Goal: Task Accomplishment & Management: Complete application form

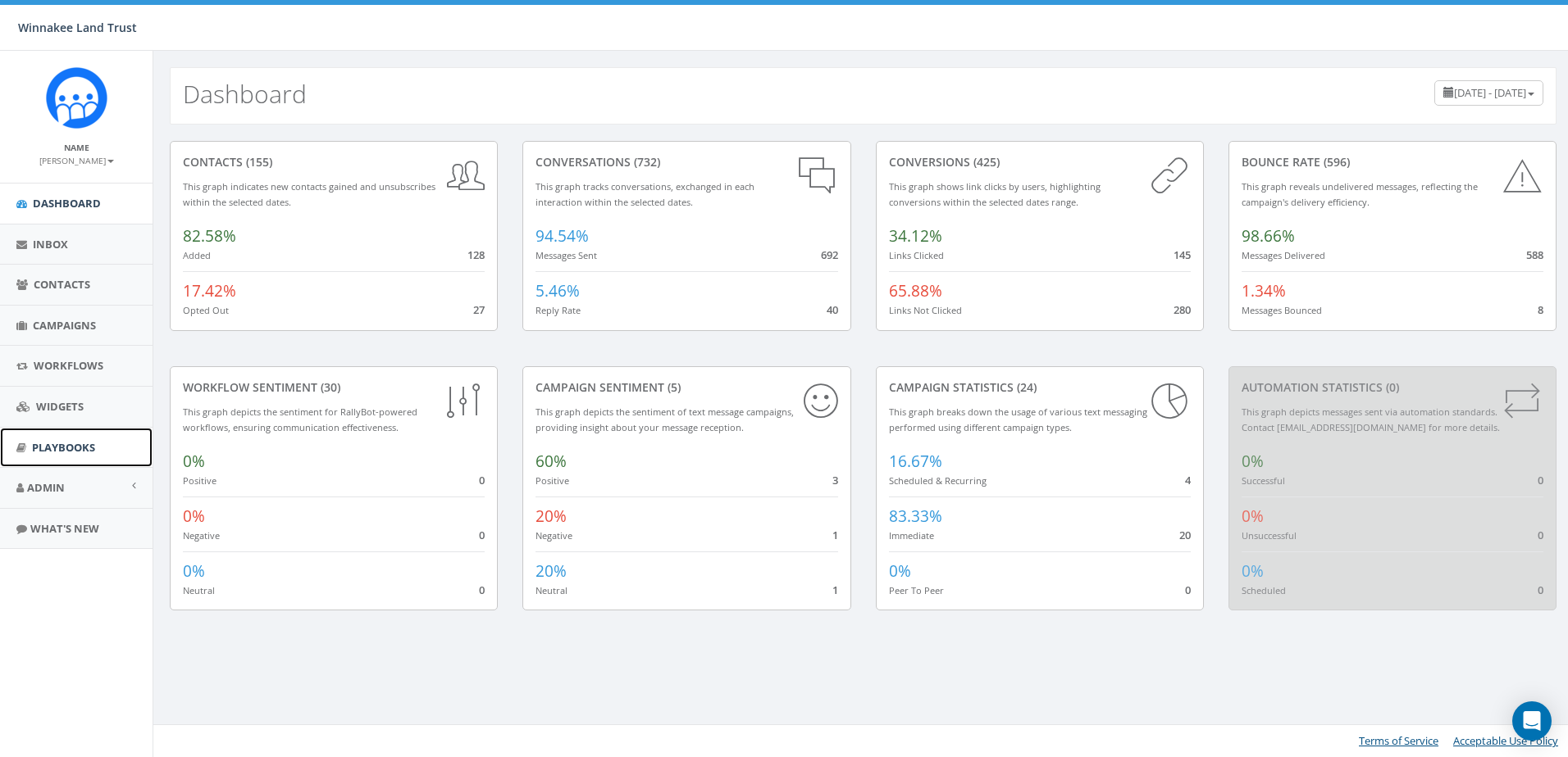
click at [57, 442] on span "Playbooks" at bounding box center [63, 446] width 63 height 14
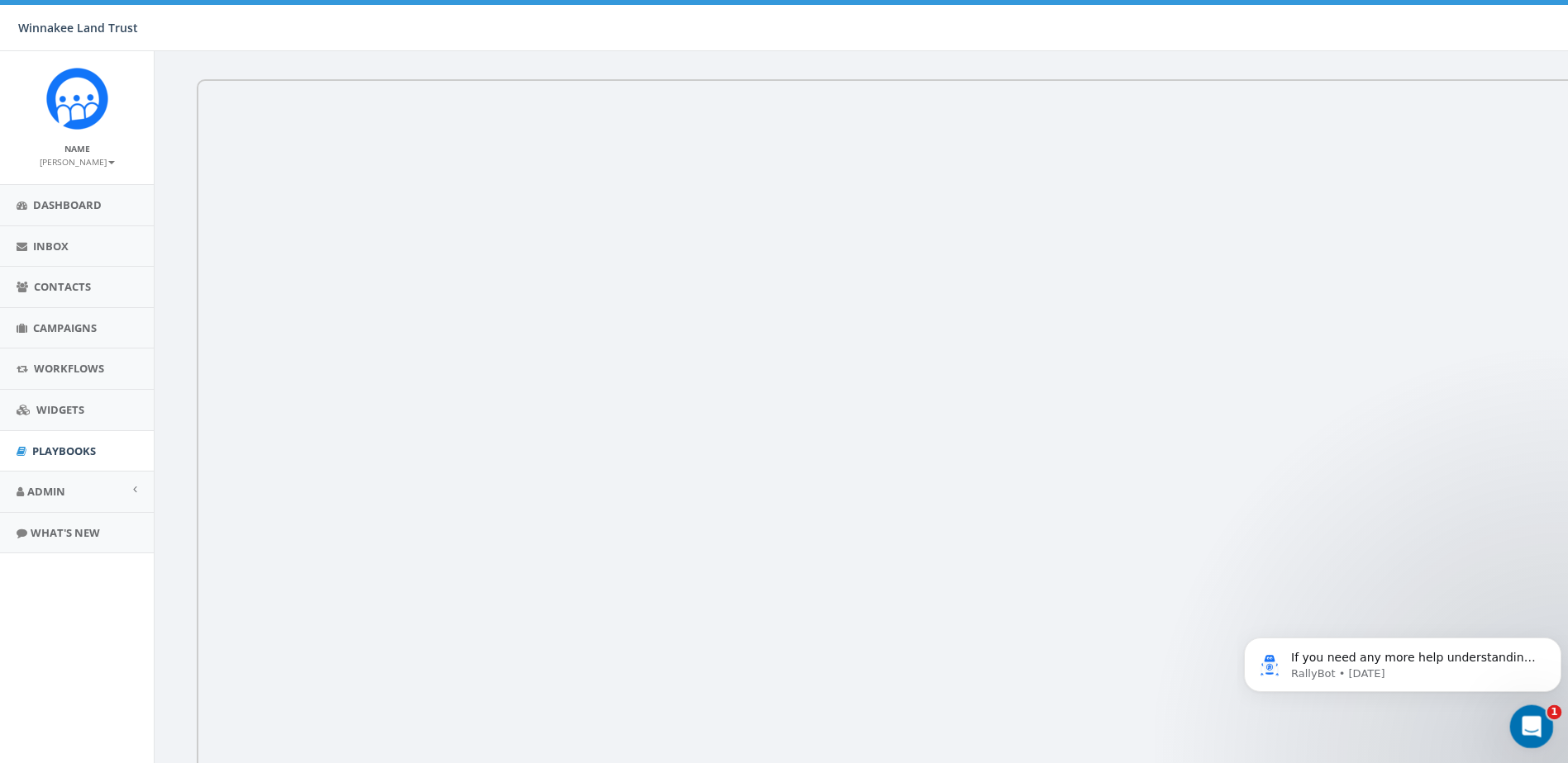
click at [1542, 715] on div "Open Intercom Messenger" at bounding box center [1529, 724] width 54 height 54
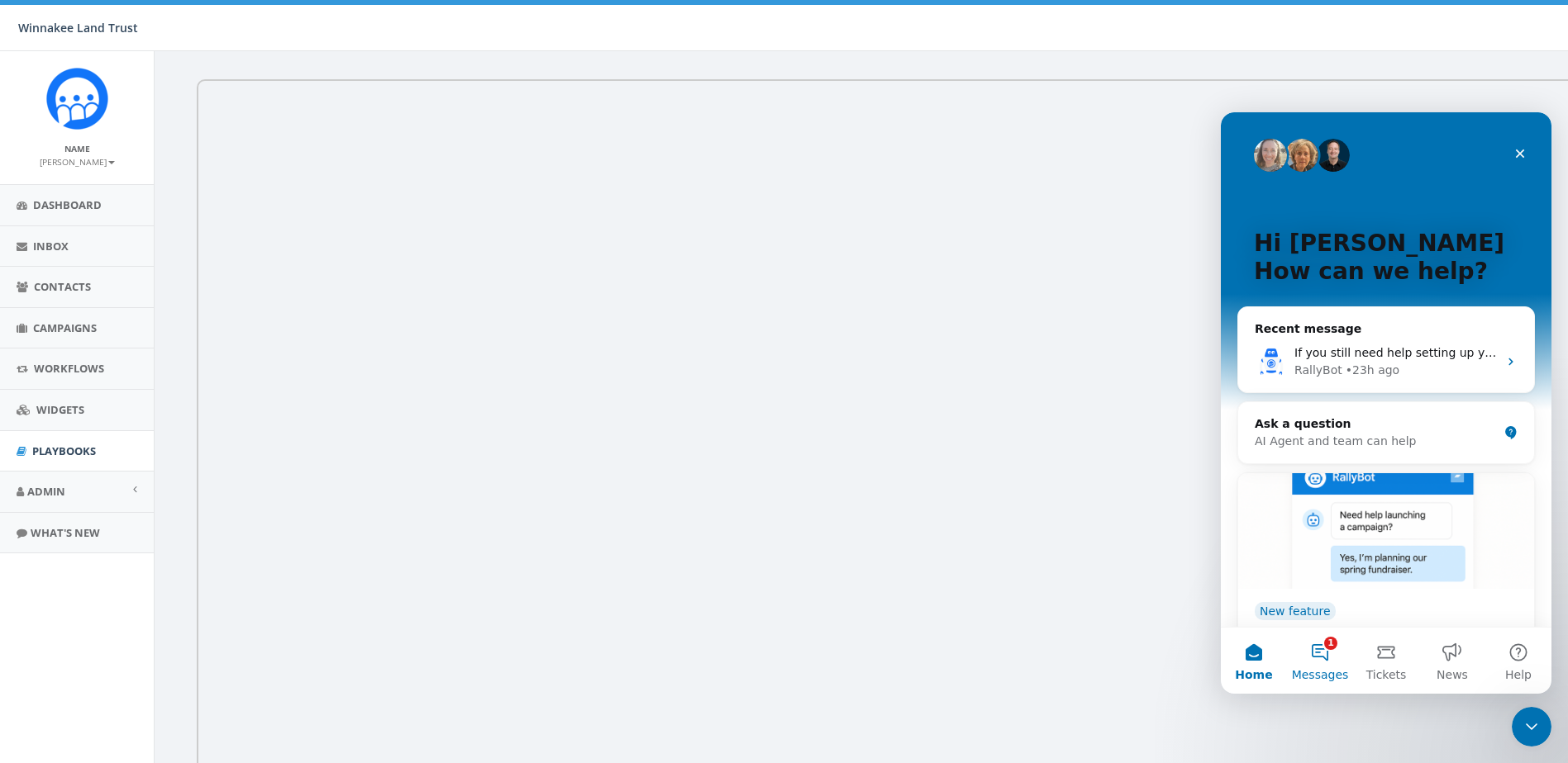
click at [1325, 665] on button "1 Messages" at bounding box center [1320, 661] width 66 height 66
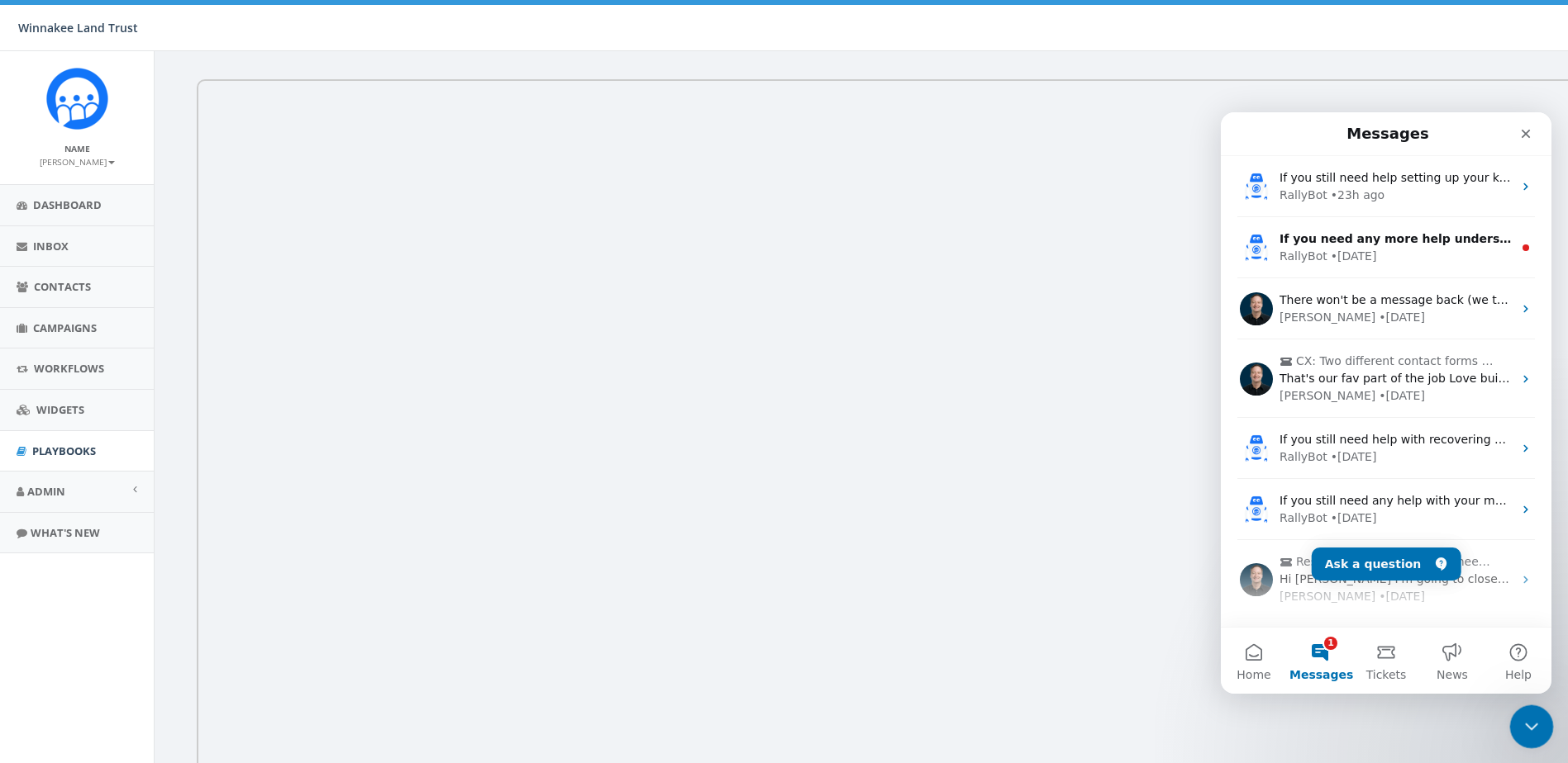
click at [1525, 719] on icon "Close Intercom Messenger" at bounding box center [1528, 724] width 19 height 19
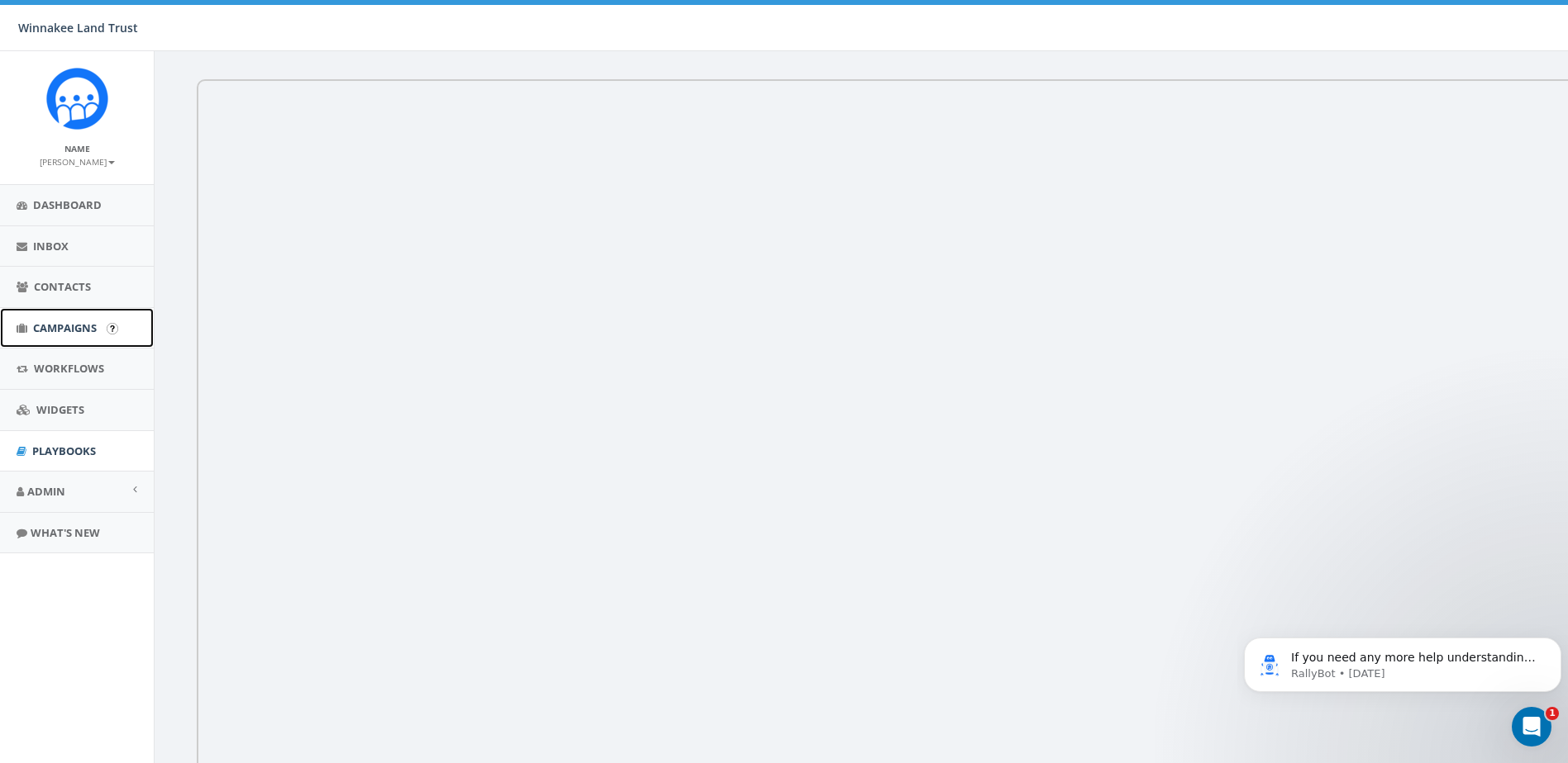
click at [58, 333] on span "Campaigns" at bounding box center [64, 328] width 63 height 15
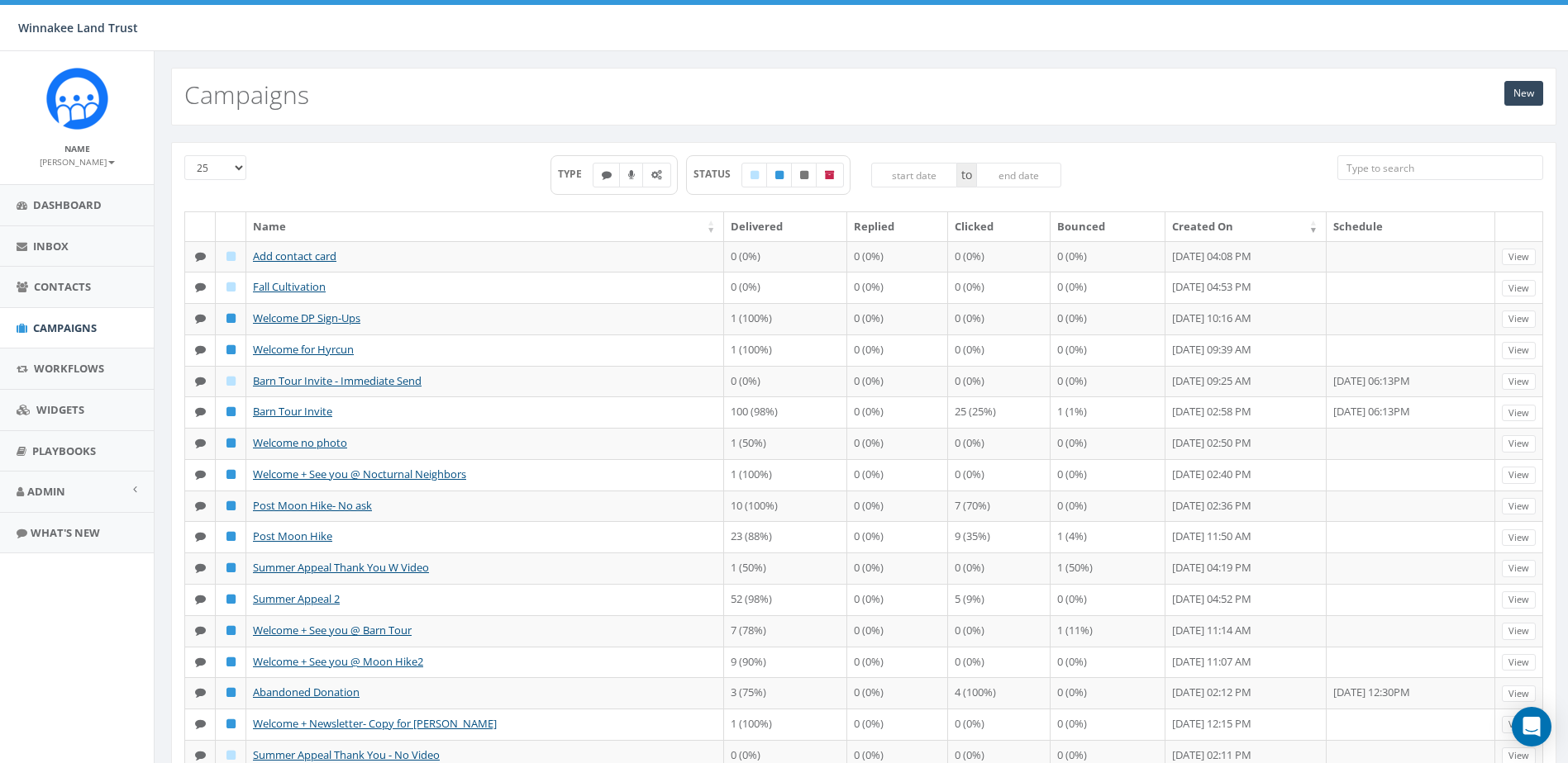
click at [1549, 86] on div "New Campaigns" at bounding box center [863, 97] width 1385 height 58
click at [1522, 93] on link "New" at bounding box center [1523, 93] width 39 height 25
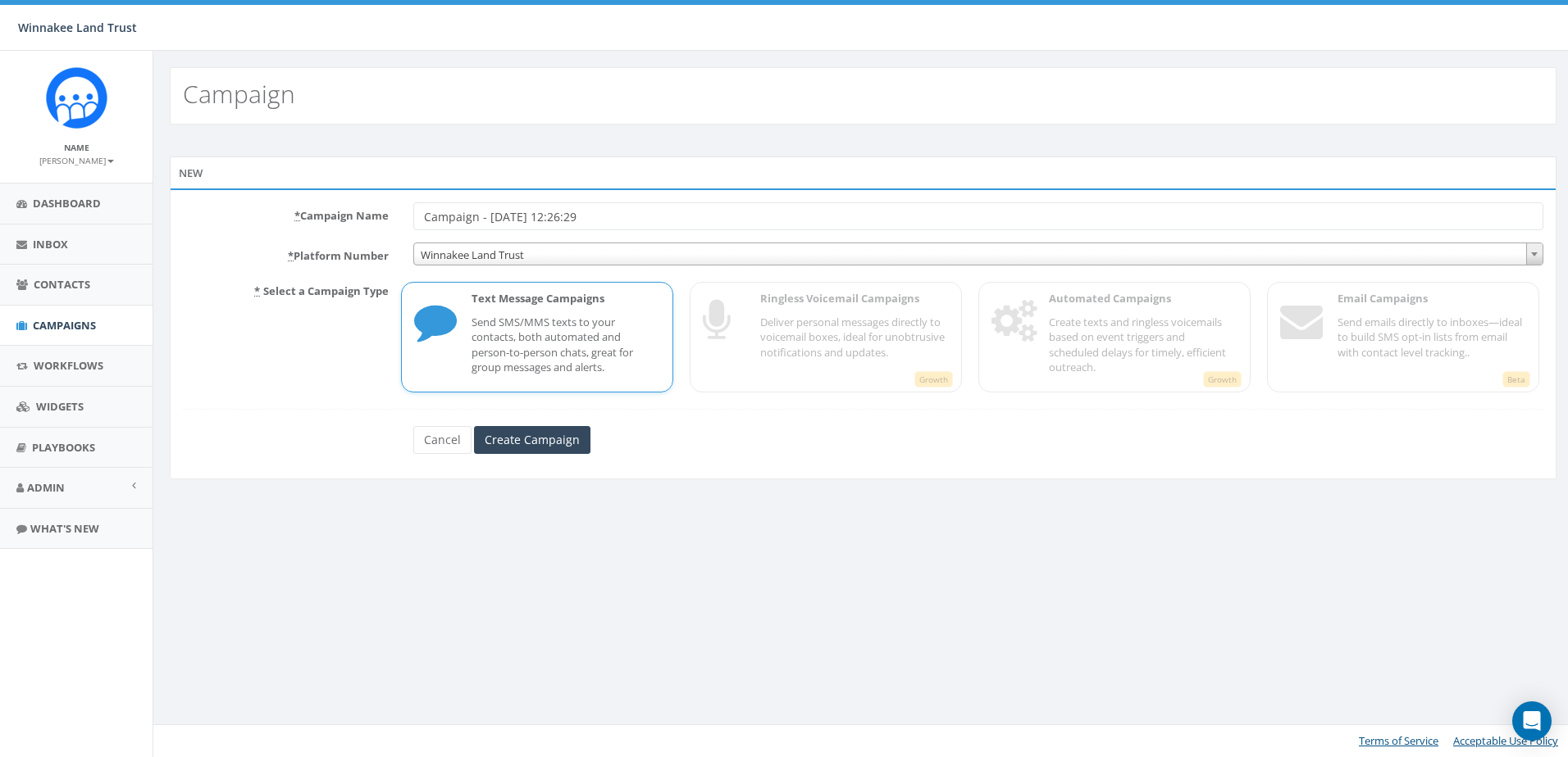
drag, startPoint x: 660, startPoint y: 208, endPoint x: 353, endPoint y: 230, distance: 307.8
click at [353, 230] on div "* Campaign Name Campaign - 09/05/2025, 12:26:29" at bounding box center [864, 216] width 1386 height 28
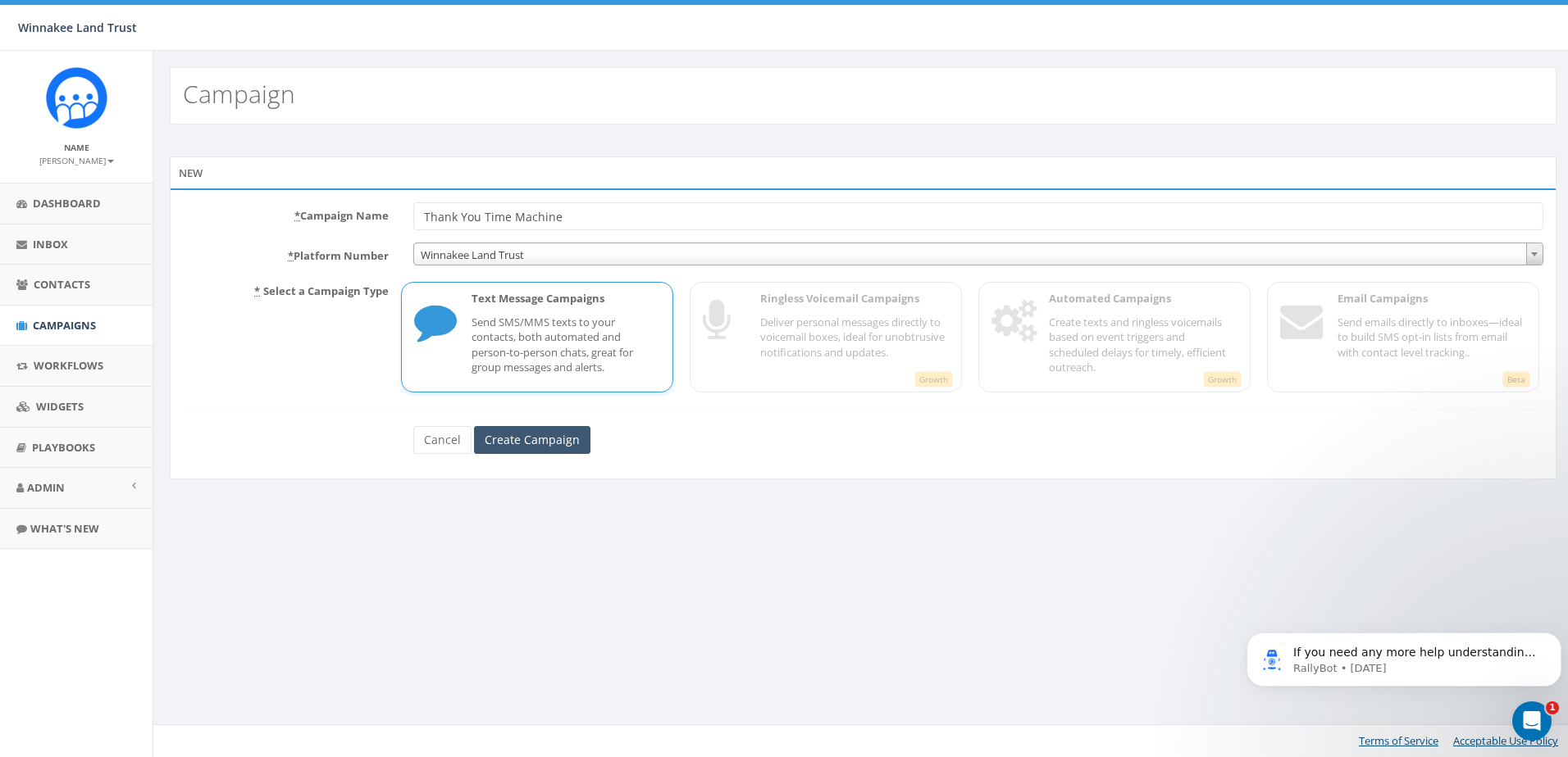
type input "Thank You Time Machine"
click at [517, 440] on input "Create Campaign" at bounding box center [532, 440] width 117 height 28
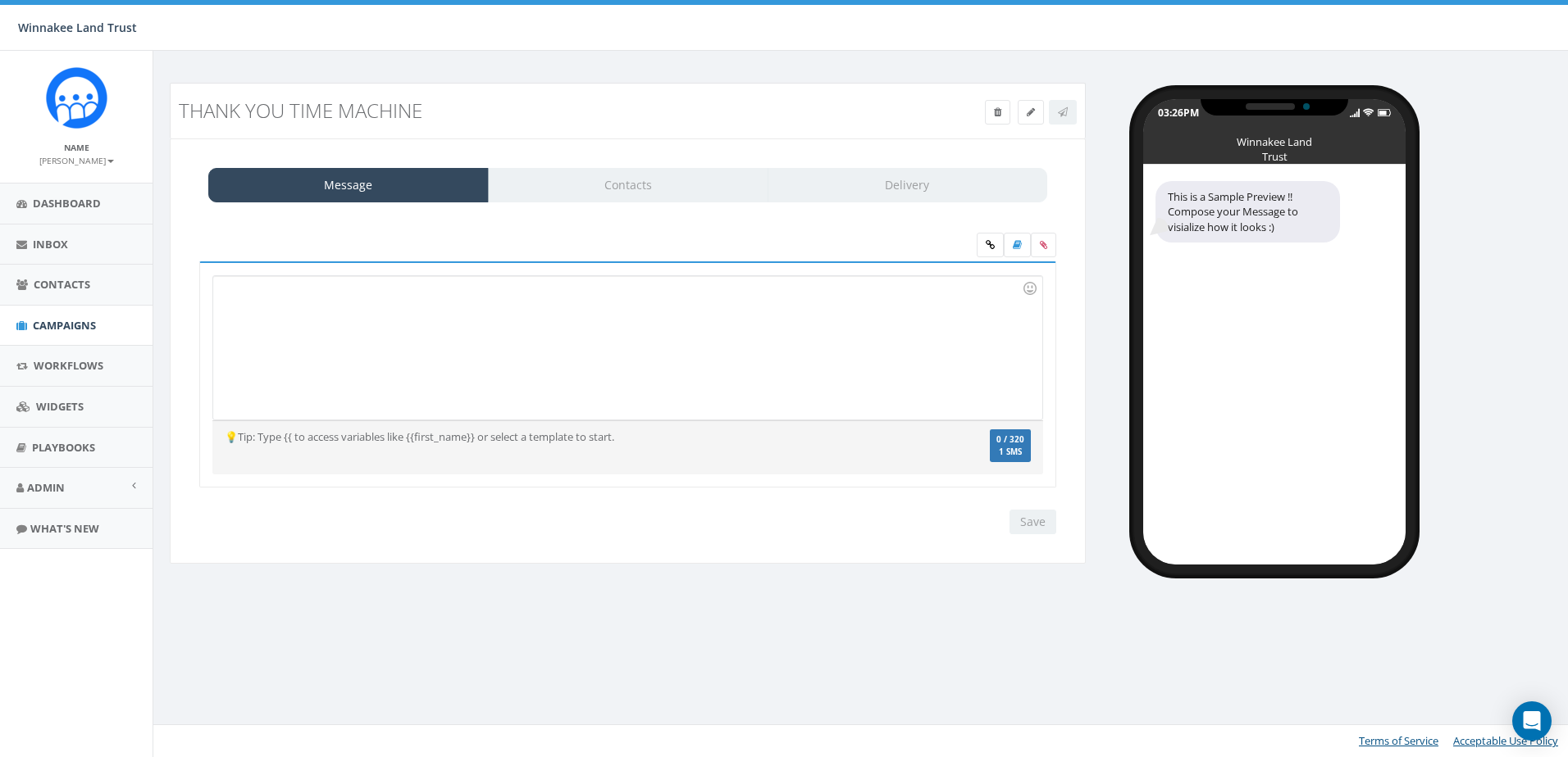
click at [360, 316] on div at bounding box center [627, 347] width 829 height 144
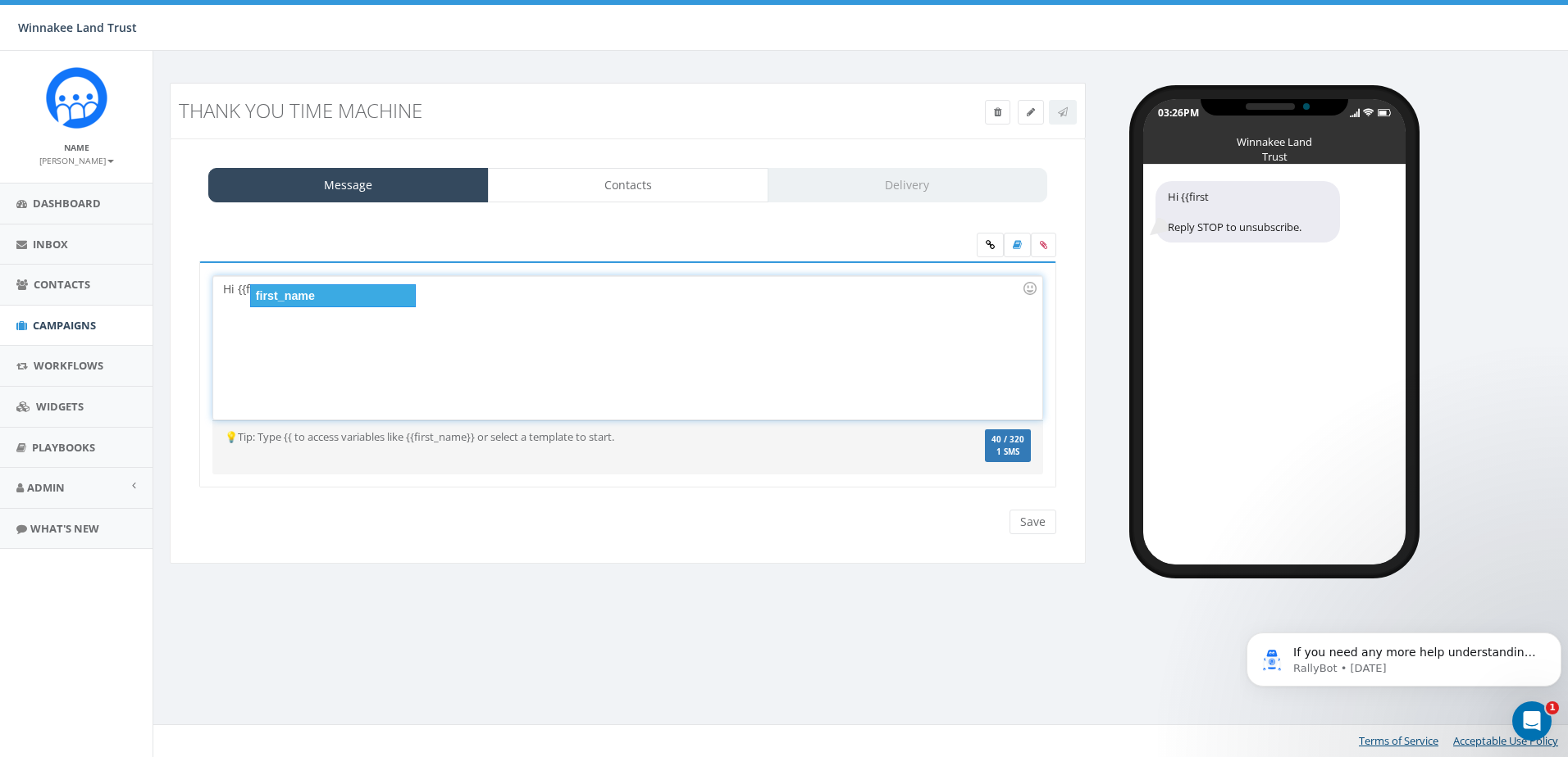
click at [331, 281] on div "Hi {{first" at bounding box center [627, 347] width 829 height 144
click at [321, 293] on div "first_name" at bounding box center [333, 296] width 166 height 23
click at [327, 290] on div "Hi {{first_name}}" at bounding box center [627, 347] width 829 height 144
click at [354, 287] on div "Hi {{first_name}}!" at bounding box center [627, 347] width 829 height 144
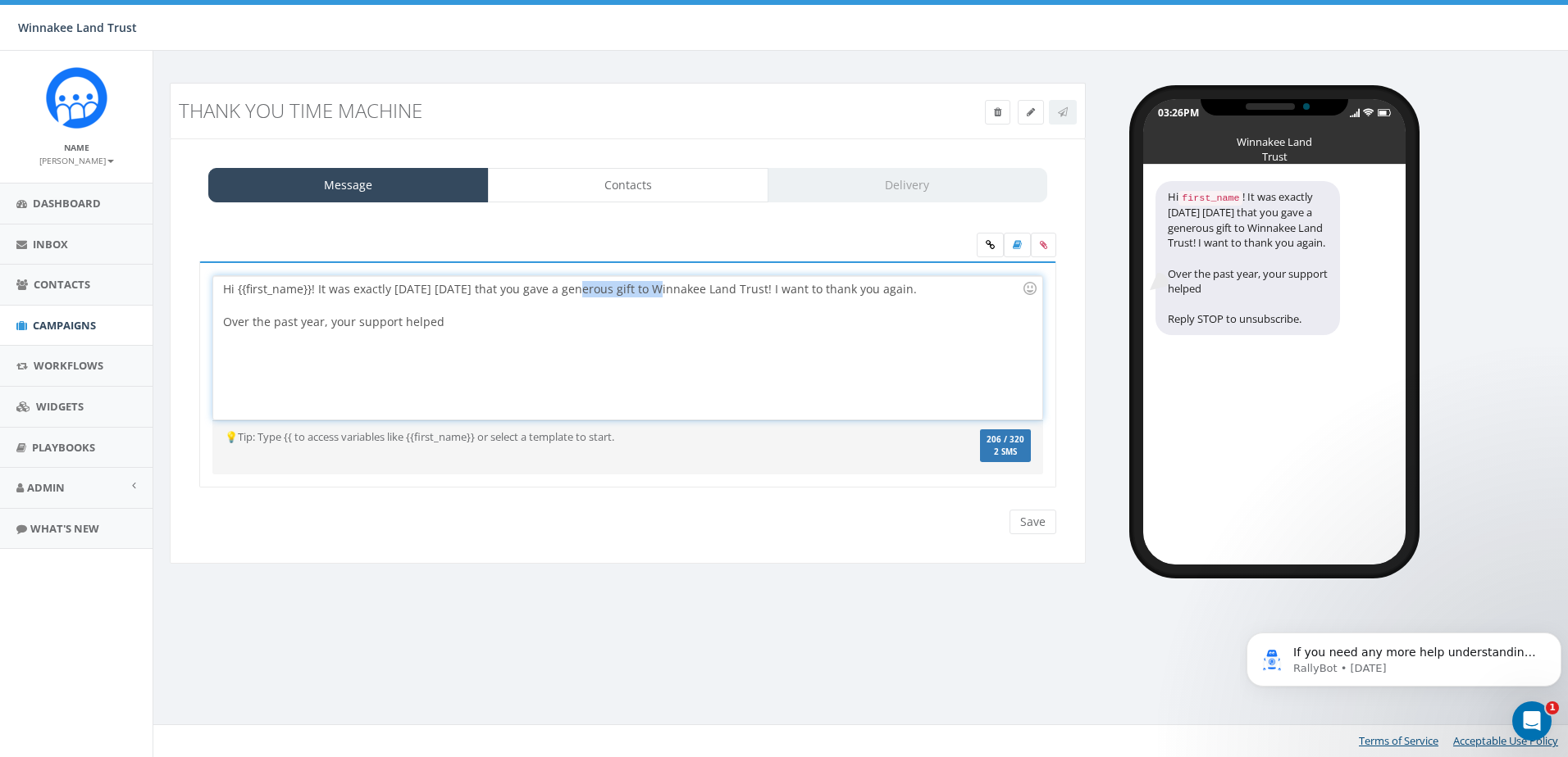
drag, startPoint x: 651, startPoint y: 290, endPoint x: 573, endPoint y: 292, distance: 78.0
click at [573, 292] on div "Hi {{first_name}}! It was exactly one year ago today that you gave a generous g…" at bounding box center [627, 347] width 829 height 144
drag, startPoint x: 780, startPoint y: 289, endPoint x: 720, endPoint y: 294, distance: 60.2
click at [720, 294] on div "Hi {{first_name}}! It was exactly one year ago today that you gave a generous g…" at bounding box center [627, 347] width 829 height 144
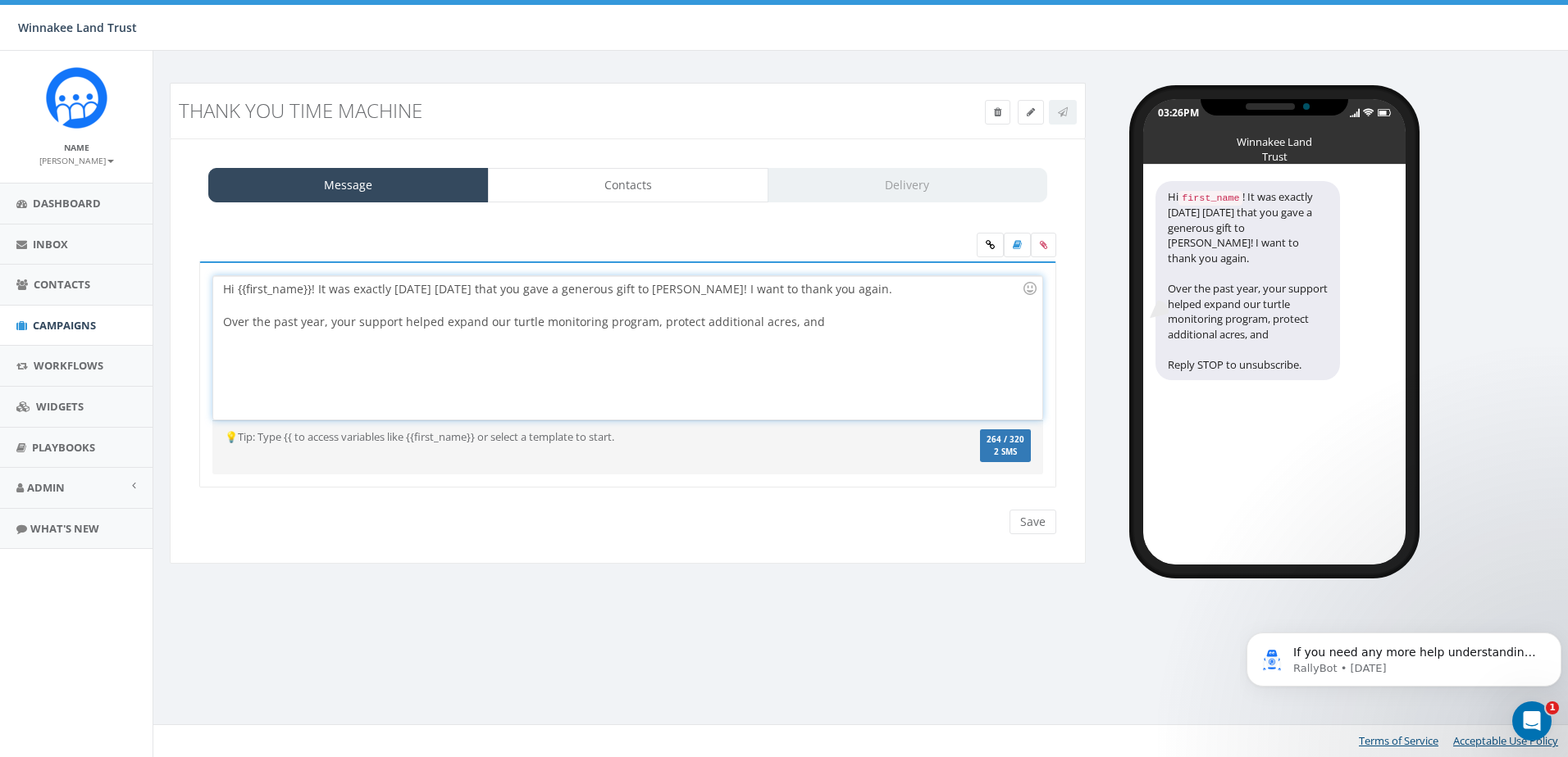
click at [790, 320] on div "Hi {{first_name}}! It was exactly one year ago today that you gave a generous g…" at bounding box center [627, 347] width 829 height 144
click at [897, 325] on div "Hi {{first_name}}! It was exactly one year ago today that you gave a generous g…" at bounding box center [627, 347] width 829 height 144
click at [326, 372] on div "Hi {{first_name}}! It was exactly one year ago today that you gave a generous g…" at bounding box center [627, 347] width 829 height 144
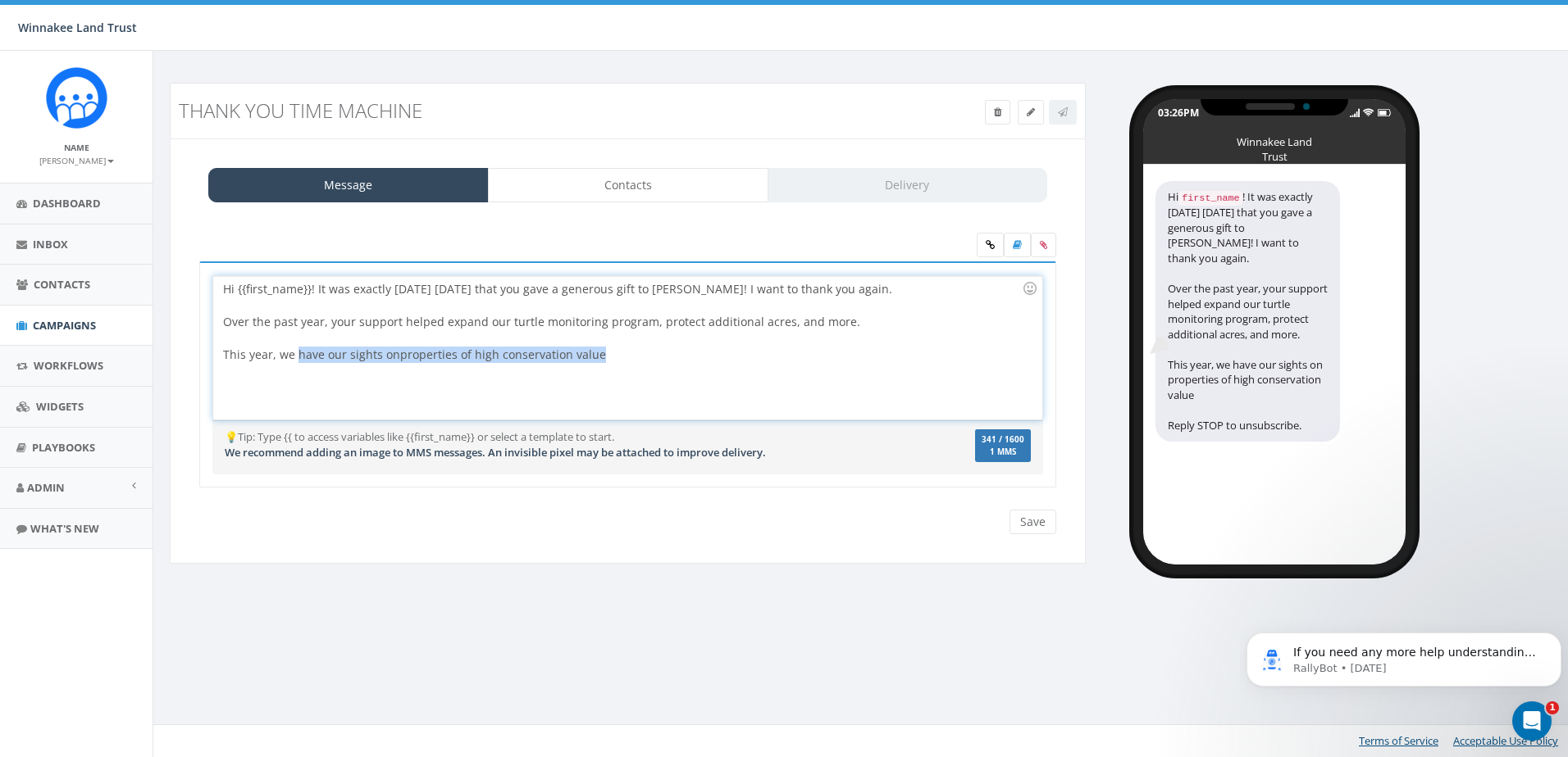
drag, startPoint x: 544, startPoint y: 358, endPoint x: 298, endPoint y: 358, distance: 246.0
click at [298, 358] on div "This year, we have our sights on properties of high conservation value" at bounding box center [622, 347] width 799 height 33
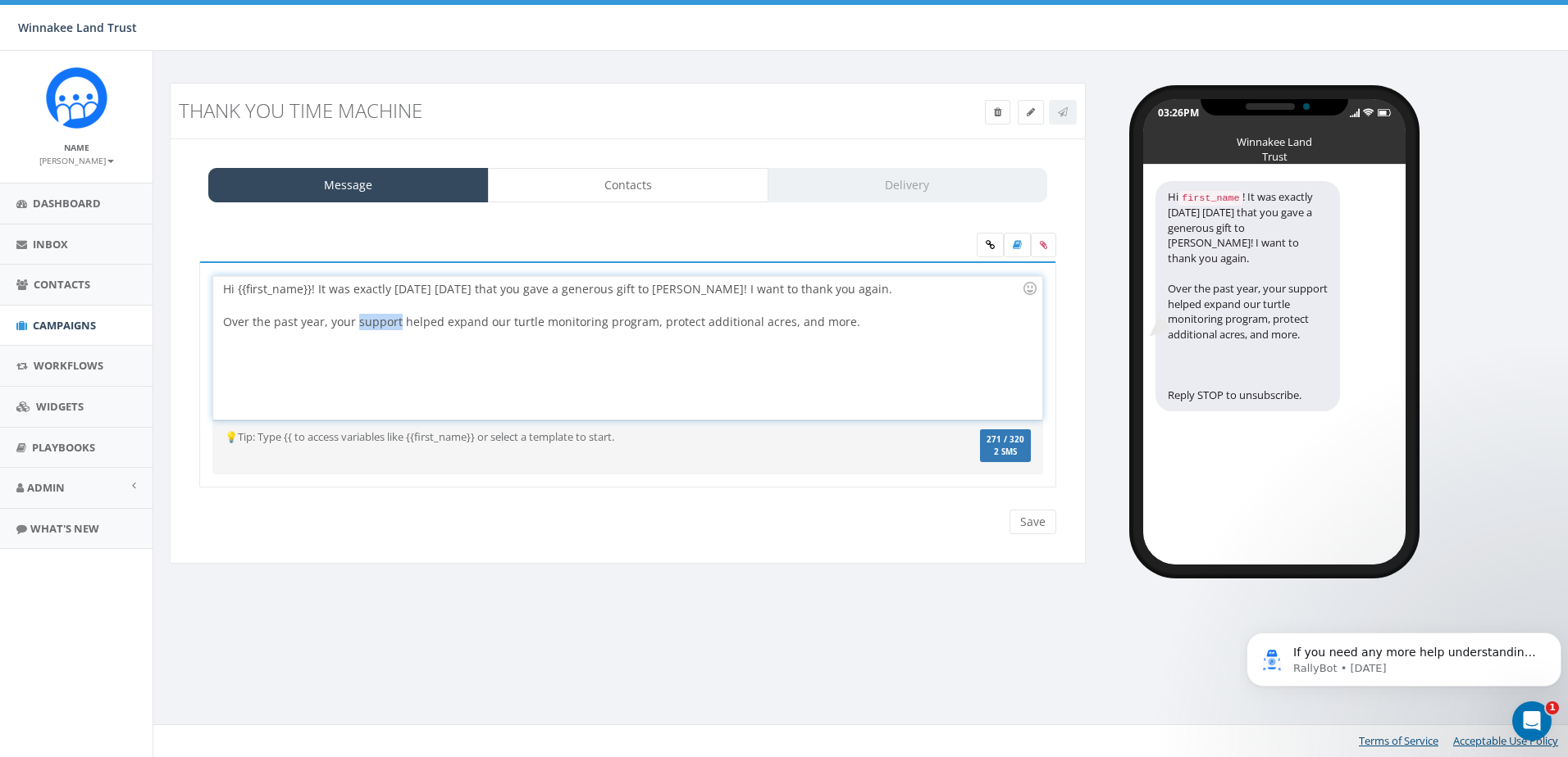
drag, startPoint x: 397, startPoint y: 323, endPoint x: 355, endPoint y: 324, distance: 42.0
click at [355, 324] on div "Hi {{first_name}}! It was exactly one year ago today that you gave a generous g…" at bounding box center [627, 347] width 829 height 144
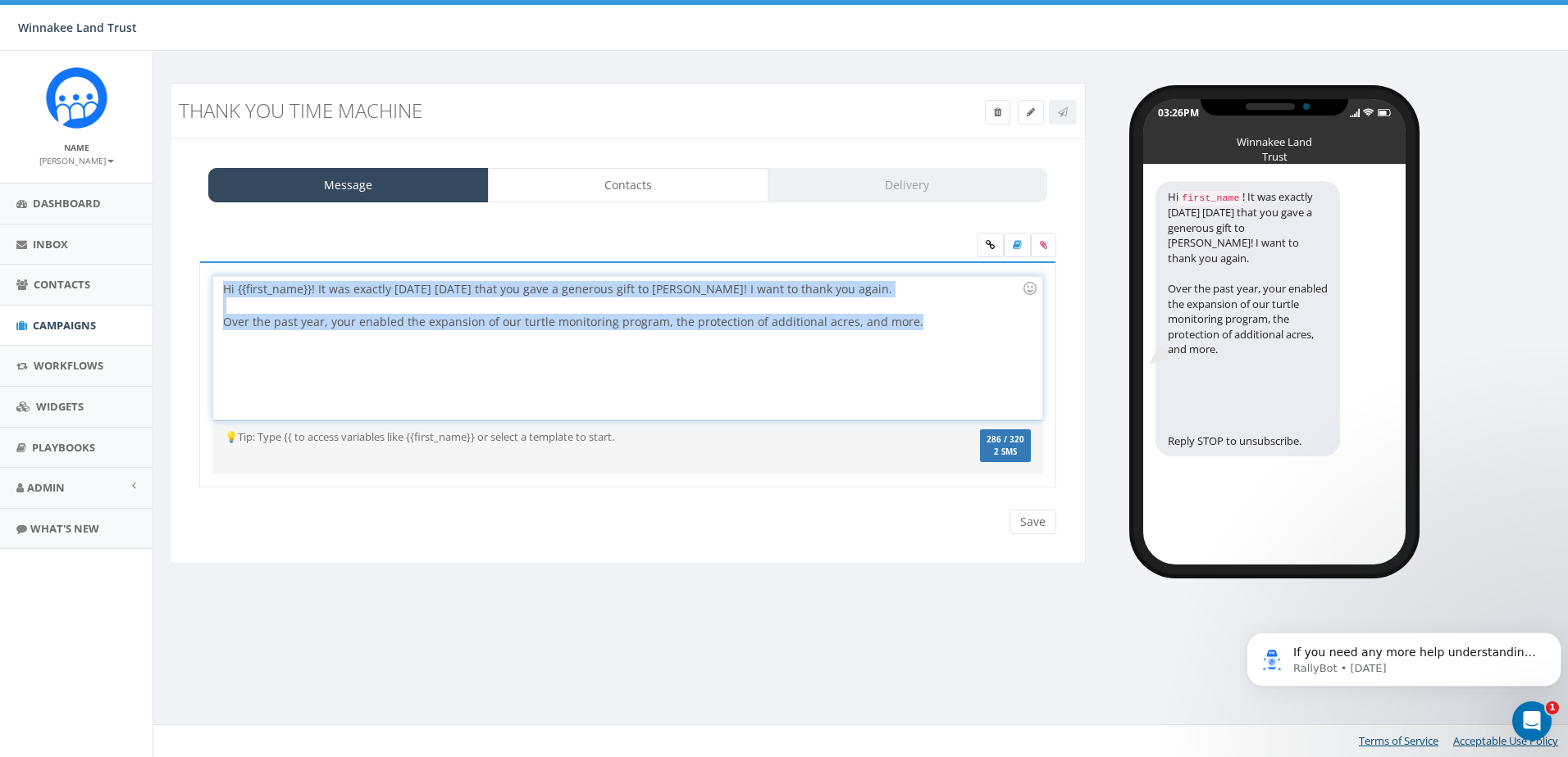
drag, startPoint x: 758, startPoint y: 325, endPoint x: 192, endPoint y: 265, distance: 569.2
click at [192, 265] on div "Hi {{first_name}}! It was exactly one year ago today that you gave a generous g…" at bounding box center [628, 385] width 882 height 248
copy div "Hi {{first_name}}! It was exactly one year ago today that you gave a generous g…"
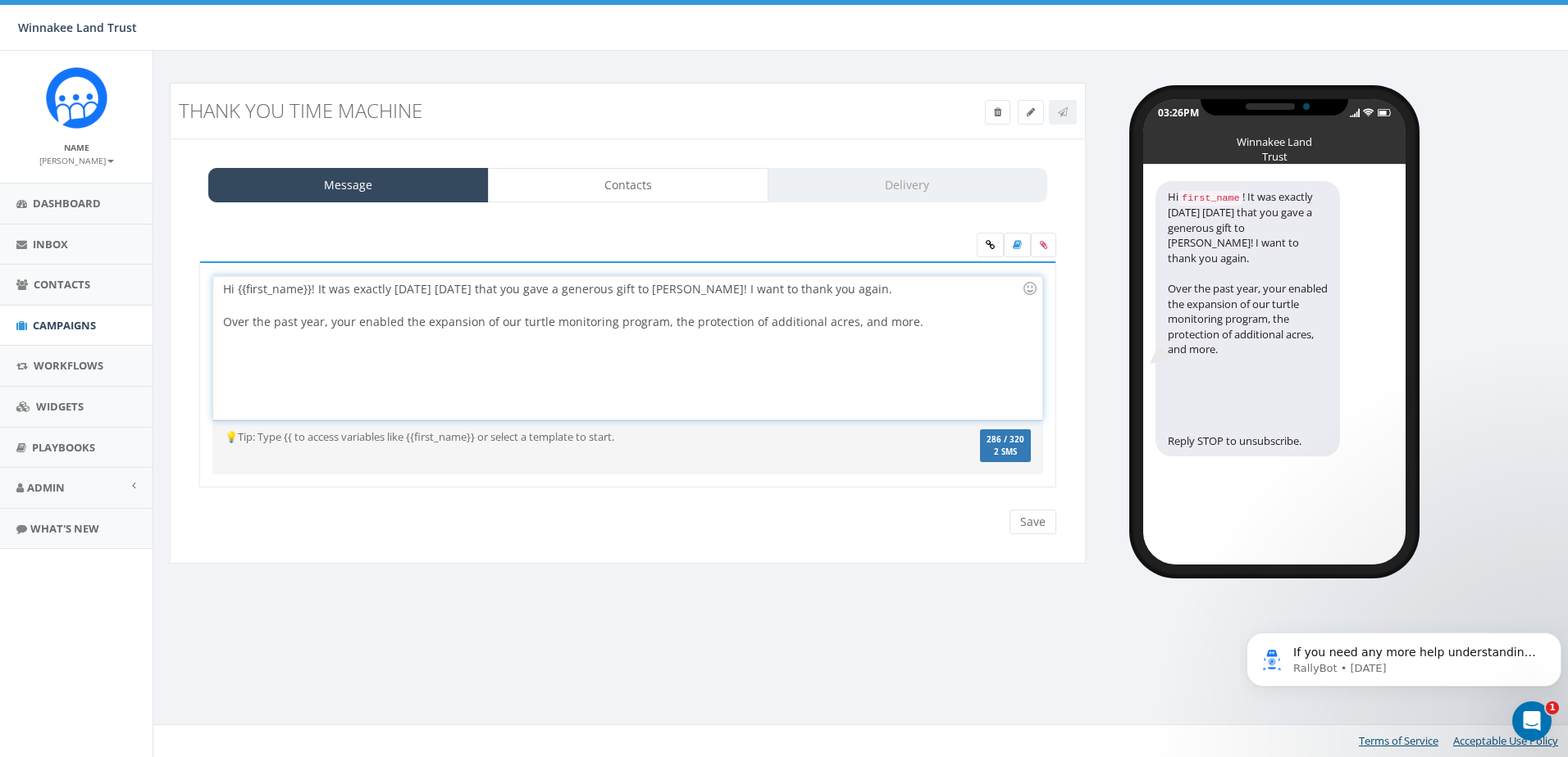
click at [949, 337] on div at bounding box center [622, 355] width 799 height 49
click at [917, 319] on div "Hi {{first_name}}! It was exactly one year ago today that you gave a generous g…" at bounding box center [627, 347] width 829 height 144
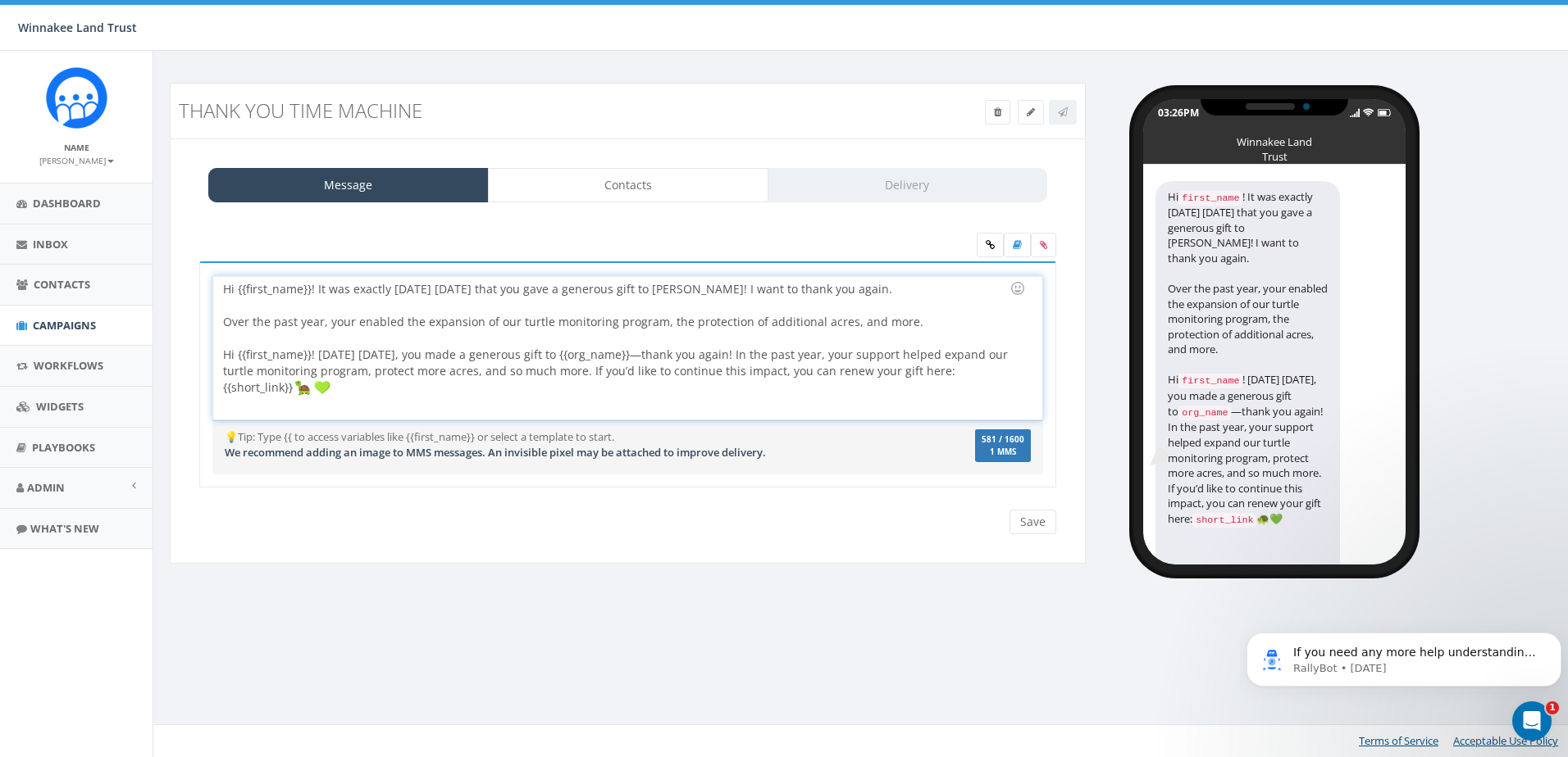
click at [305, 355] on div "Hi {{first_name}}! One year ago today, you made a generous gift to {{org_name}}…" at bounding box center [622, 396] width 799 height 99
drag, startPoint x: 314, startPoint y: 354, endPoint x: 237, endPoint y: 354, distance: 77.0
click at [237, 354] on div "Hi {{first_name}}! One year ago today, you made a generous gift to {{org_name}}…" at bounding box center [622, 396] width 799 height 99
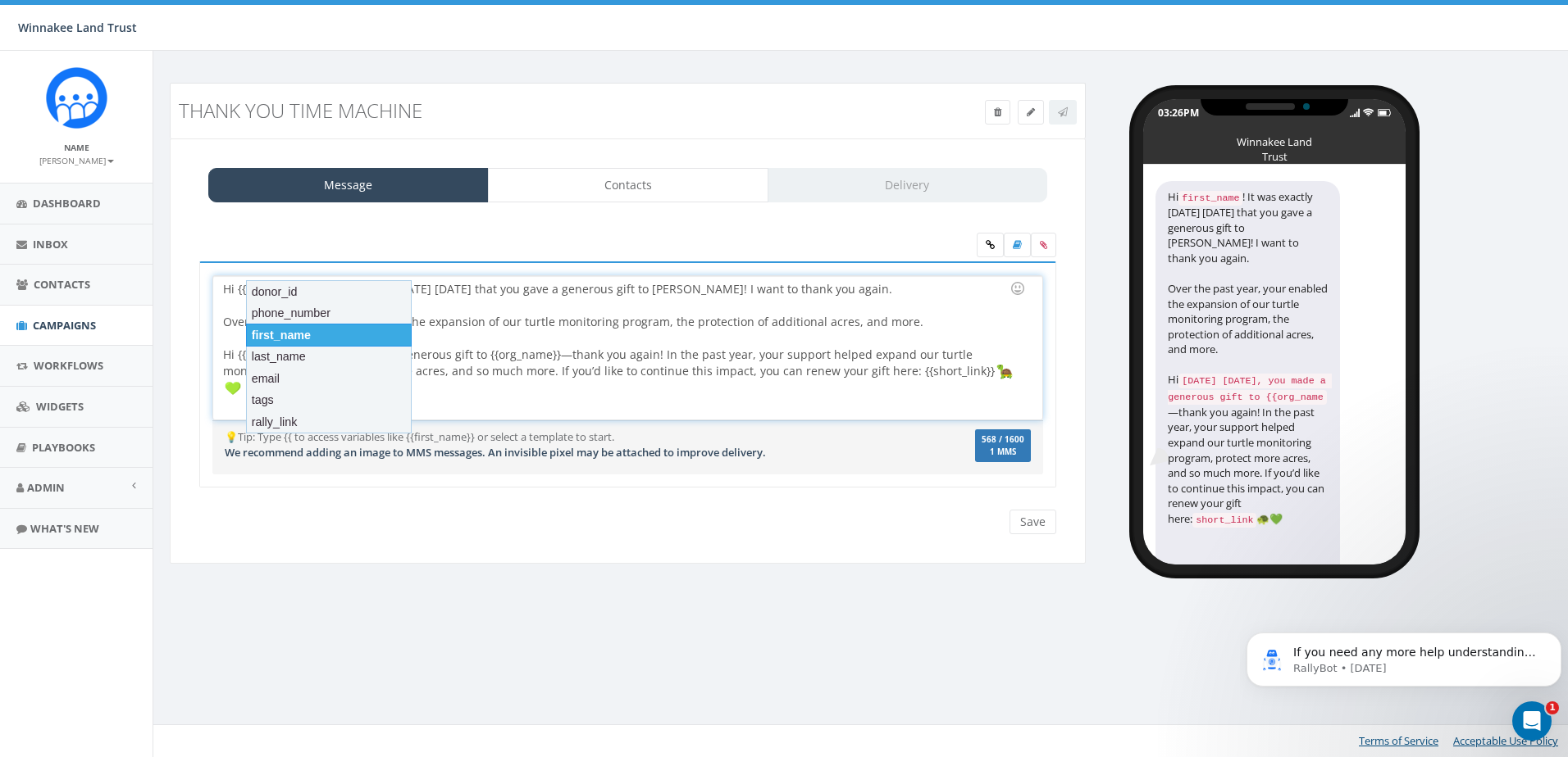
click at [292, 336] on div "first_name" at bounding box center [329, 336] width 166 height 23
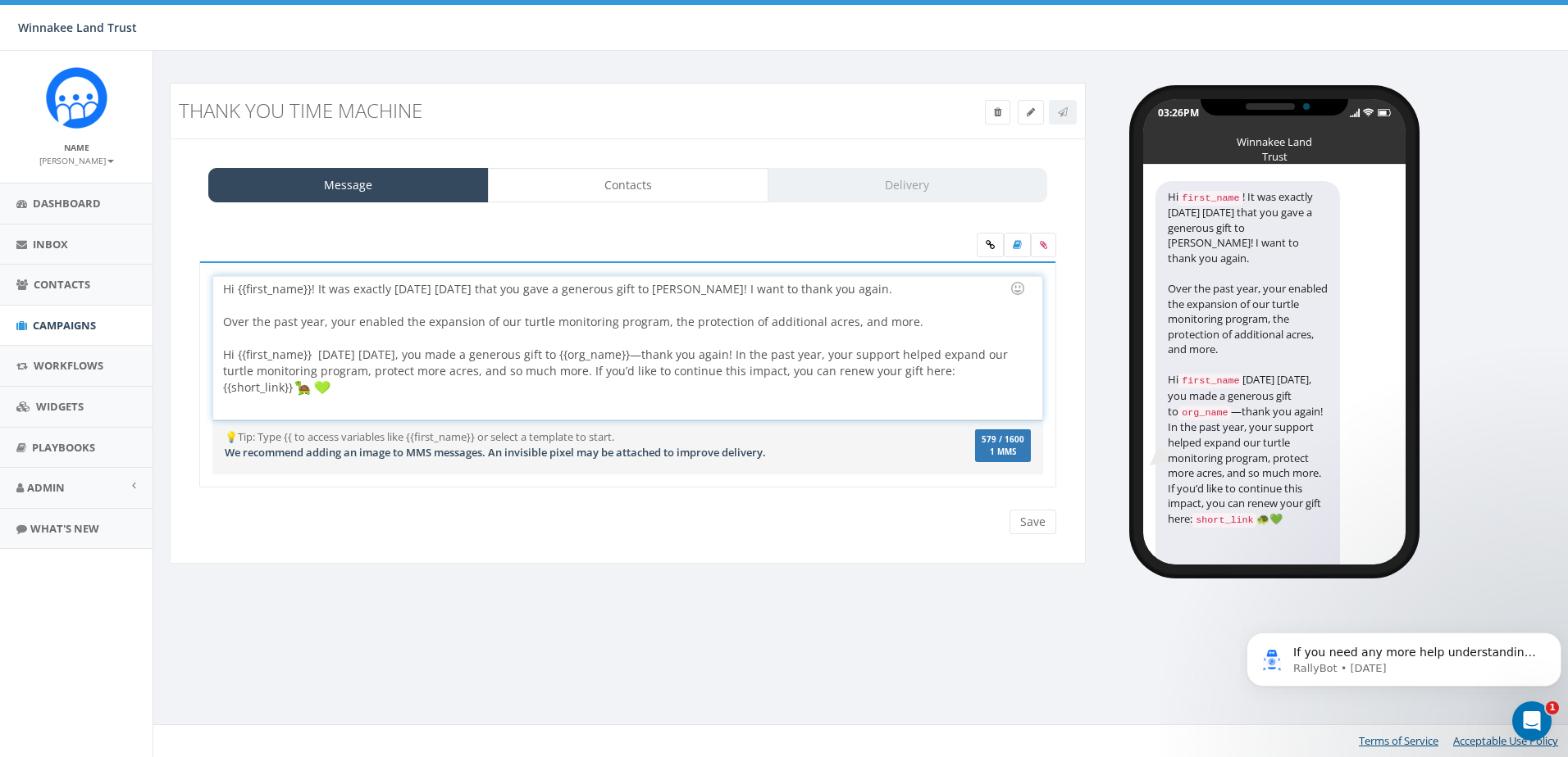
click at [314, 359] on div "Hi {{first_name}} One year ago today, you made a generous gift to {{org_name}}—…" at bounding box center [622, 396] width 799 height 99
drag, startPoint x: 412, startPoint y: 371, endPoint x: 473, endPoint y: 369, distance: 61.0
click at [473, 369] on div "Hi {{first_name}}! One year ago today, you made a generous gift to Winnakee - t…" at bounding box center [622, 396] width 799 height 99
drag, startPoint x: 371, startPoint y: 376, endPoint x: 473, endPoint y: 374, distance: 102.0
click at [473, 374] on div "Hi {{first_name}}! It was exactly one year ago today that you gave a generous g…" at bounding box center [627, 347] width 829 height 144
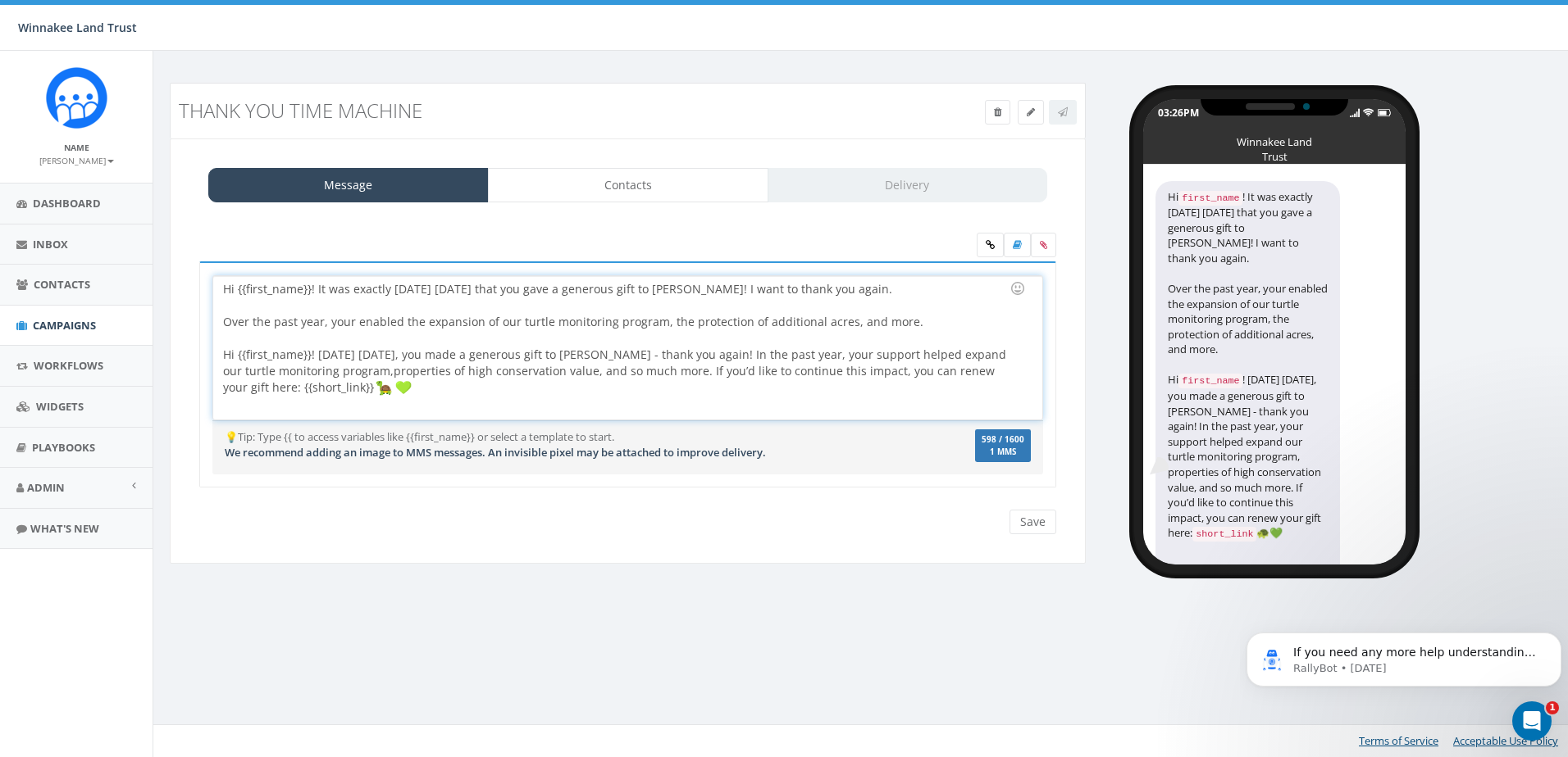
click at [376, 367] on div "Hi {{first_name}}! It was exactly one year ago today that you gave a generous g…" at bounding box center [627, 347] width 829 height 144
click at [727, 372] on div "Hi {{first_name}}! It was exactly one year ago today that you gave a generous g…" at bounding box center [627, 347] width 829 height 144
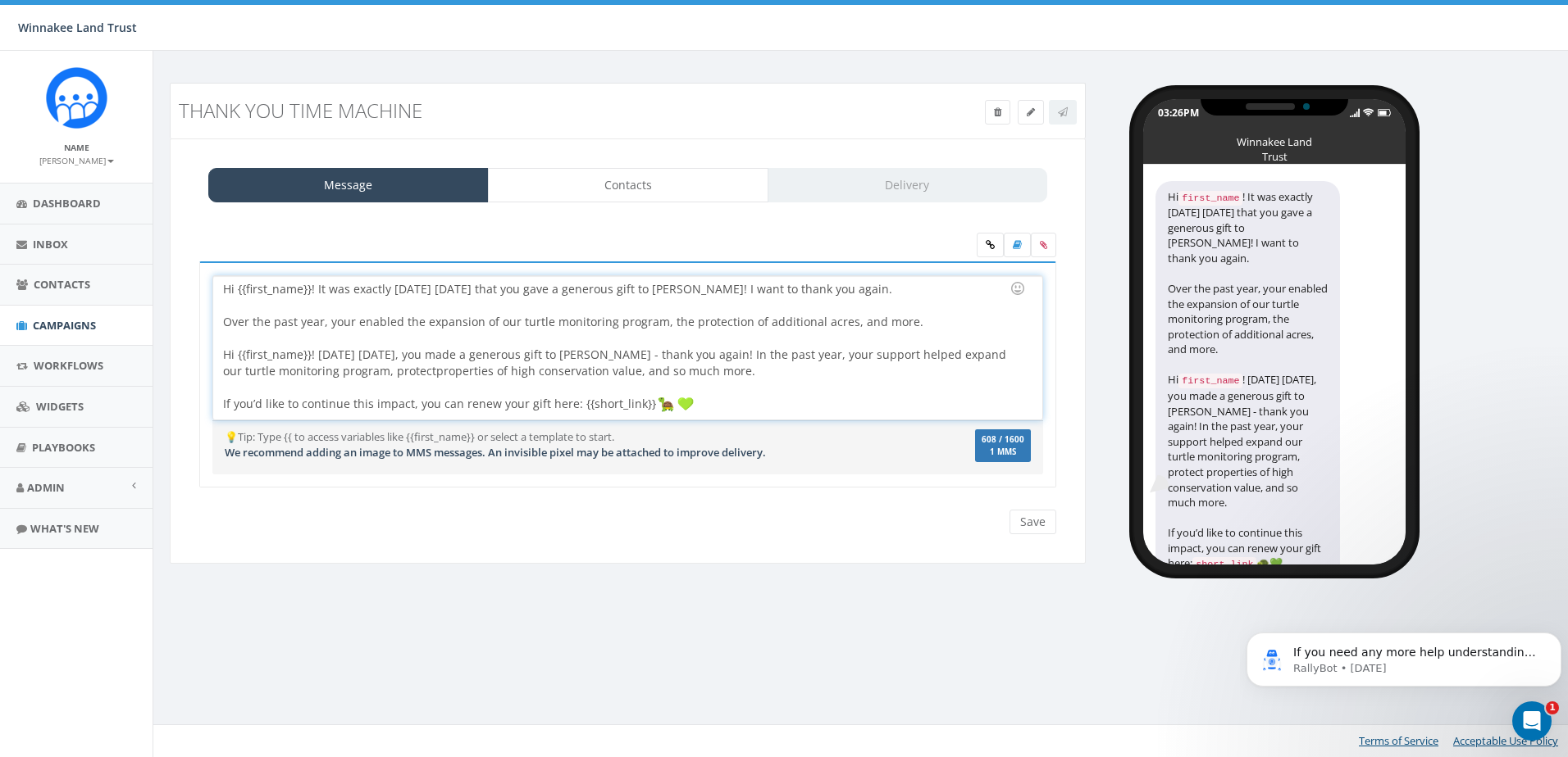
click at [729, 353] on div "Hi {{first_name}}! It was exactly one year ago today that you gave a generous g…" at bounding box center [627, 347] width 829 height 144
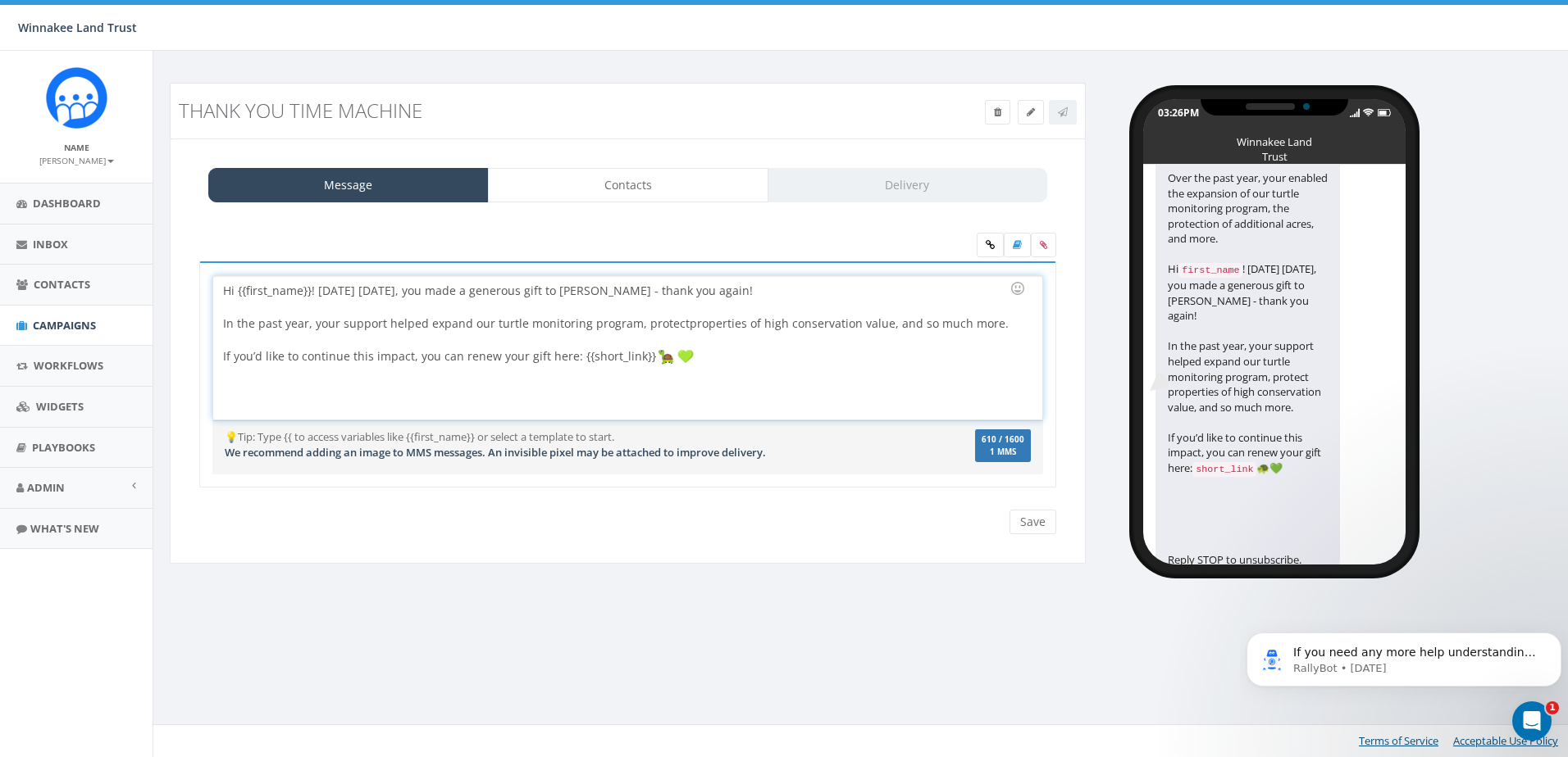
scroll to position [112, 0]
drag, startPoint x: 642, startPoint y: 358, endPoint x: 573, endPoint y: 355, distance: 69.1
click at [573, 355] on div "If you’d like to continue this impact, you can renew your gift here: {{short_li…" at bounding box center [622, 381] width 799 height 67
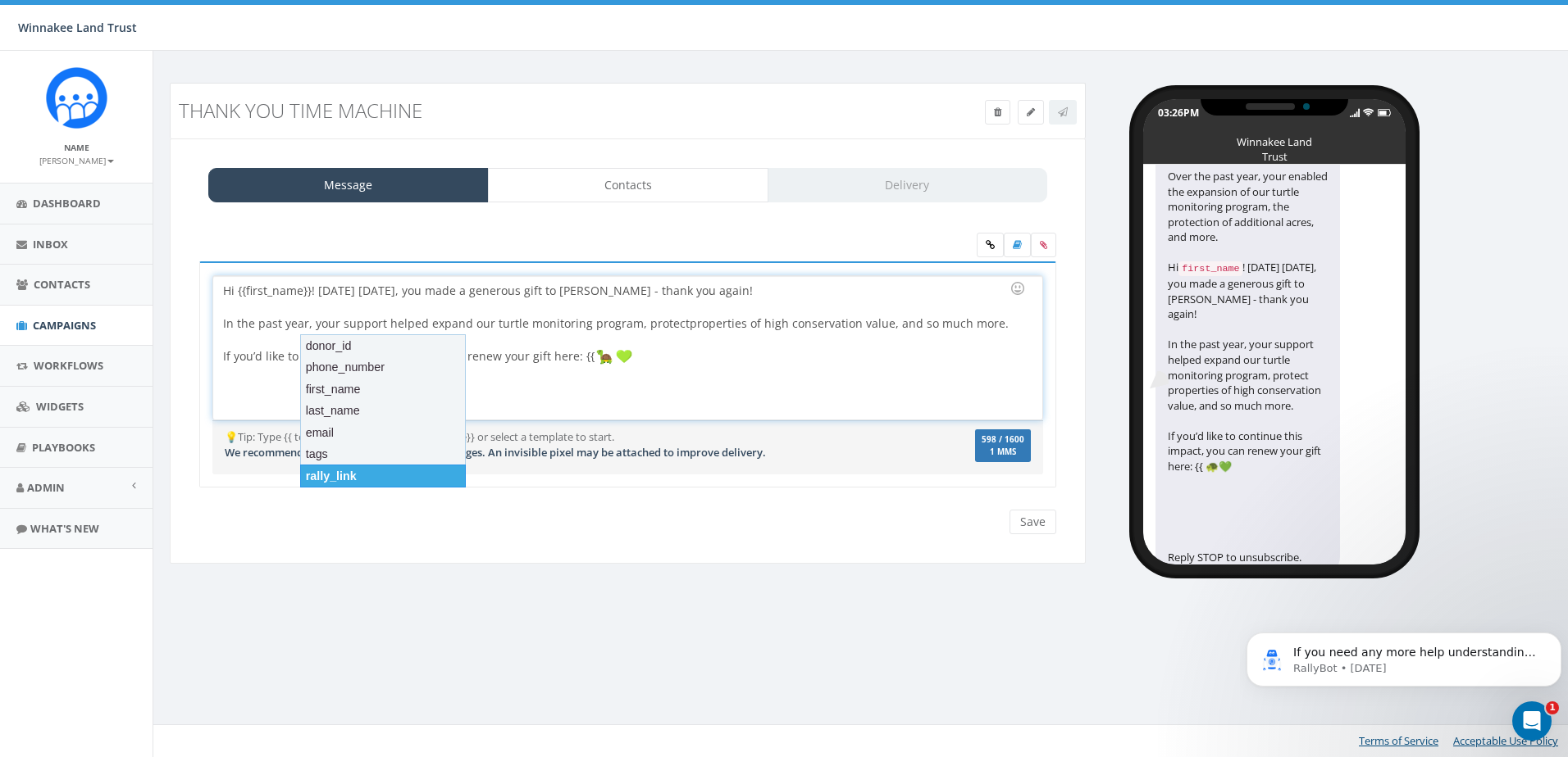
click at [369, 477] on div "rally_link" at bounding box center [383, 476] width 166 height 23
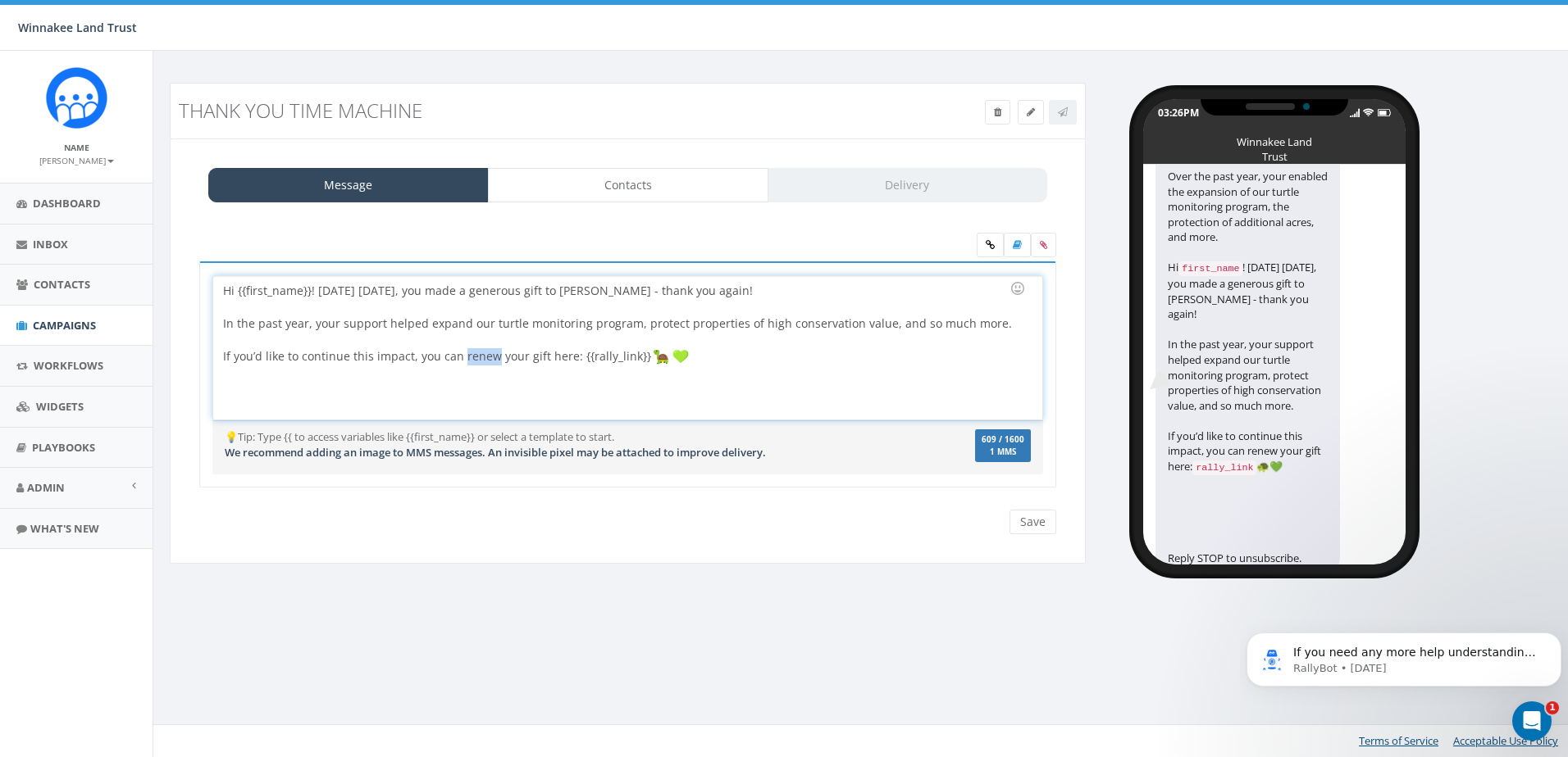
drag, startPoint x: 493, startPoint y: 357, endPoint x: 458, endPoint y: 361, distance: 35.2
click at [458, 361] on div "If you’d like to continue this impact, you can renew your gift here: {{rally_li…" at bounding box center [622, 381] width 799 height 67
drag, startPoint x: 457, startPoint y: 358, endPoint x: 494, endPoint y: 352, distance: 37.5
click at [494, 352] on div "Hi {{first_name}}! It was exactly one year ago today that you gave a generous g…" at bounding box center [627, 347] width 829 height 144
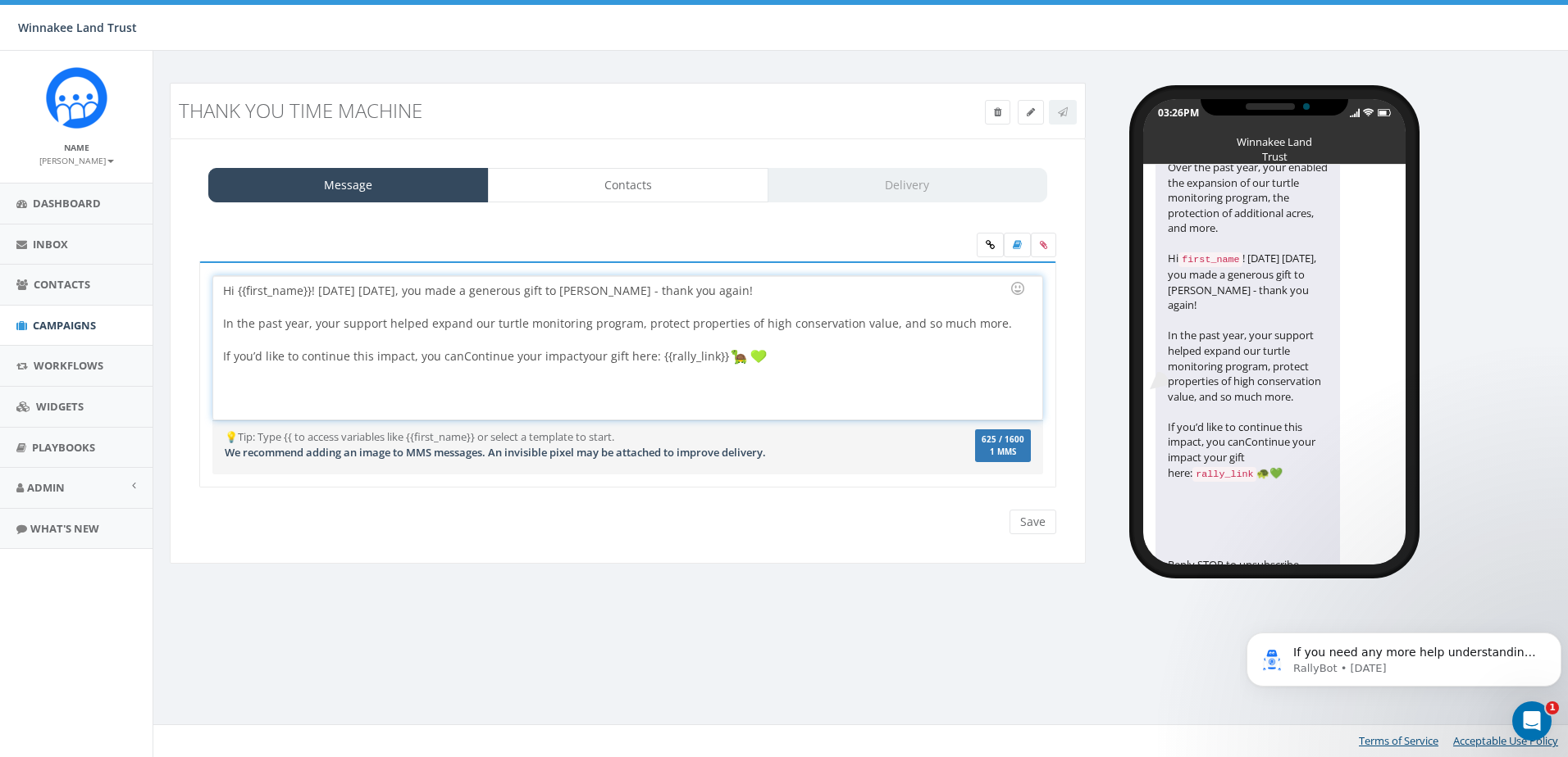
click at [462, 360] on div "Hi {{first_name}}! It was exactly one year ago today that you gave a generous g…" at bounding box center [627, 347] width 829 height 144
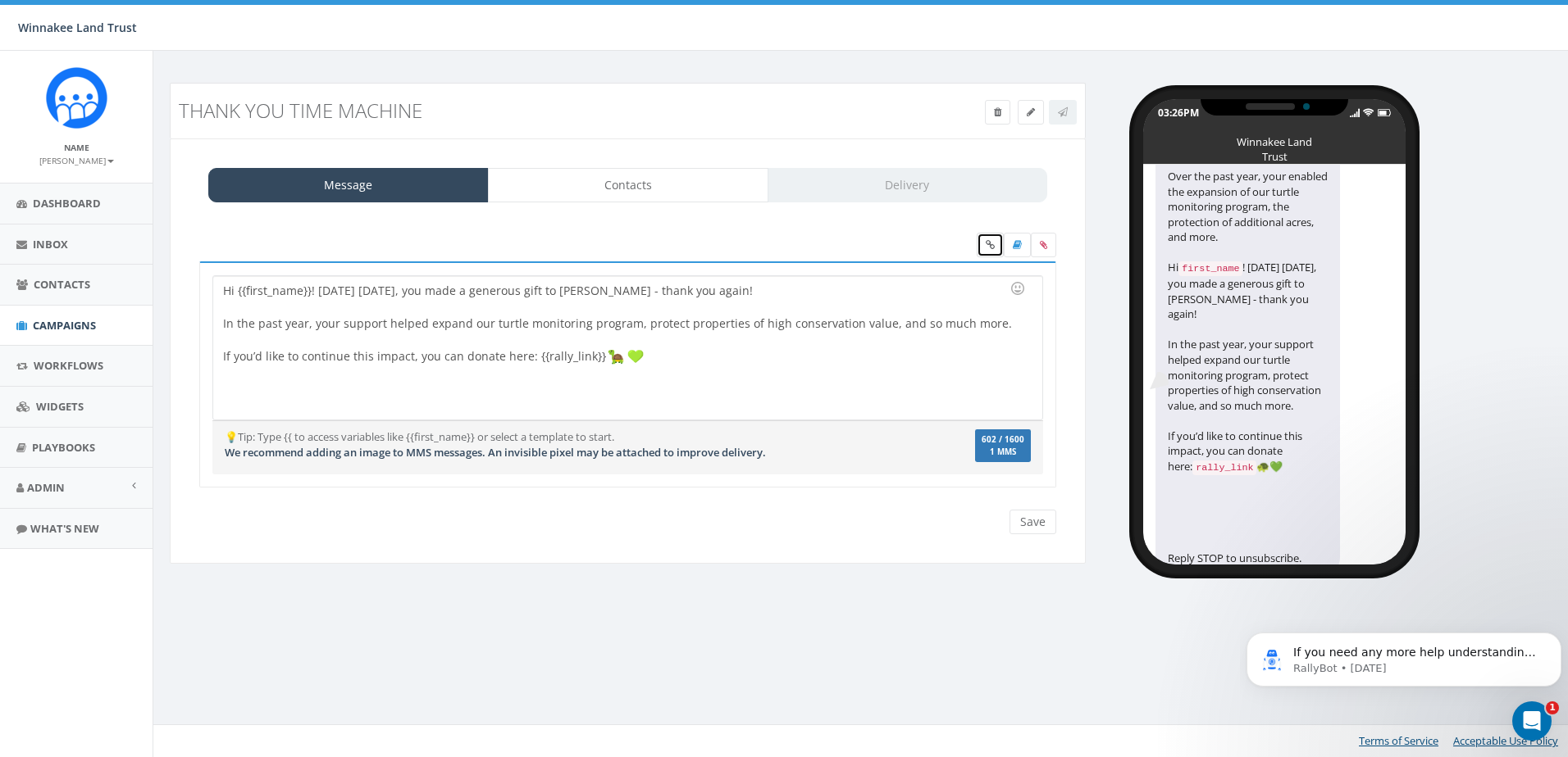
click at [986, 247] on icon at bounding box center [990, 245] width 9 height 10
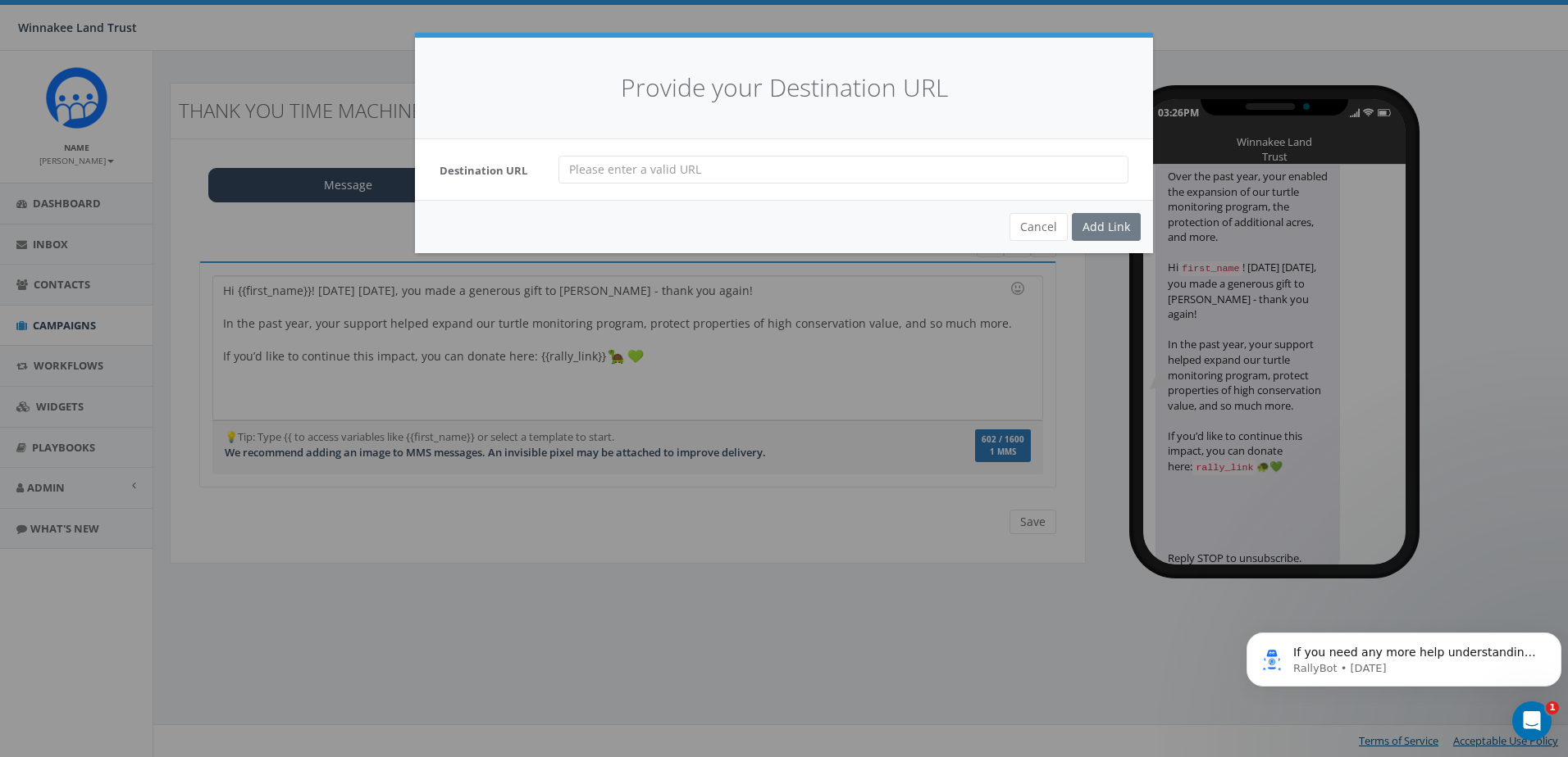
click at [707, 171] on input "url" at bounding box center [843, 170] width 570 height 28
paste input "[URL][DOMAIN_NAME]"
type input "[URL][DOMAIN_NAME]"
click at [1104, 219] on div "Add Link" at bounding box center [1106, 227] width 69 height 28
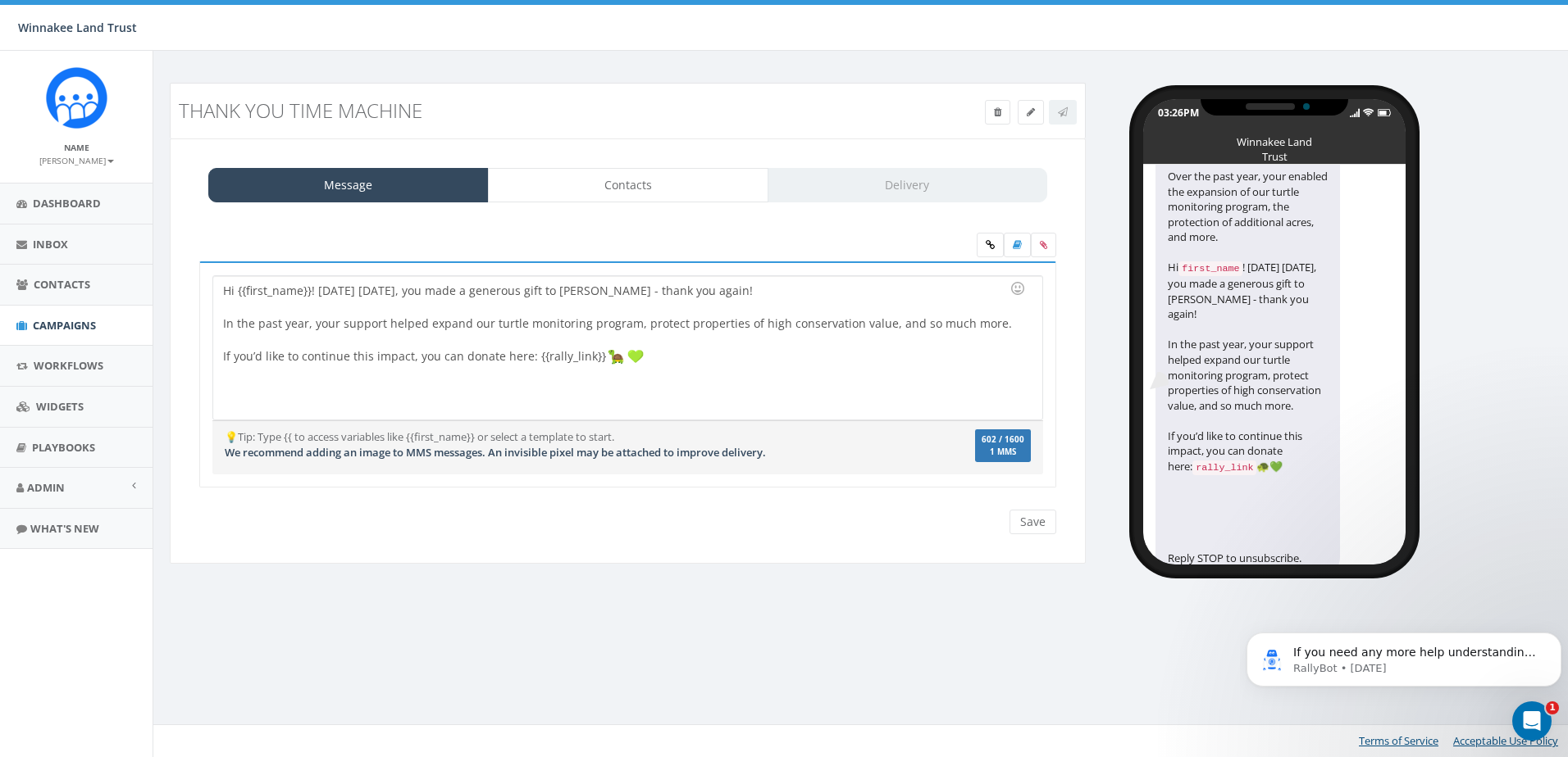
click at [715, 364] on div "Hi {{first_name}}! It was exactly one year ago today that you gave a generous g…" at bounding box center [627, 347] width 829 height 144
click at [686, 358] on div "Hi {{first_name}}! It was exactly one year ago today that you gave a generous g…" at bounding box center [627, 347] width 829 height 144
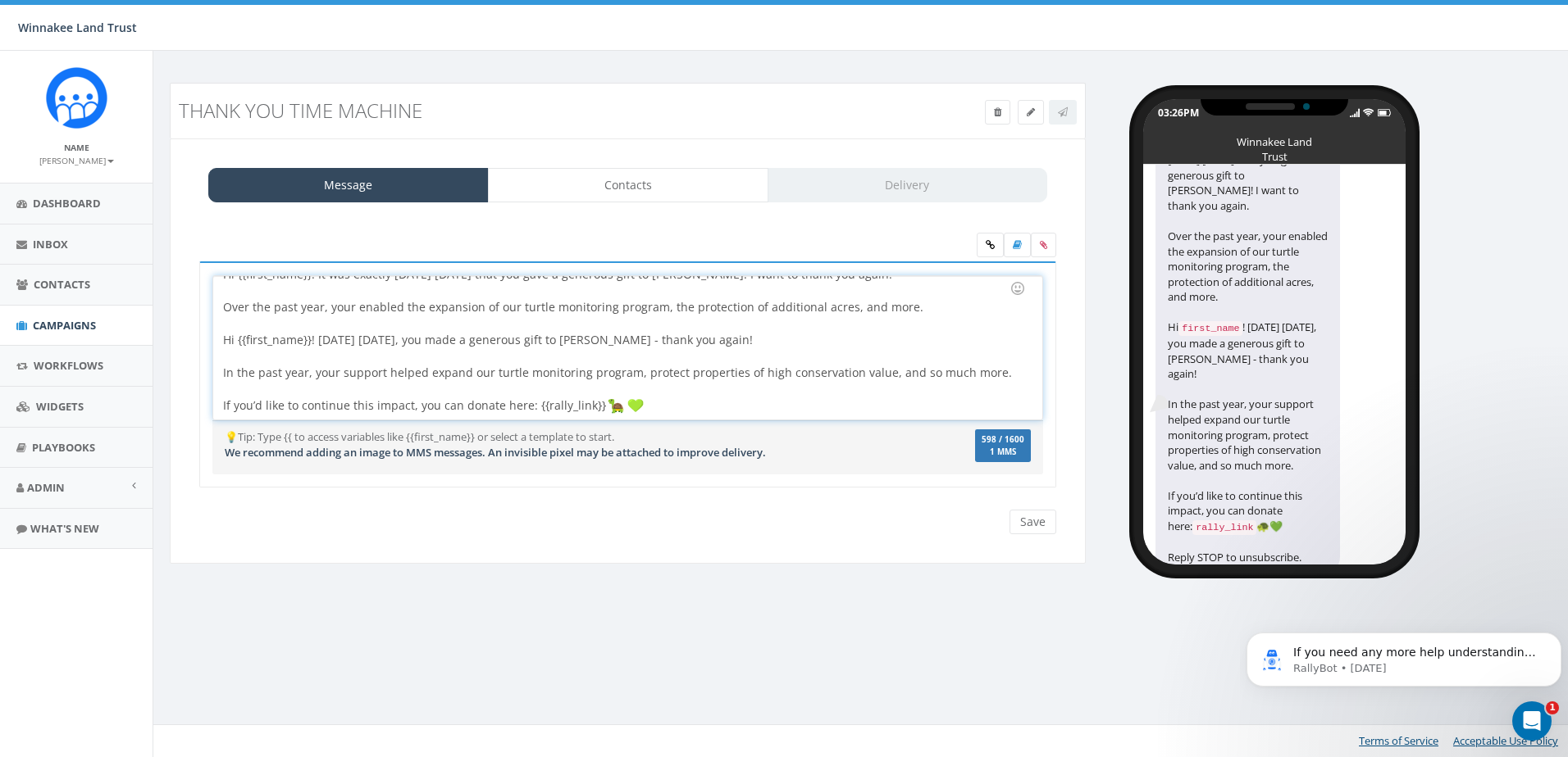
scroll to position [0, 0]
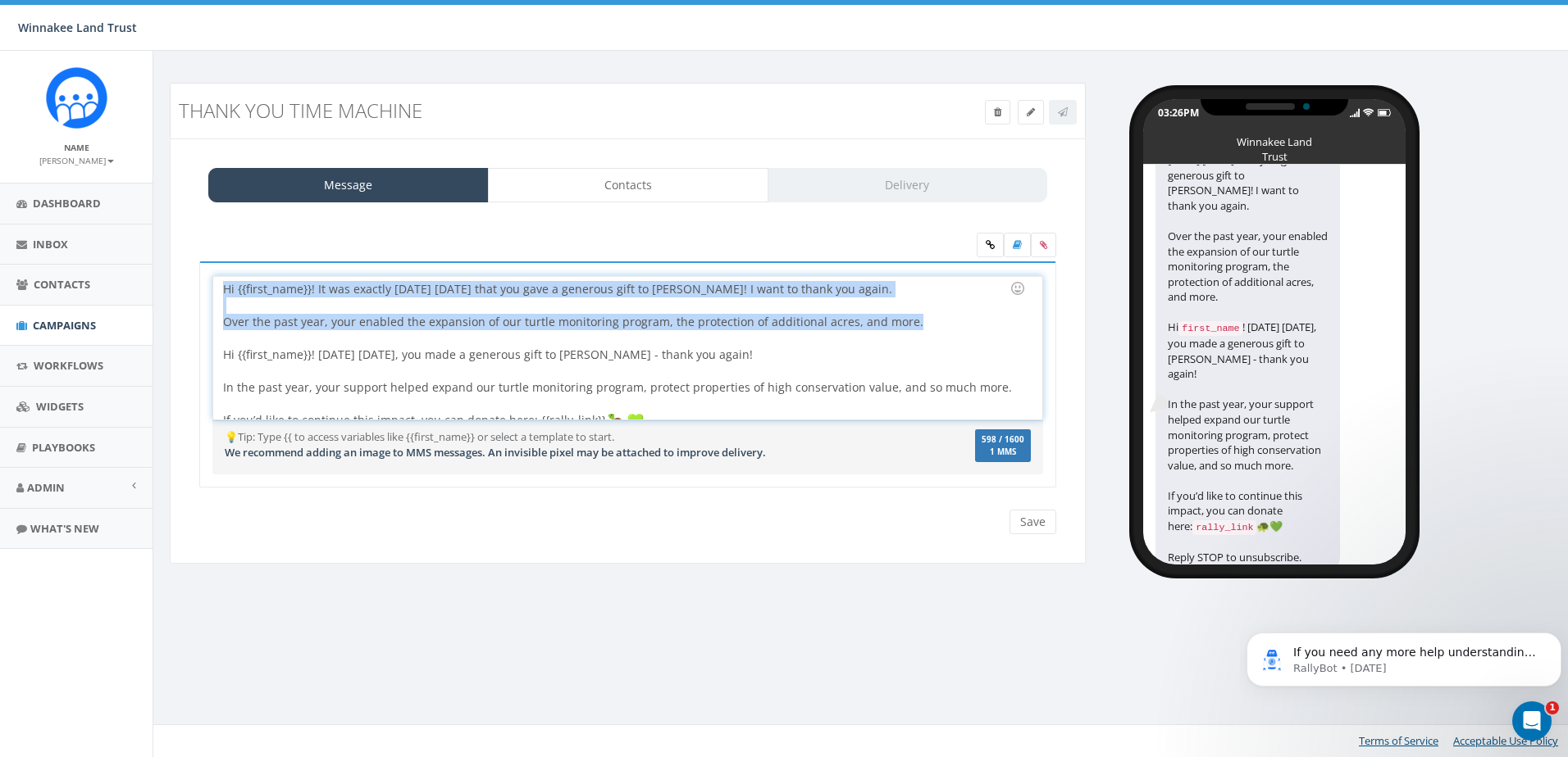
drag, startPoint x: 224, startPoint y: 288, endPoint x: 936, endPoint y: 325, distance: 713.0
click at [936, 325] on div "Hi {{first_name}}! It was exactly one year ago today that you gave a generous g…" at bounding box center [627, 347] width 829 height 144
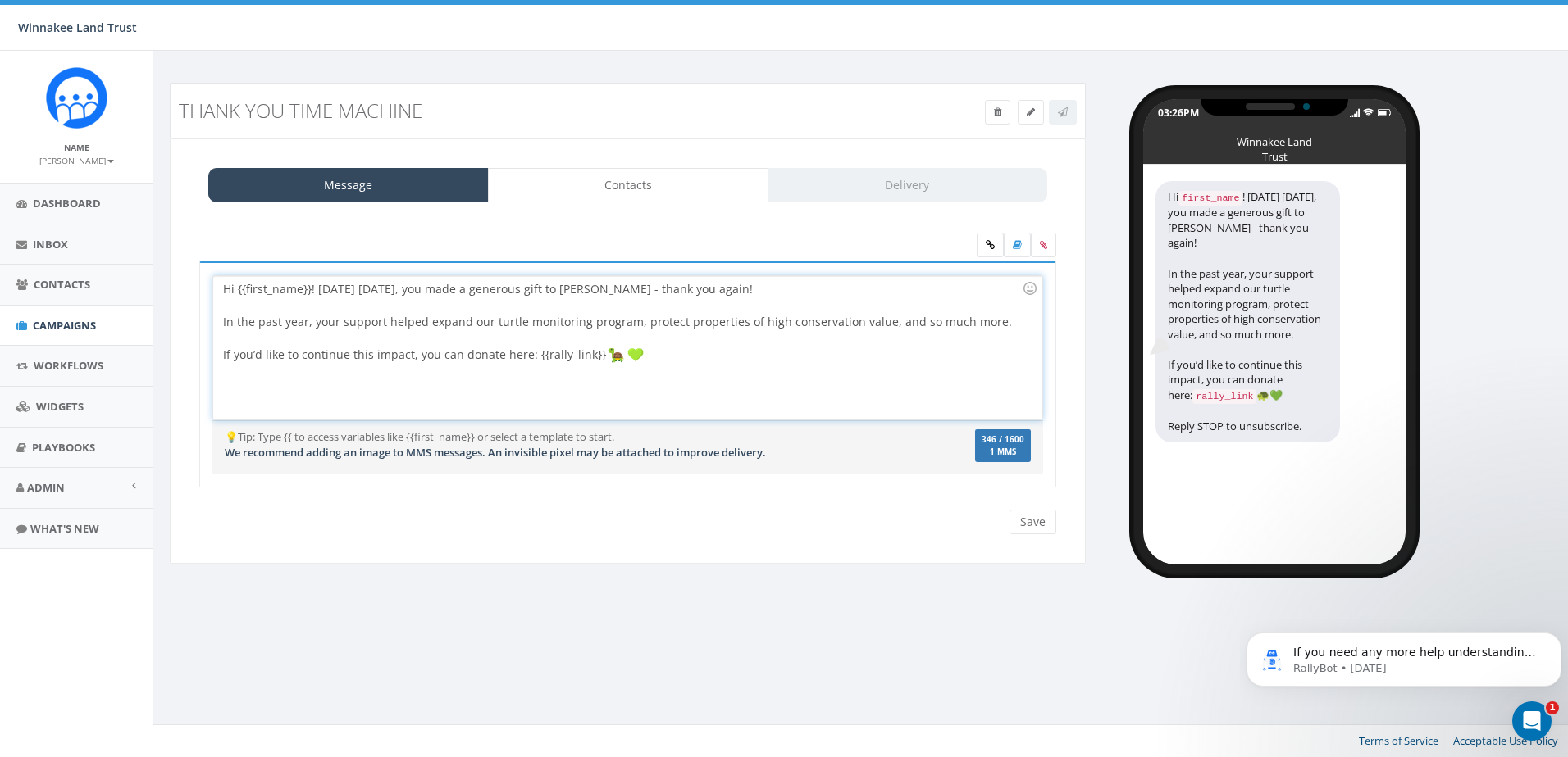
click at [681, 358] on div "Hi {{first_name}}! One year ago today, you made a generous gift to Winnakee - t…" at bounding box center [627, 347] width 829 height 144
click at [1025, 522] on input "Save" at bounding box center [1032, 523] width 46 height 25
click at [500, 353] on div "Hi {{first_name}}! One year ago today, you made a generous gift to Winnakee - t…" at bounding box center [627, 347] width 829 height 144
click at [524, 389] on div "Hi {{first_name}}! One year ago today, you made a generous gift to Winnakee - t…" at bounding box center [627, 347] width 829 height 144
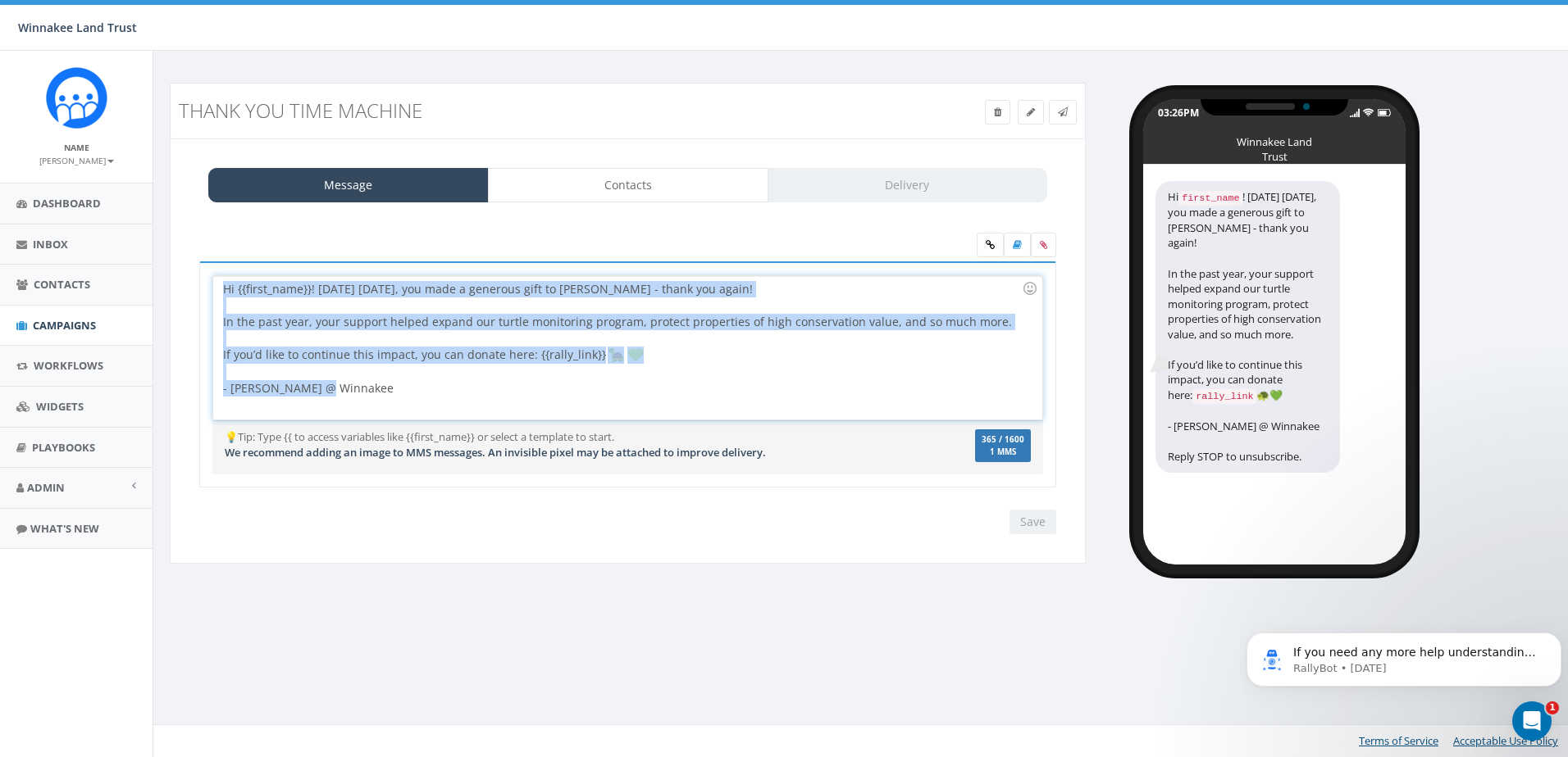
drag, startPoint x: 338, startPoint y: 392, endPoint x: 198, endPoint y: 284, distance: 176.8
click at [198, 284] on div "Hi {{first_name}}! One year ago today, you made a generous gift to Winnakee - t…" at bounding box center [628, 385] width 882 height 248
copy div "Hi {{first_name}}! One year ago today, you made a generous gift to Winnakee - t…"
click at [342, 396] on div "Hi {{first_name}}! One year ago today, you made a generous gift to Winnakee - t…" at bounding box center [627, 347] width 829 height 144
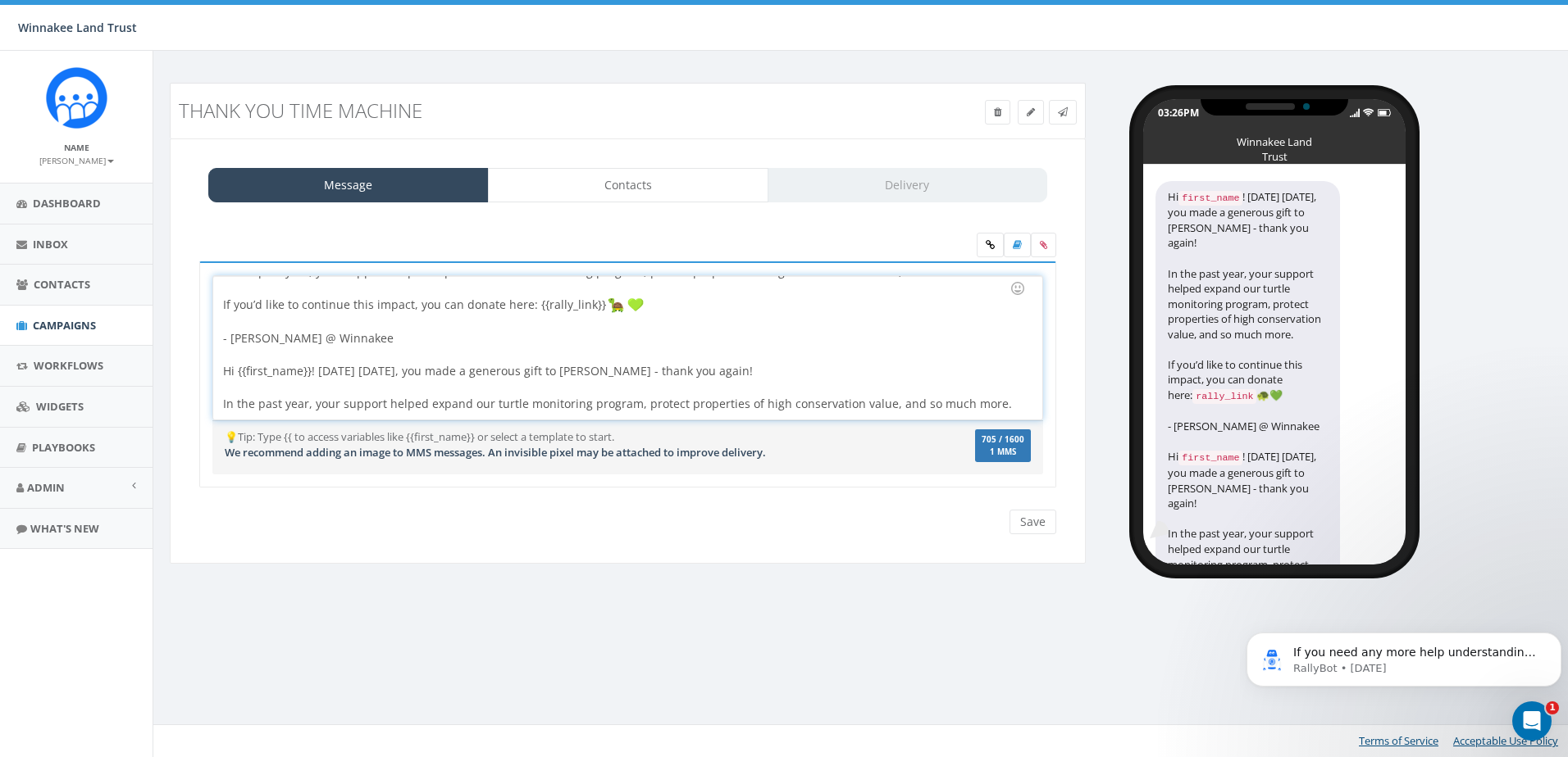
scroll to position [114, 0]
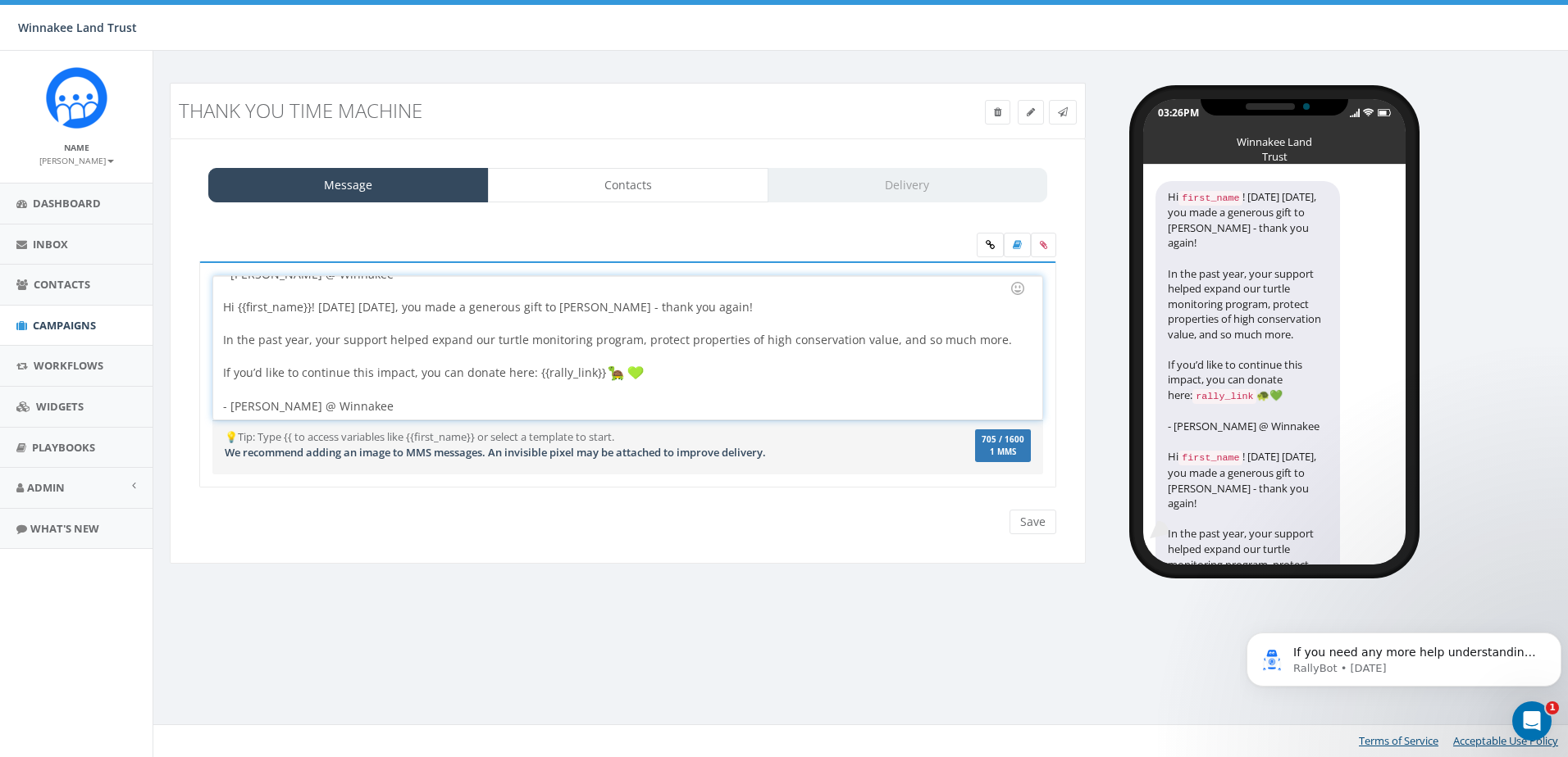
click at [526, 374] on div "Hi {{first_name}}! One year ago today, you made a generous gift to Winnakee - t…" at bounding box center [622, 357] width 799 height 116
drag, startPoint x: 643, startPoint y: 371, endPoint x: 188, endPoint y: 371, distance: 455.0
click at [188, 371] on div "Hi {{first_name}}! One year ago today, you made a generous gift to Winnakee - t…" at bounding box center [628, 385] width 882 height 248
click at [986, 247] on icon at bounding box center [990, 245] width 9 height 10
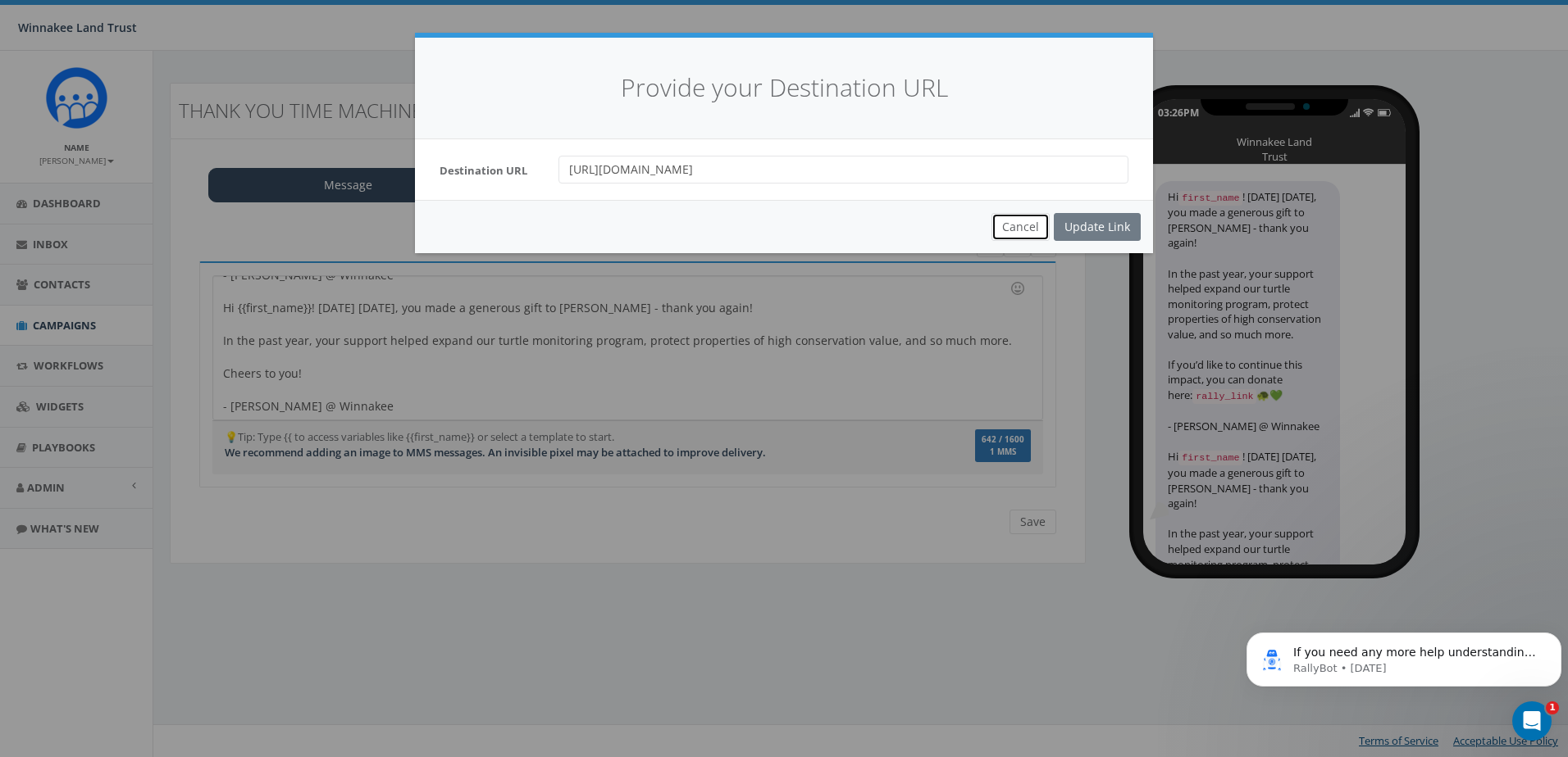
click at [1016, 228] on button "Cancel" at bounding box center [1021, 227] width 58 height 28
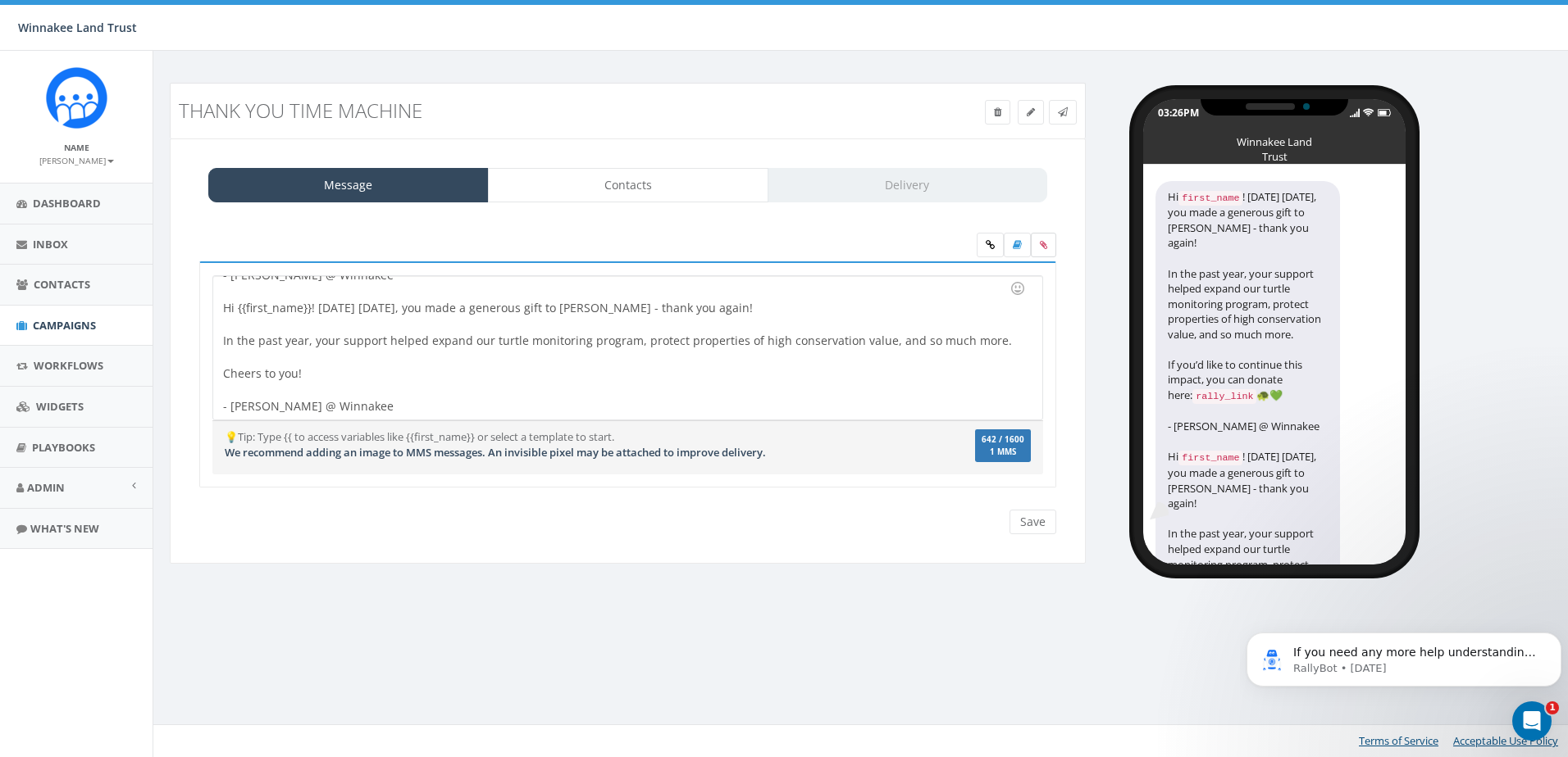
click at [1041, 241] on icon at bounding box center [1044, 245] width 8 height 10
click at [0, 0] on input "file" at bounding box center [0, 0] width 0 height 0
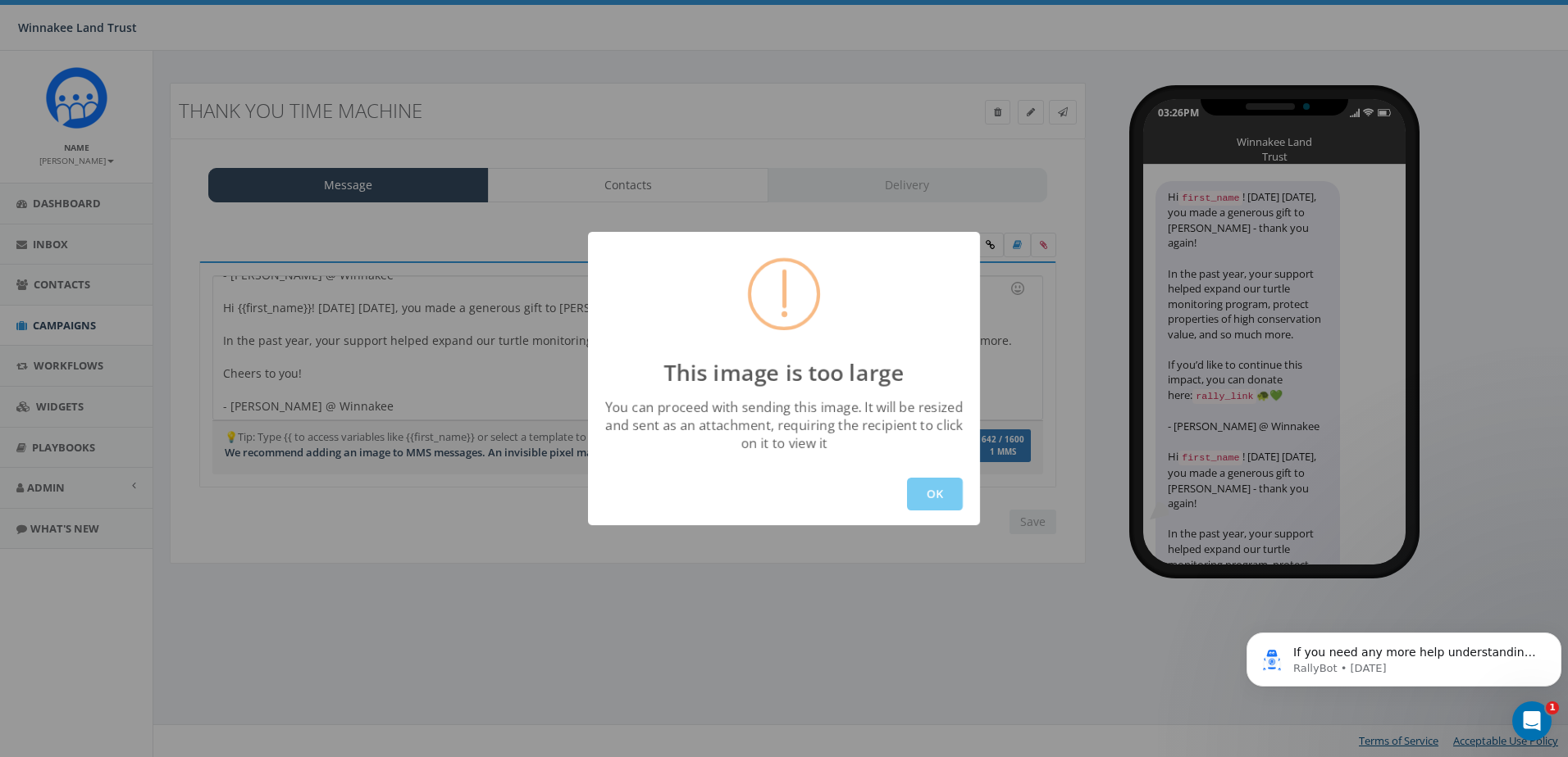
click at [938, 498] on button "OK" at bounding box center [935, 495] width 56 height 33
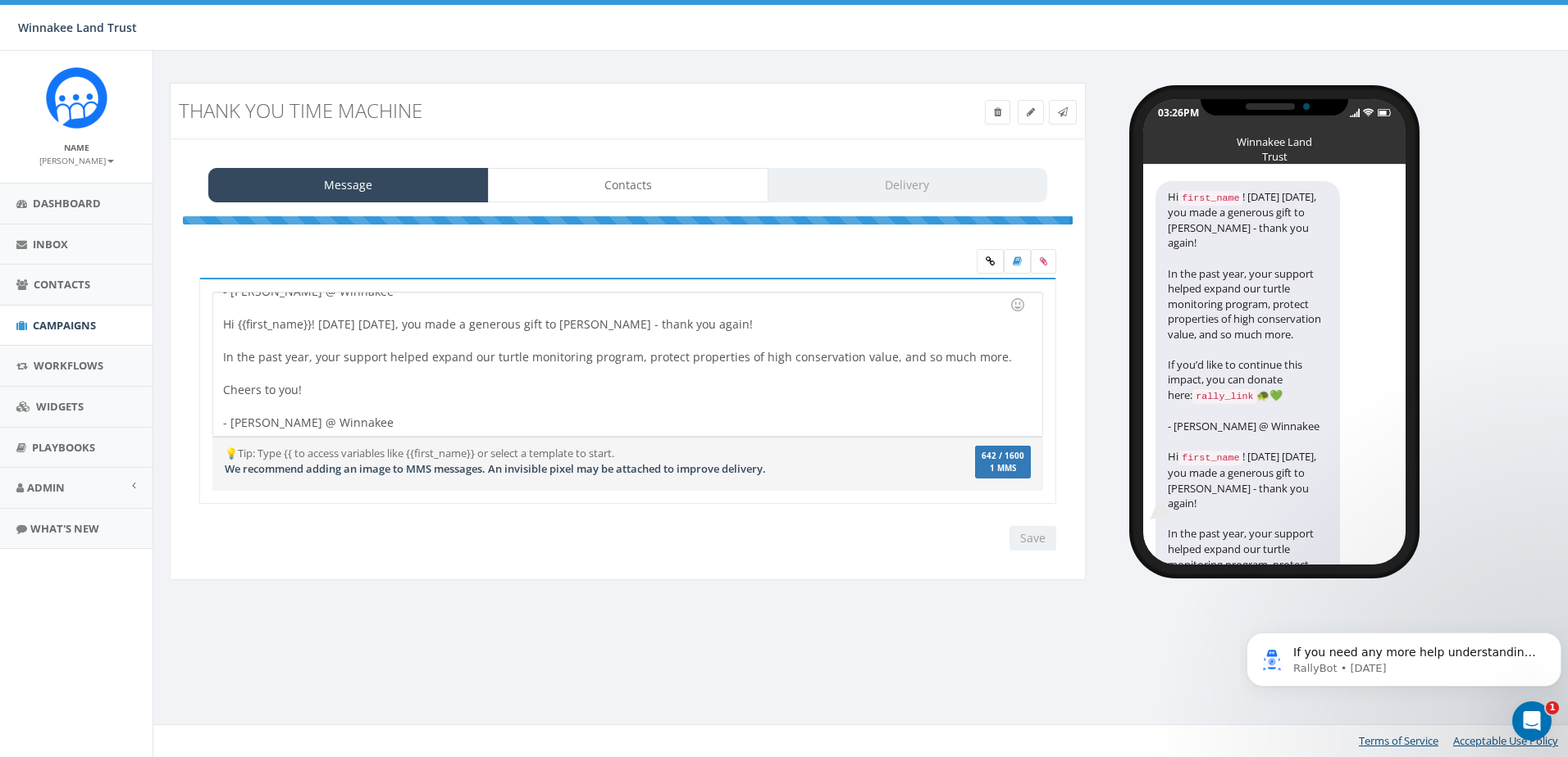
click at [1030, 226] on div "Message Contacts Delivery Hi {{first_name}}! One year ago today, you made a gen…" at bounding box center [628, 360] width 917 height 443
click at [970, 219] on div at bounding box center [628, 220] width 890 height 9
click at [468, 386] on div "Hi {{first_name}}! One year ago today, you made a generous gift to Winnakee - t…" at bounding box center [627, 364] width 829 height 144
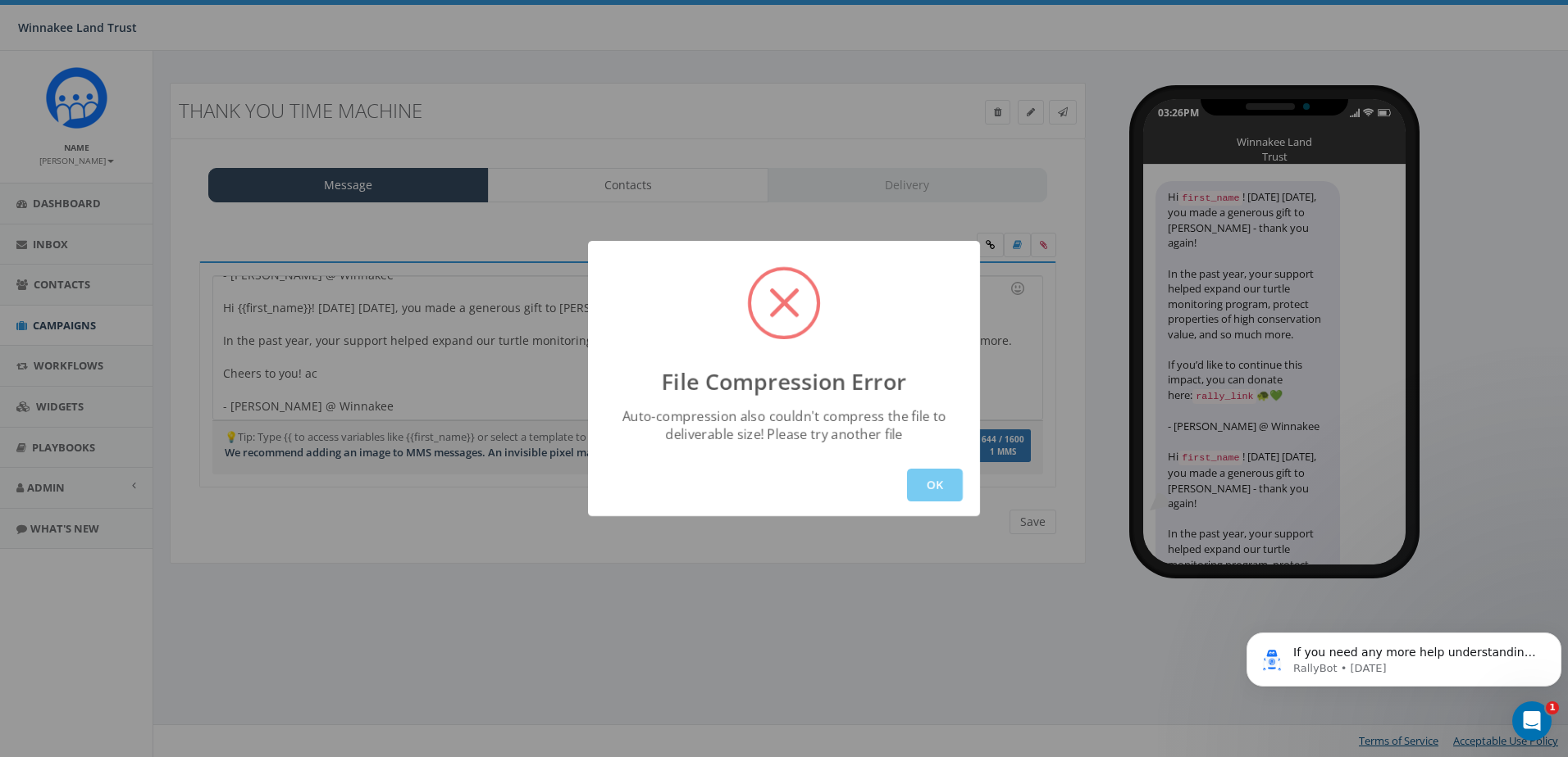
click at [928, 489] on button "OK" at bounding box center [935, 485] width 56 height 33
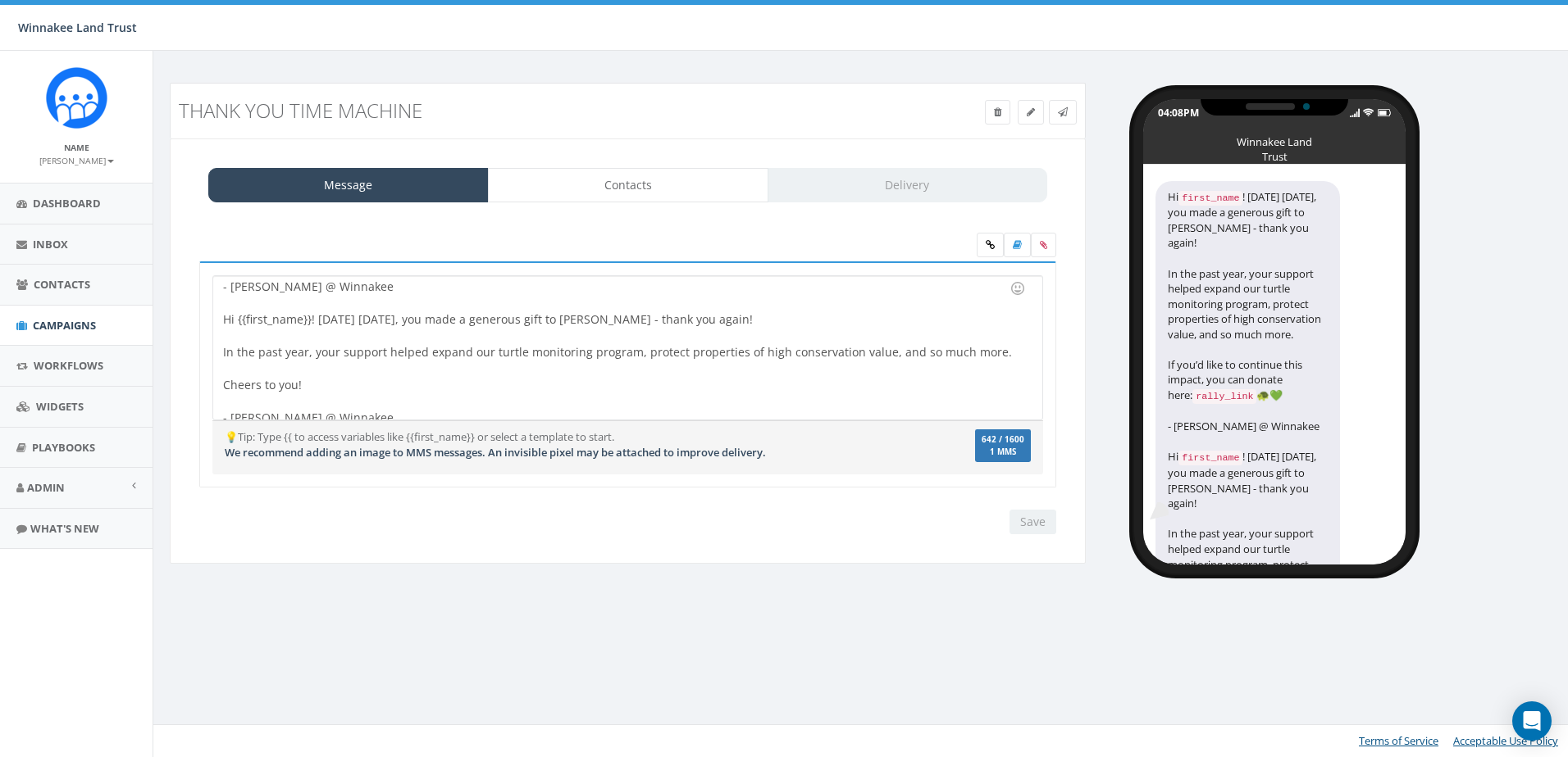
scroll to position [113, 0]
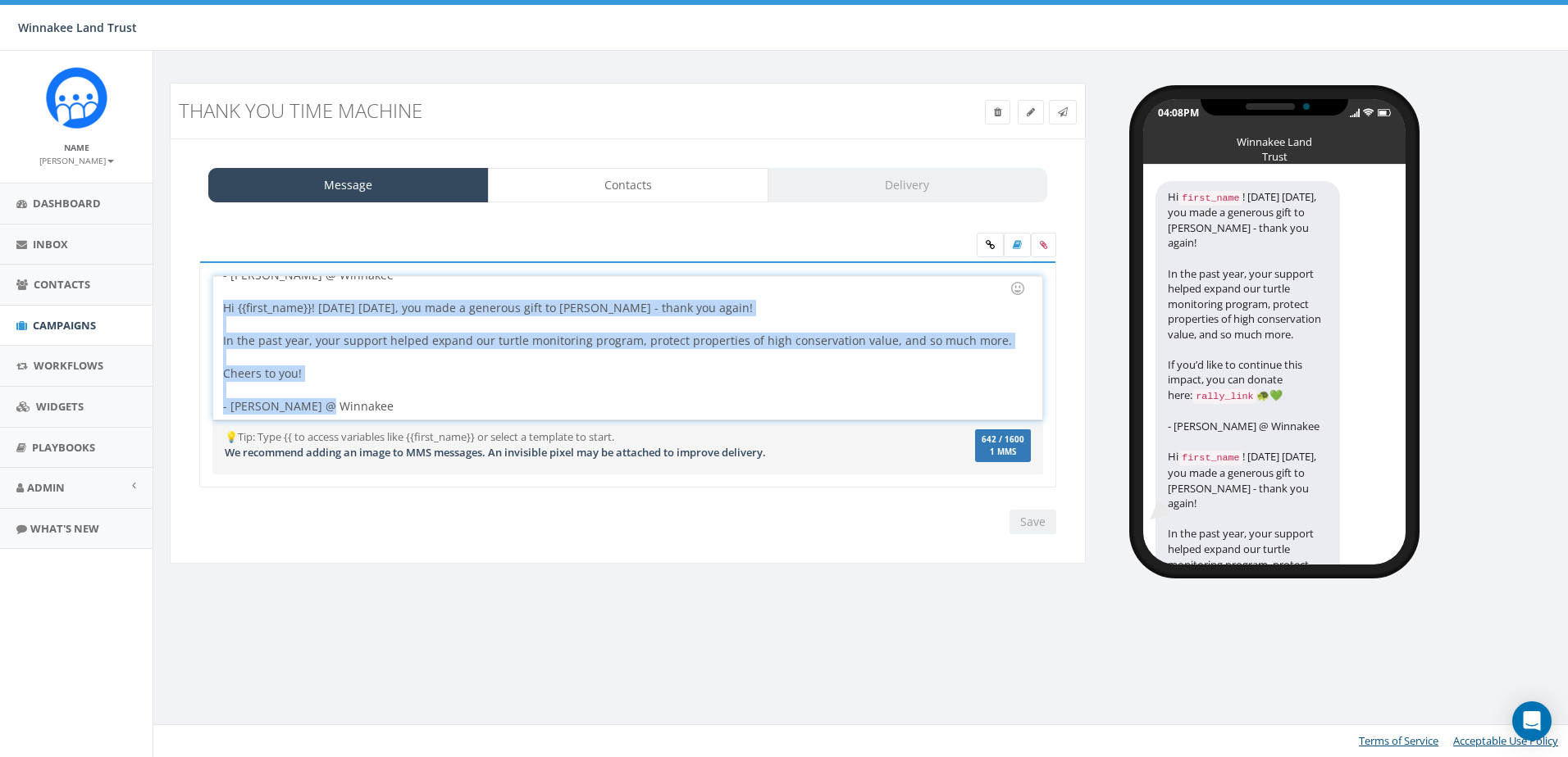
drag, startPoint x: 340, startPoint y: 402, endPoint x: 216, endPoint y: 308, distance: 155.6
click at [216, 308] on div "Hi {{first_name}}! [DATE] [DATE], you made a generous gift to [PERSON_NAME] - t…" at bounding box center [627, 347] width 829 height 144
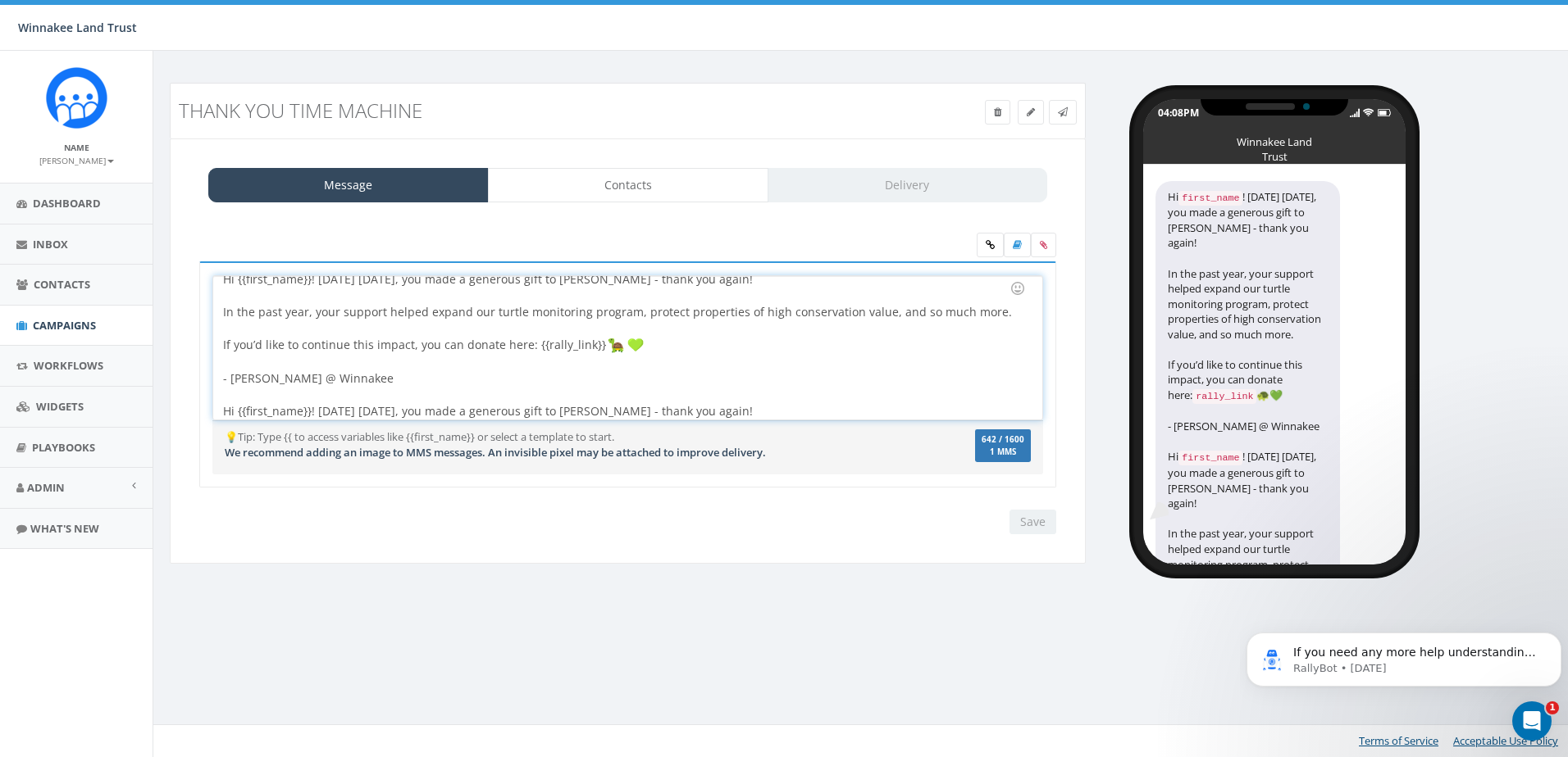
scroll to position [0, 0]
click at [348, 380] on div "Hi {{first_name}}! One year ago today, you made a generous gift to Winnakee - t…" at bounding box center [627, 347] width 829 height 144
click at [729, 358] on div at bounding box center [622, 362] width 799 height 16
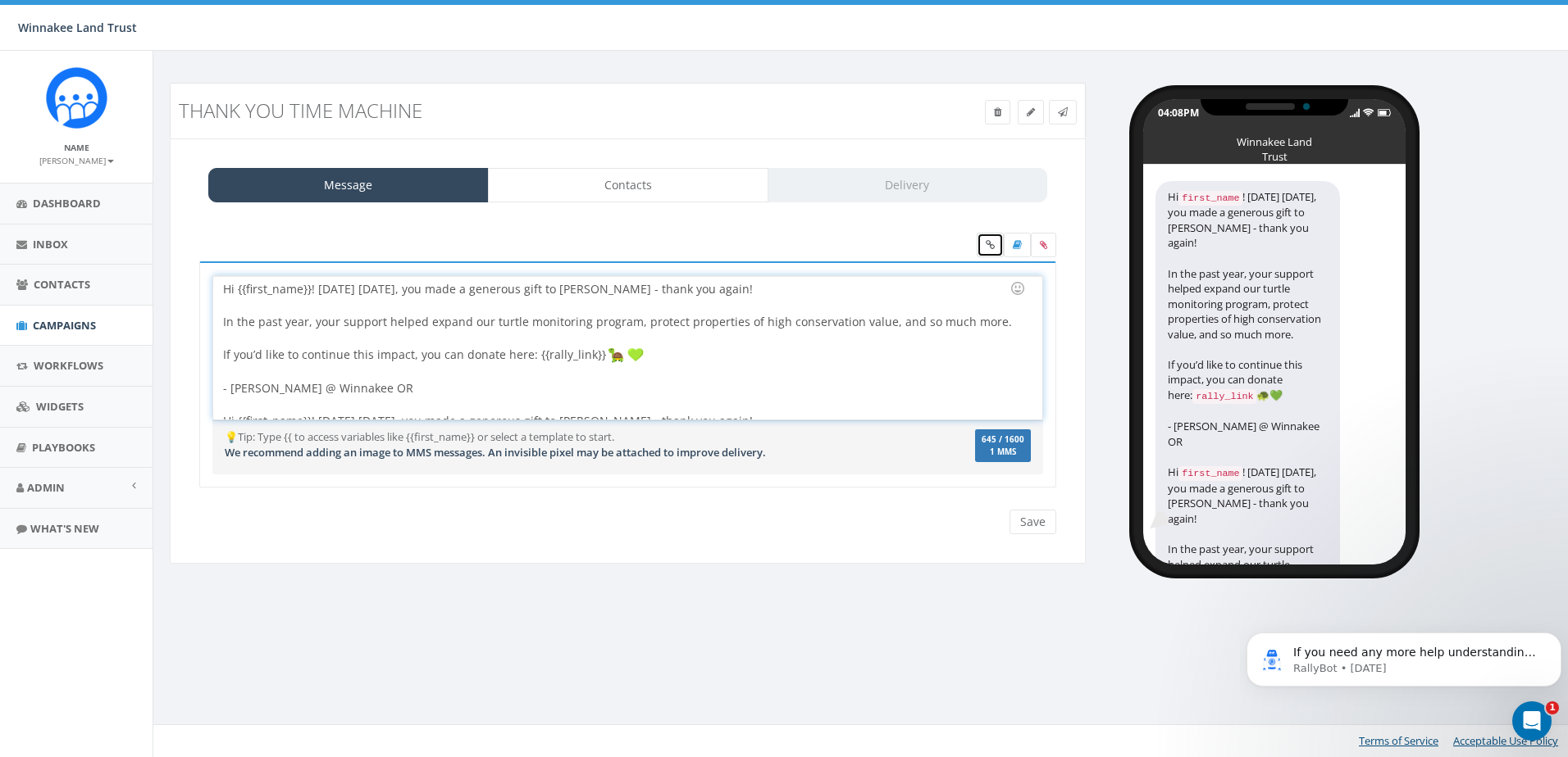
click at [989, 242] on icon at bounding box center [990, 245] width 9 height 10
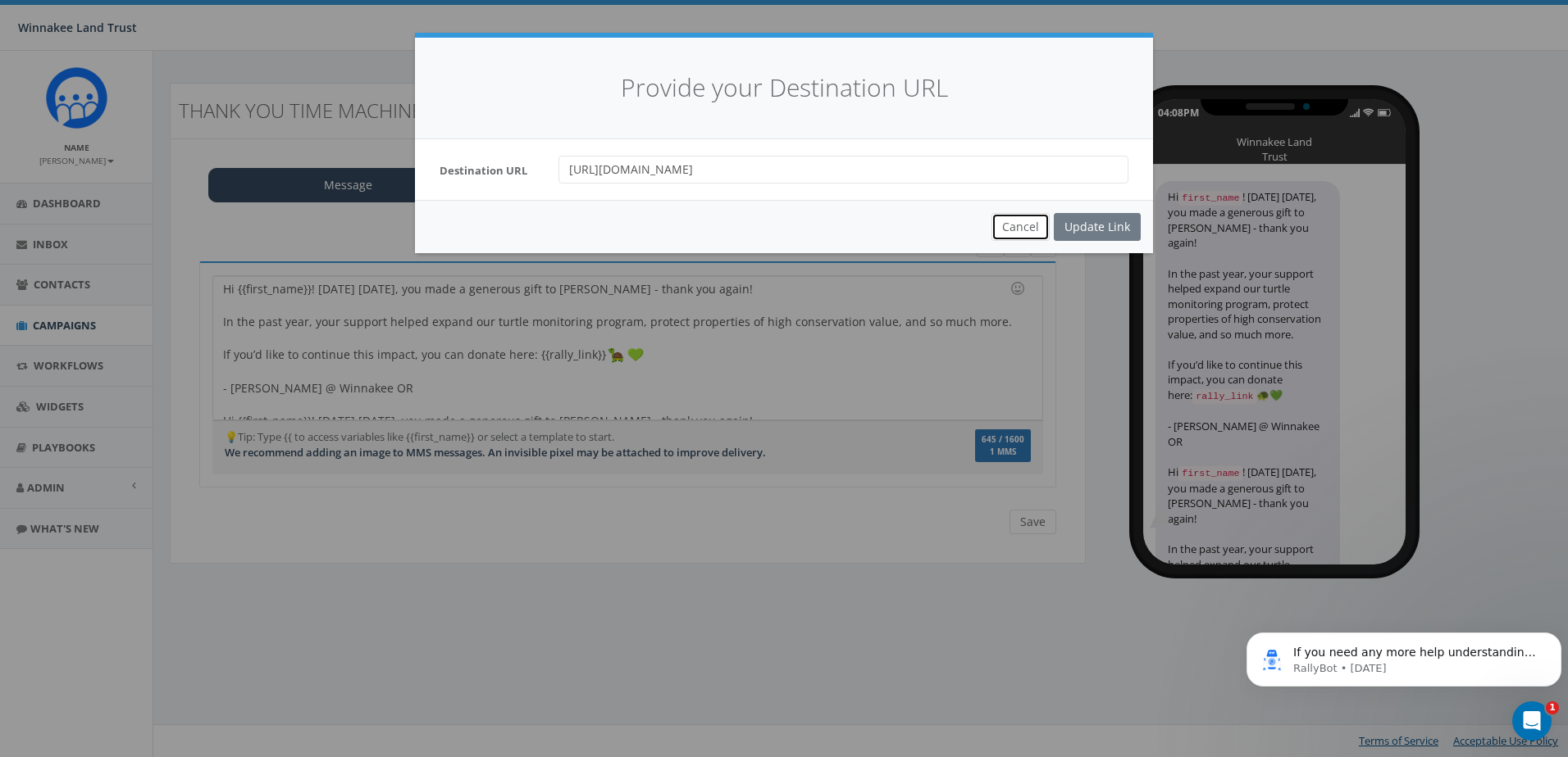
click at [1024, 222] on button "Cancel" at bounding box center [1021, 227] width 58 height 28
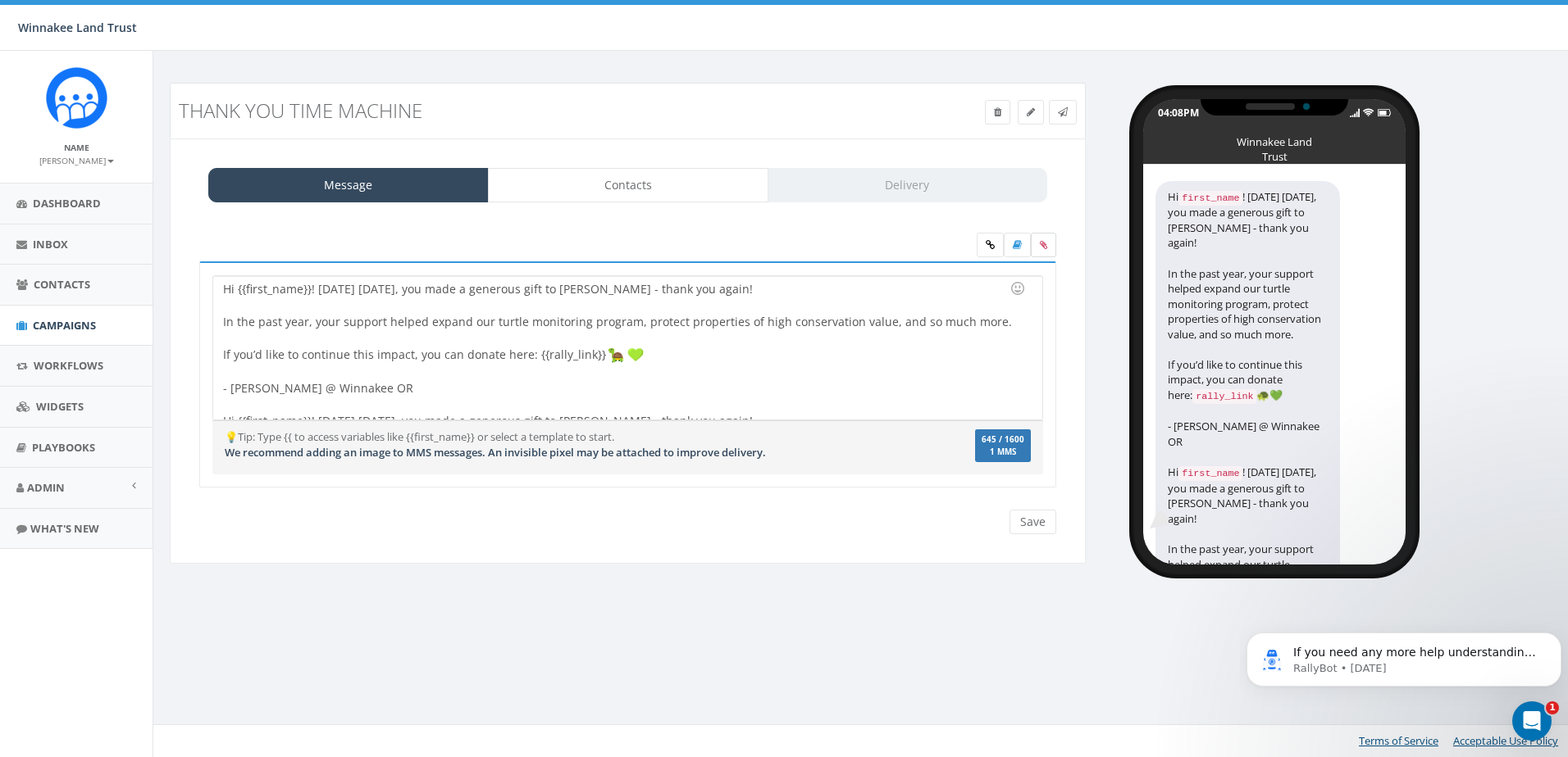
click at [1048, 243] on label at bounding box center [1044, 245] width 25 height 25
click at [0, 0] on input "file" at bounding box center [0, 0] width 0 height 0
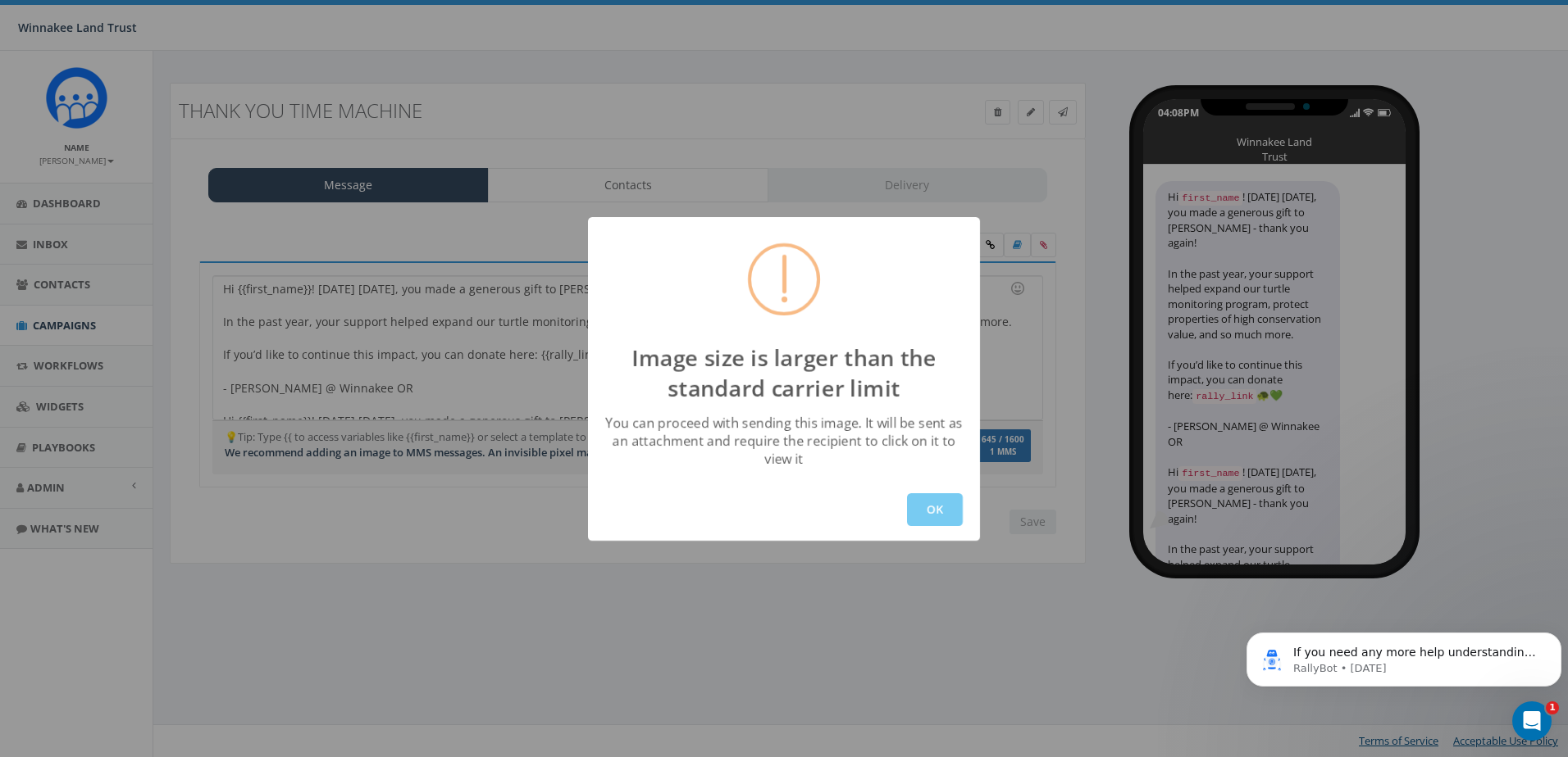
click at [947, 511] on button "OK" at bounding box center [935, 510] width 56 height 33
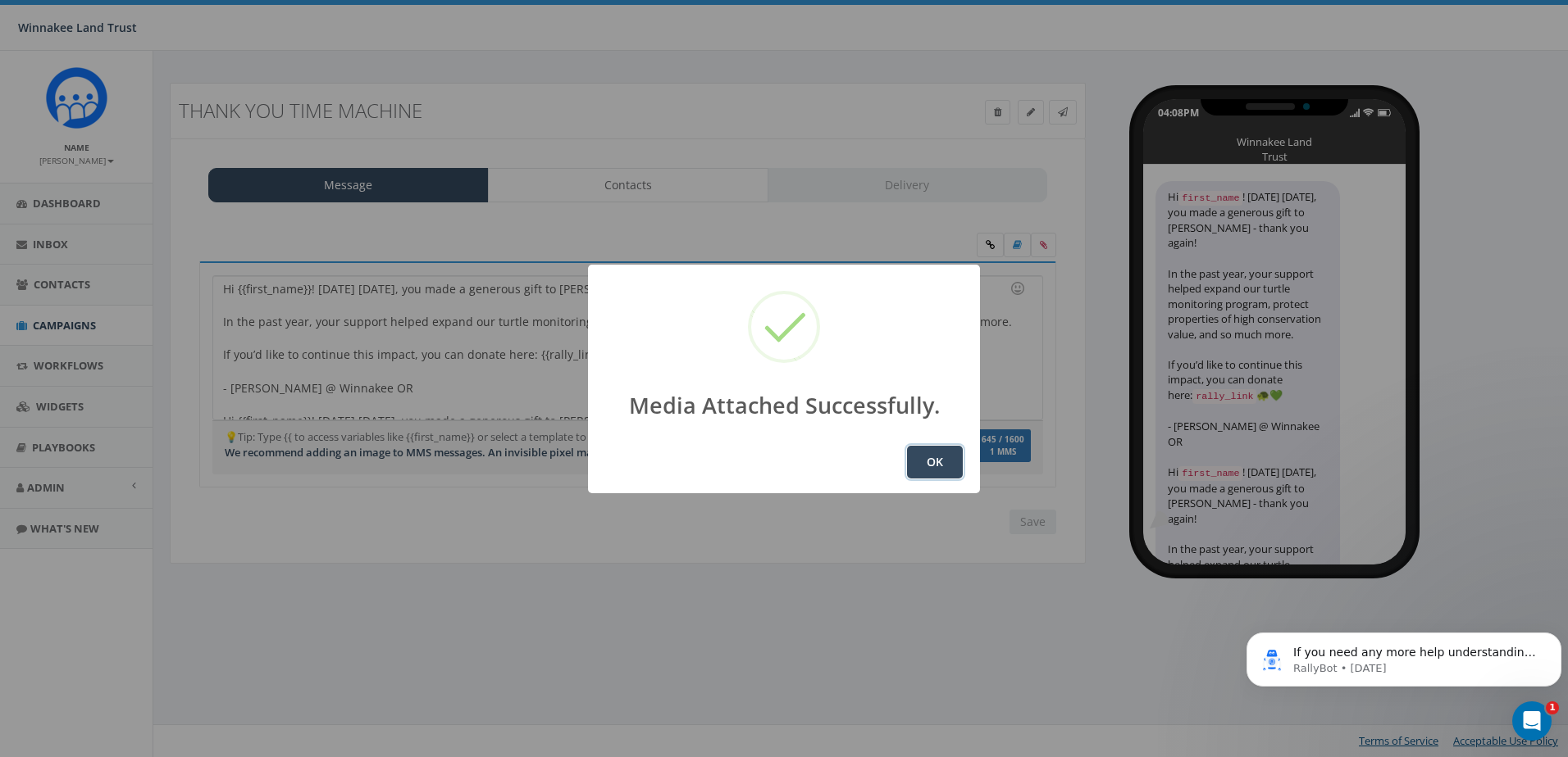
click at [942, 459] on button "OK" at bounding box center [935, 462] width 56 height 33
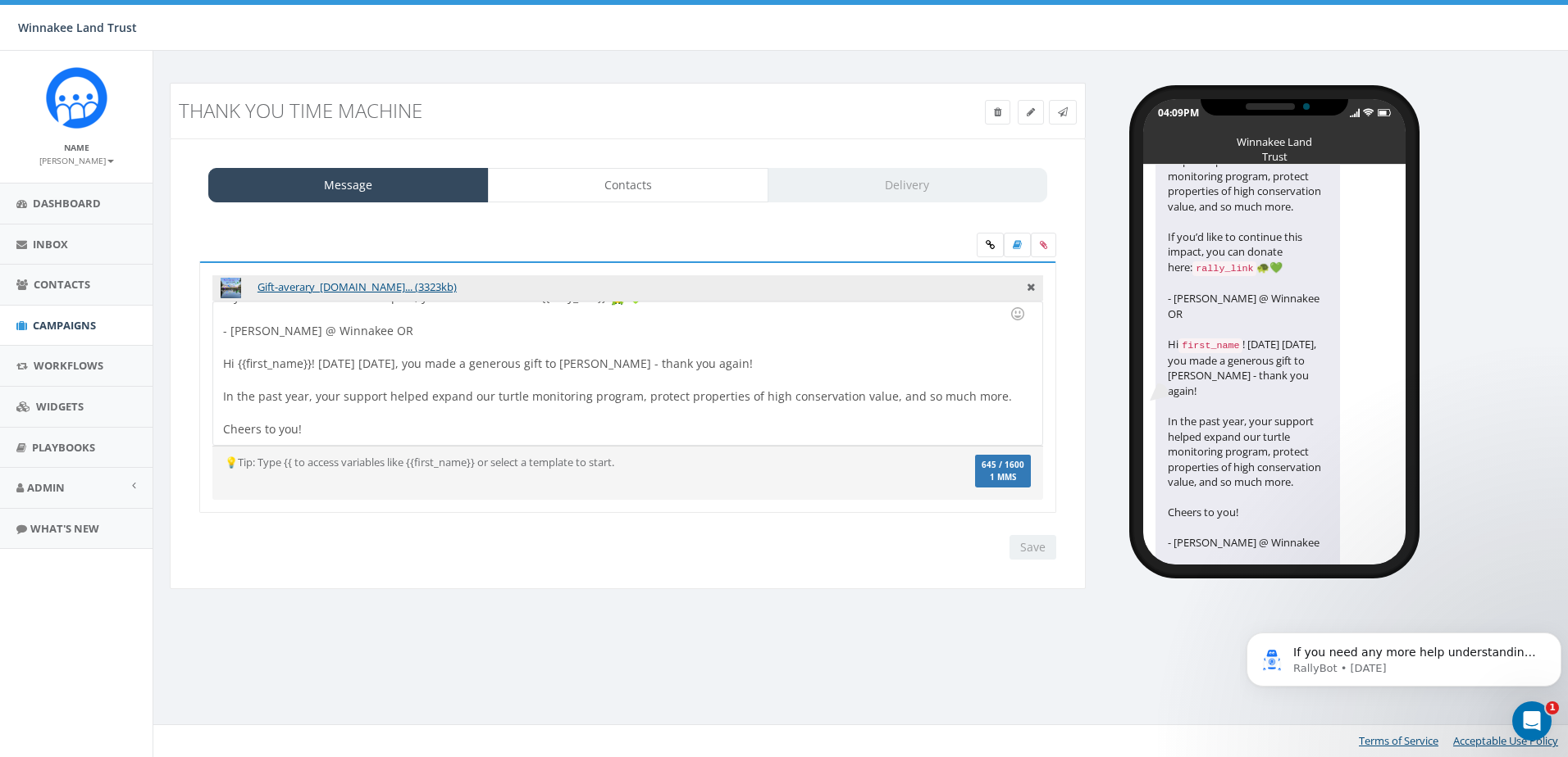
scroll to position [113, 0]
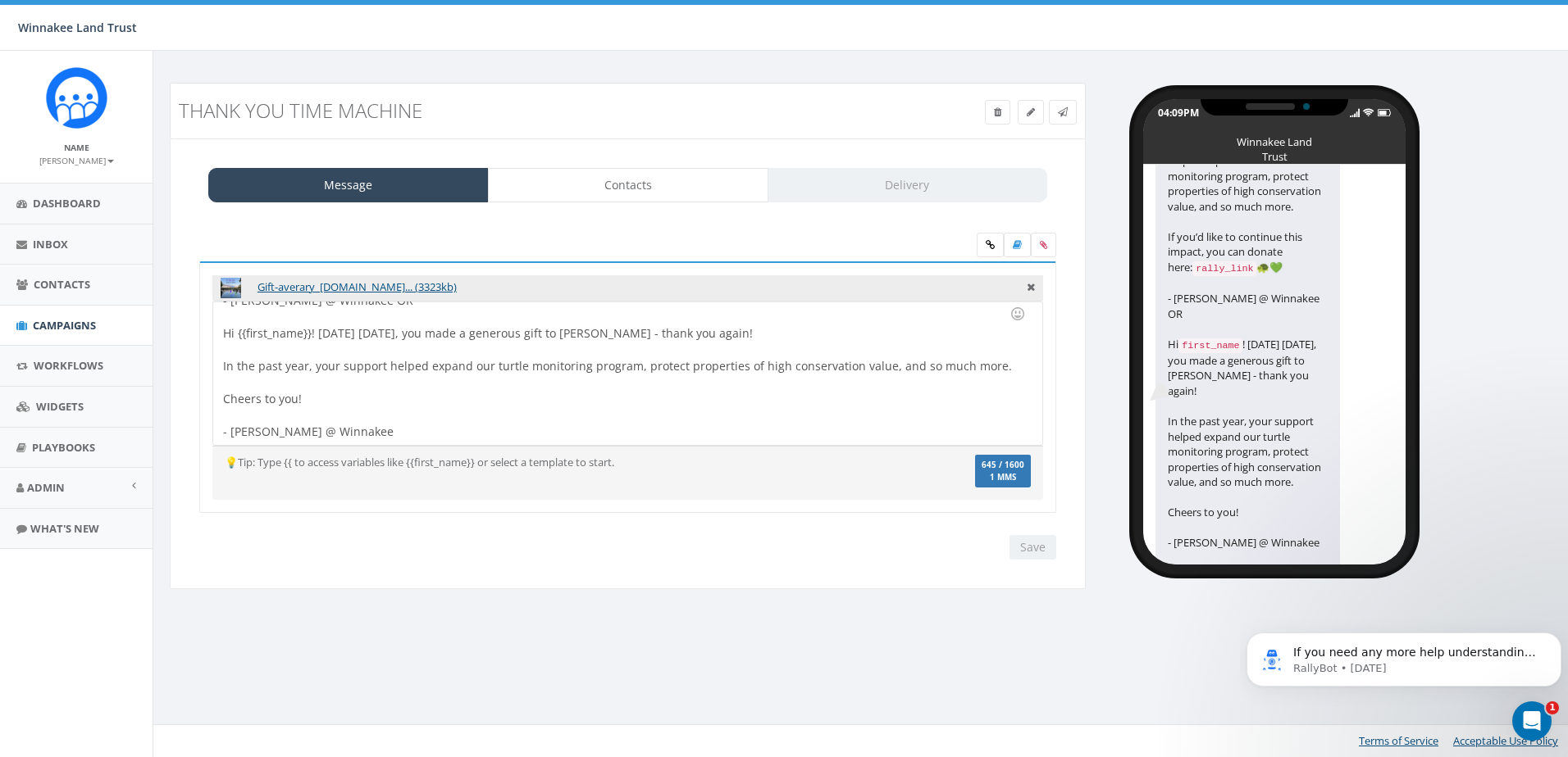
click at [313, 402] on div "Hi {{first_name}}! [DATE] [DATE], you made a generous gift to [PERSON_NAME] - t…" at bounding box center [627, 373] width 829 height 144
drag, startPoint x: 313, startPoint y: 402, endPoint x: 203, endPoint y: 330, distance: 131.5
click at [203, 330] on div "Gift-averary_[DOMAIN_NAME]... (3323kb) Hi {{first_name}}! [DATE] [DATE], you ma…" at bounding box center [628, 388] width 857 height 253
copy div "Hi {{first_name}}! [DATE] [DATE], you made a generous gift to [PERSON_NAME] - t…"
click at [812, 391] on div "Hi {{first_name}}! [DATE] [DATE], you made a generous gift to [PERSON_NAME] - t…" at bounding box center [627, 373] width 829 height 144
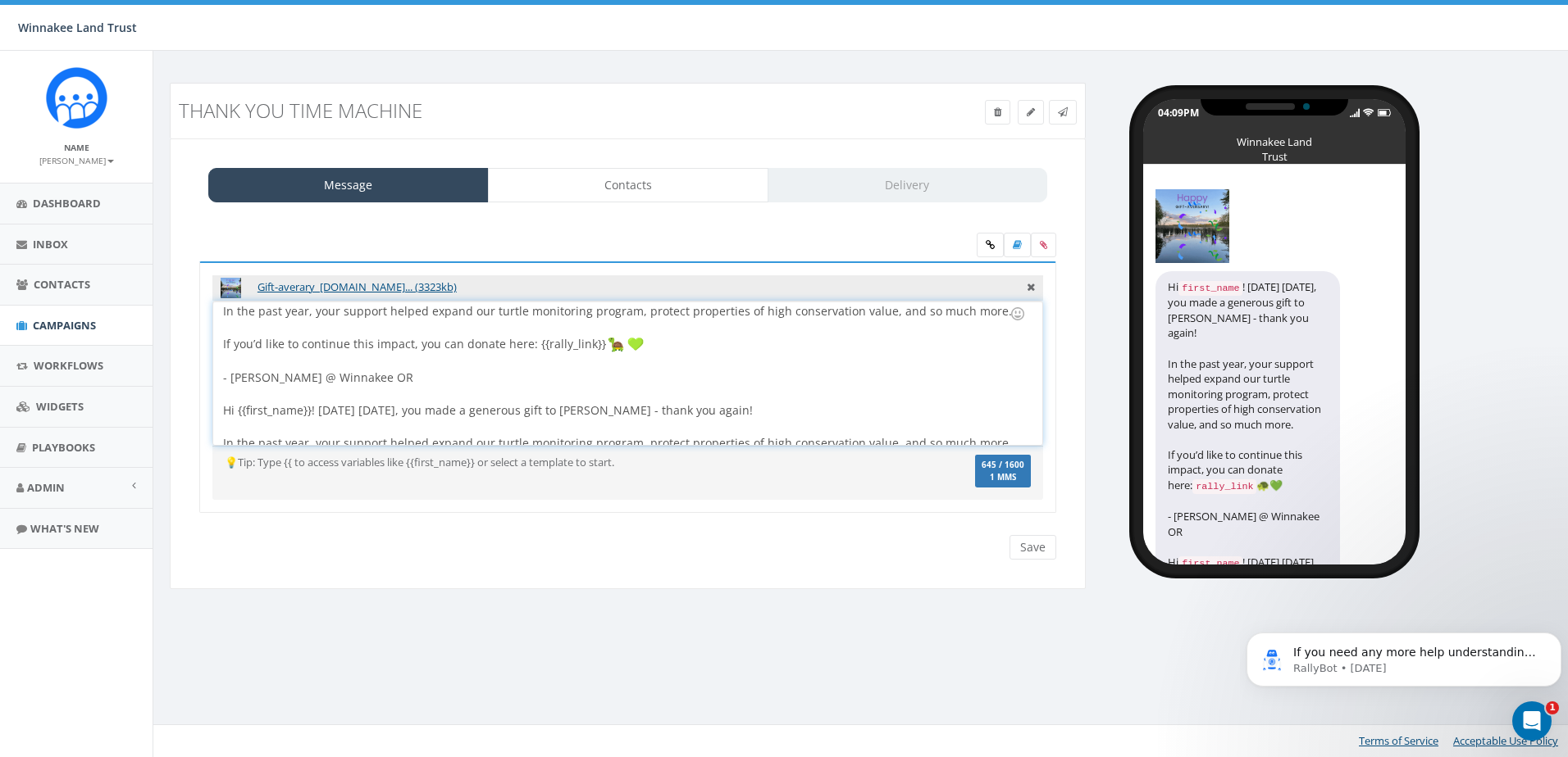
scroll to position [0, 0]
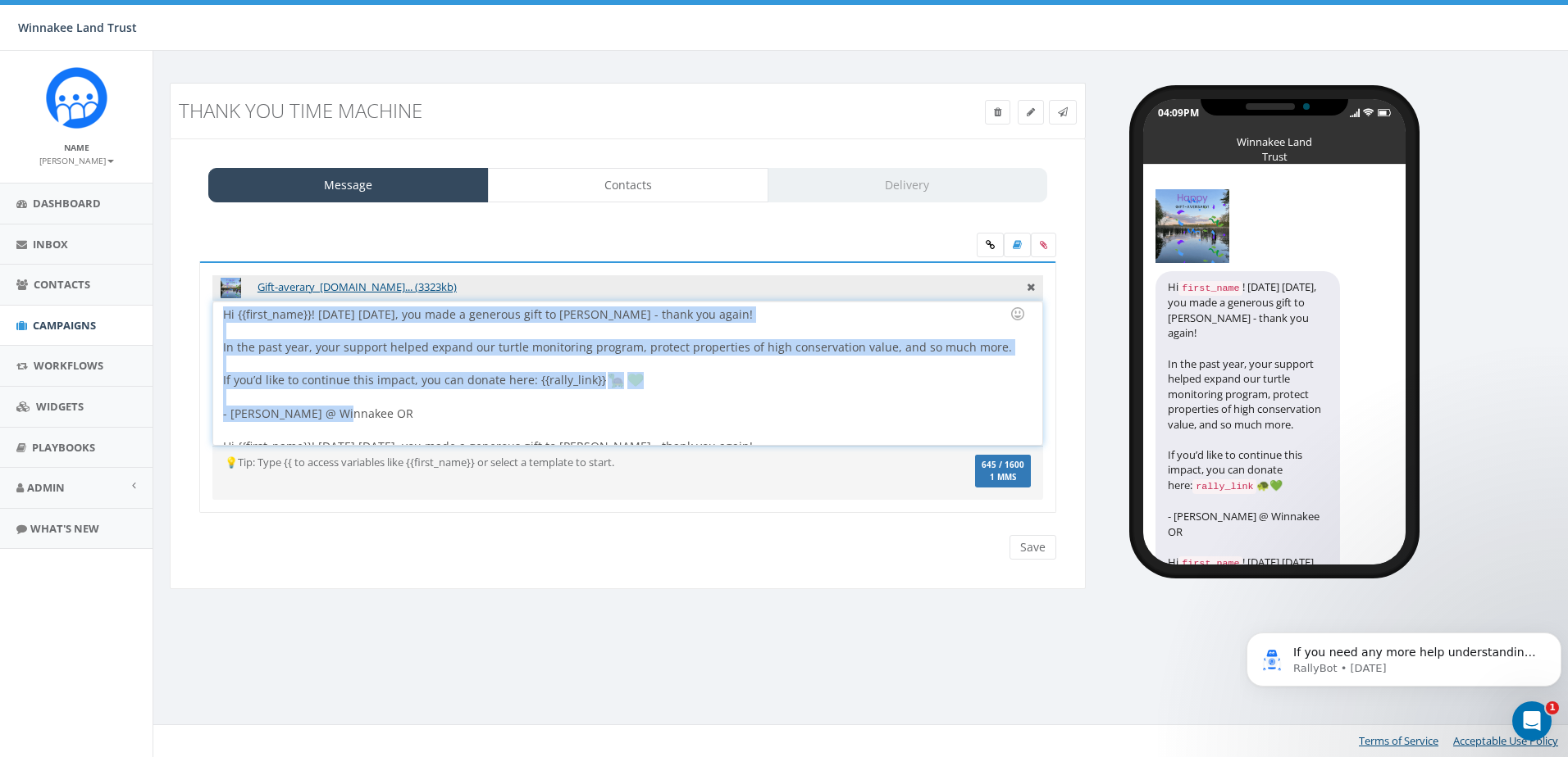
drag, startPoint x: 345, startPoint y: 413, endPoint x: 219, endPoint y: 308, distance: 164.0
click at [219, 308] on div "Hi {{first_name}}! [DATE] [DATE], you made a generous gift to [PERSON_NAME] - t…" at bounding box center [627, 373] width 829 height 144
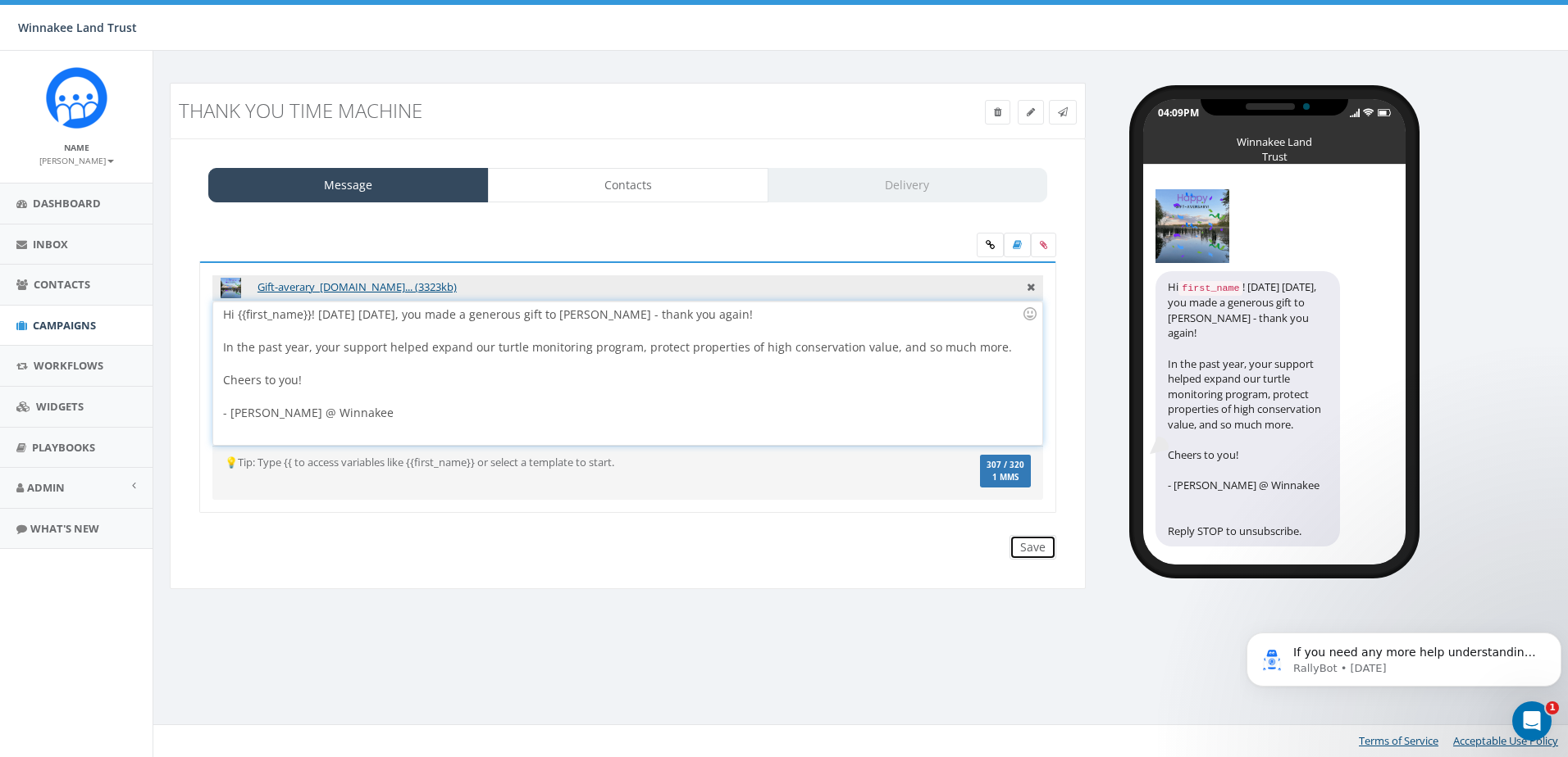
click at [1031, 550] on input "Save" at bounding box center [1032, 548] width 46 height 25
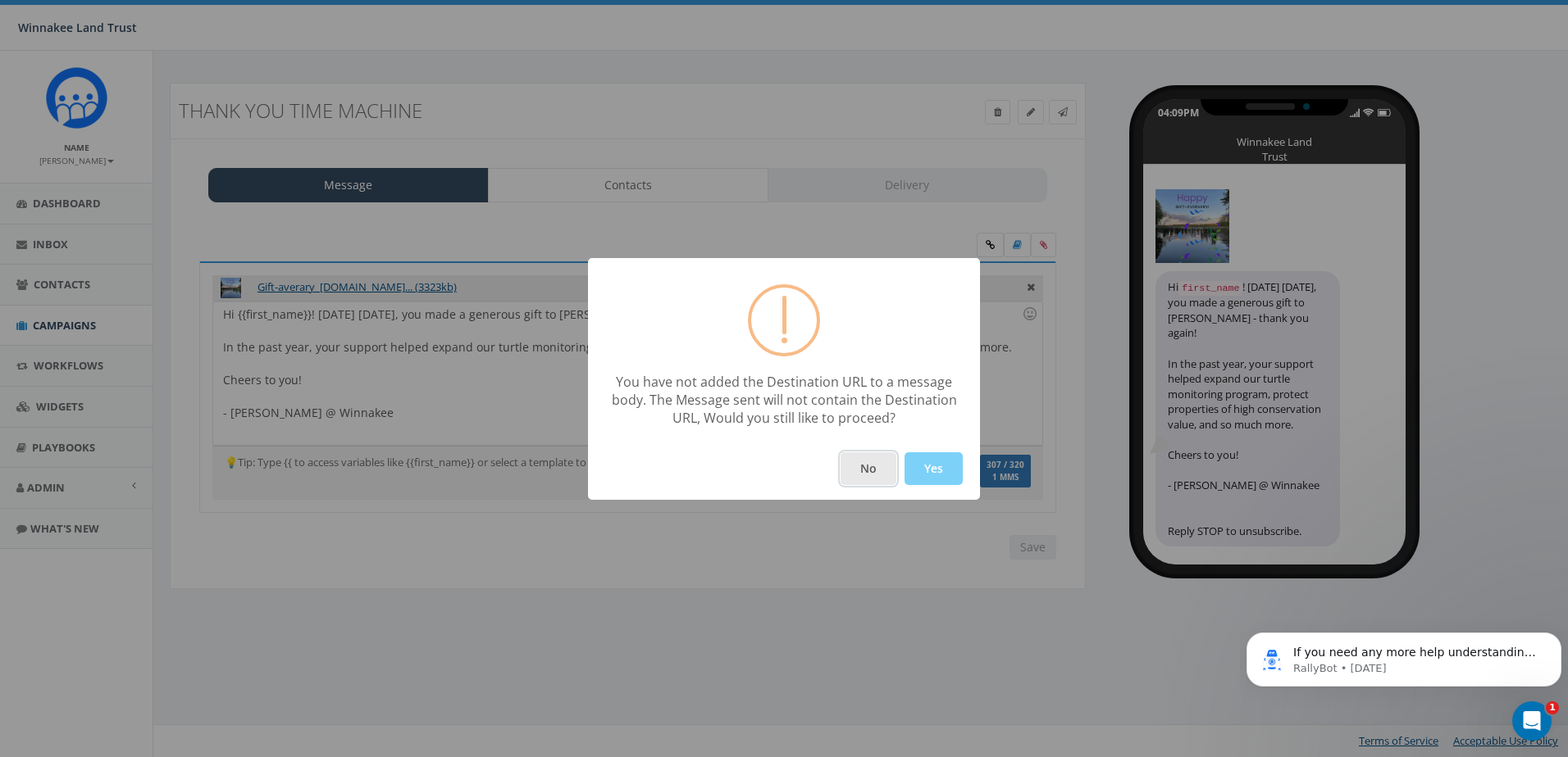
click at [862, 467] on button "No" at bounding box center [868, 469] width 56 height 33
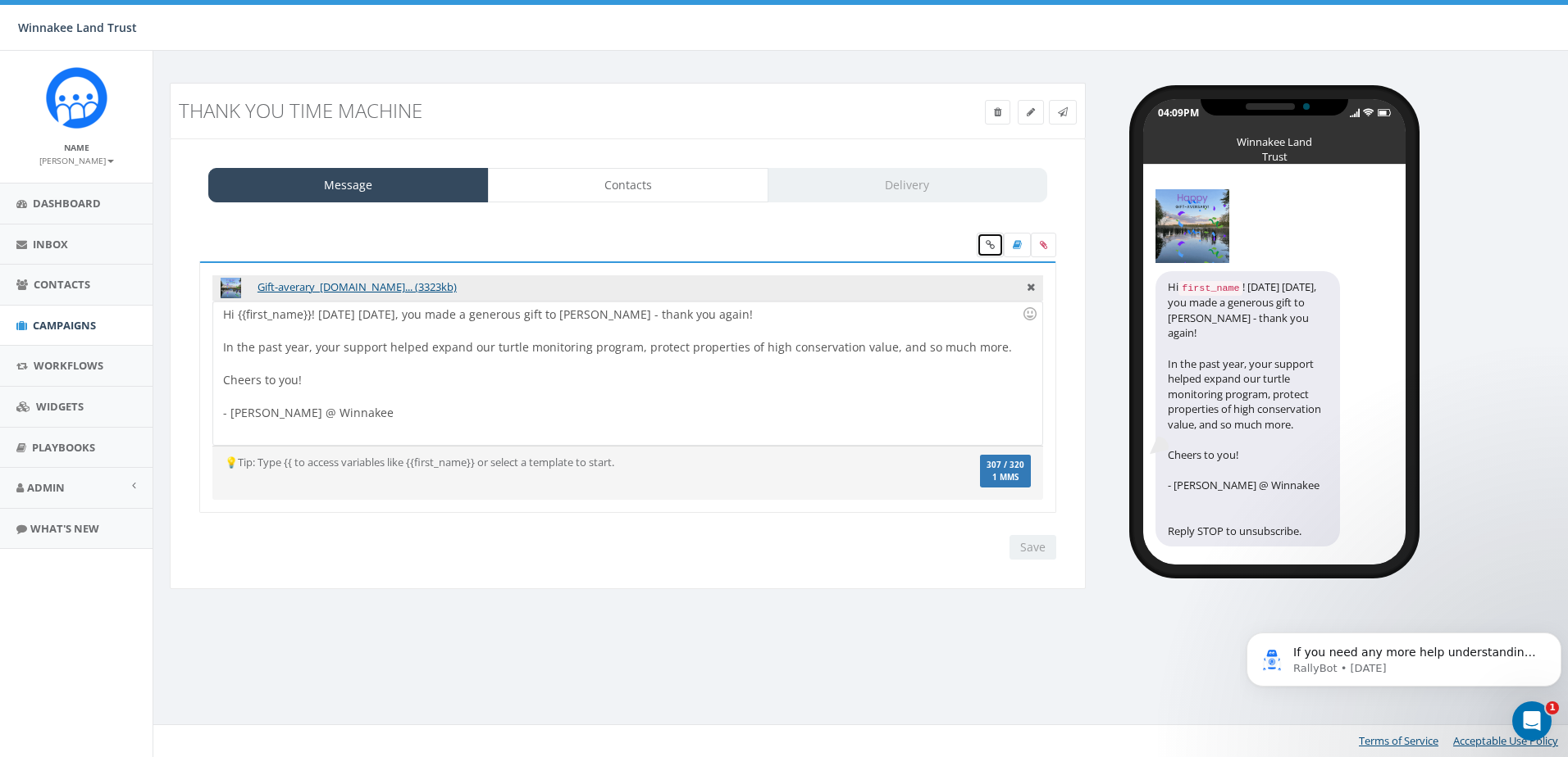
click at [993, 243] on icon at bounding box center [990, 245] width 9 height 10
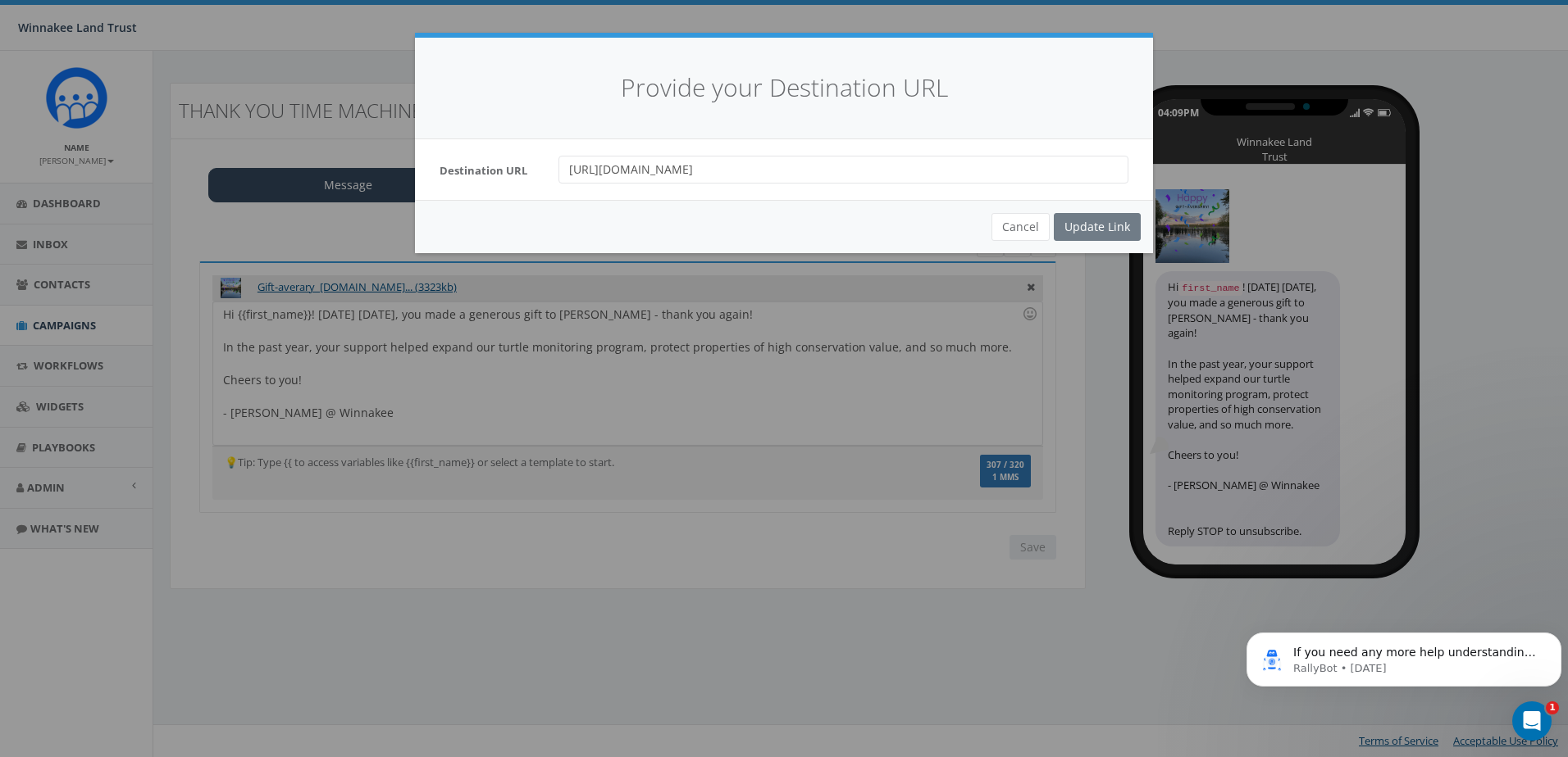
drag, startPoint x: 624, startPoint y: 168, endPoint x: 454, endPoint y: 157, distance: 170.4
click at [454, 157] on div "Destination URL [URL][DOMAIN_NAME]" at bounding box center [784, 170] width 714 height 28
click at [1112, 236] on div "Cancel Update Link" at bounding box center [784, 226] width 738 height 53
click at [1094, 227] on div "Cancel Update Link" at bounding box center [784, 226] width 738 height 53
click at [978, 231] on div "Cancel Update Link" at bounding box center [784, 226] width 738 height 53
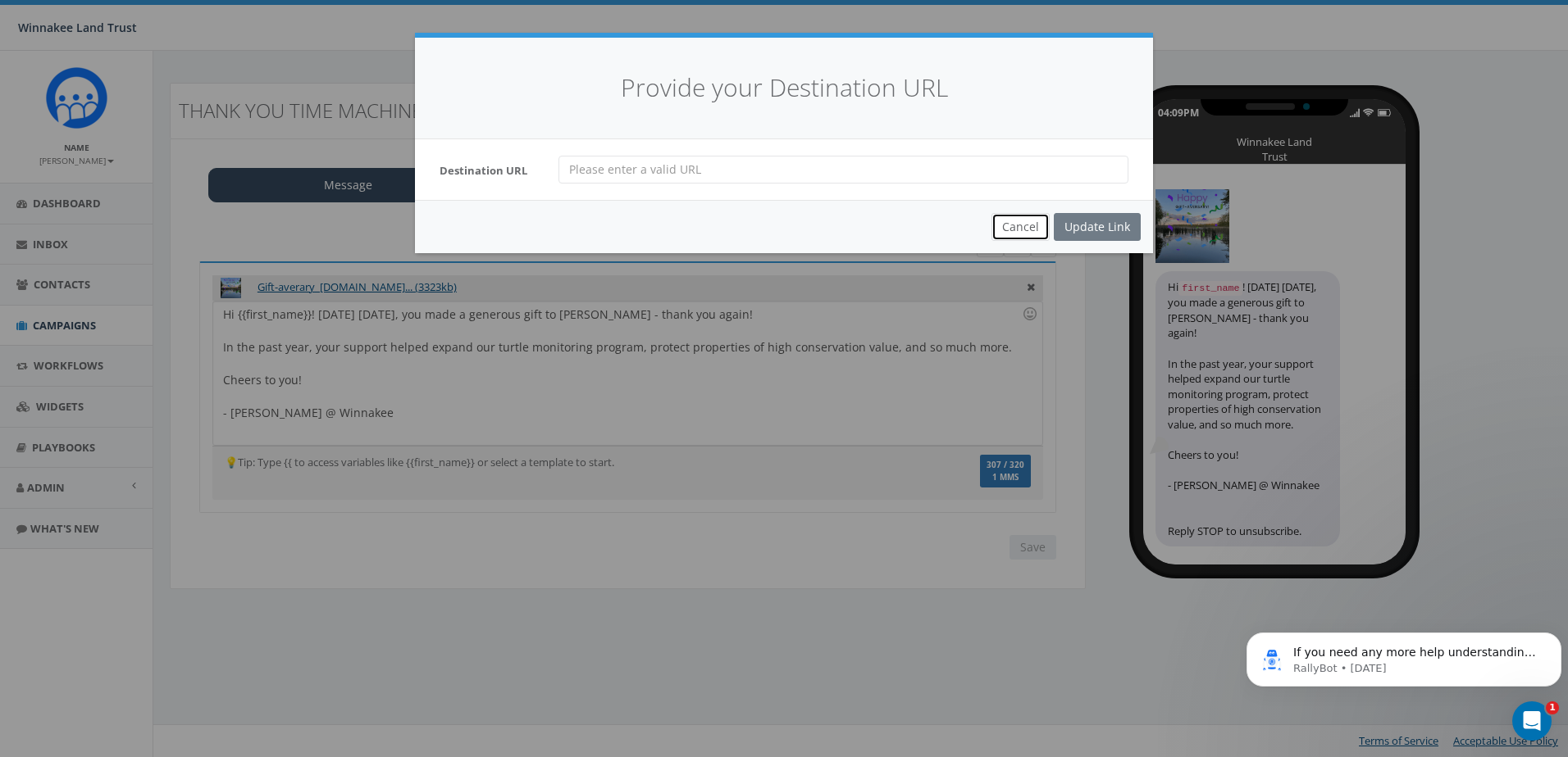
click at [1008, 229] on button "Cancel" at bounding box center [1021, 227] width 58 height 28
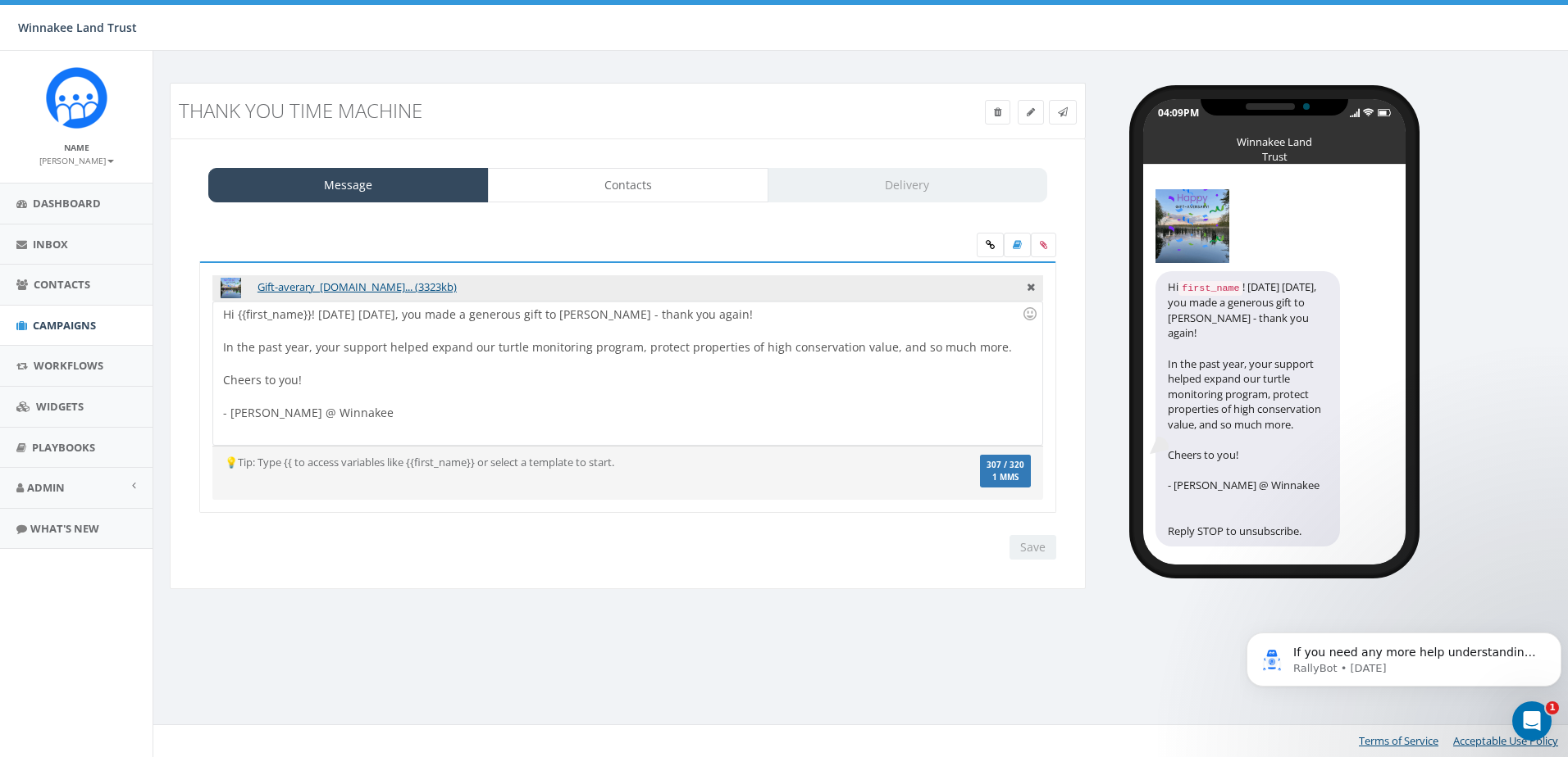
click at [944, 538] on div "Save Next" at bounding box center [628, 548] width 882 height 25
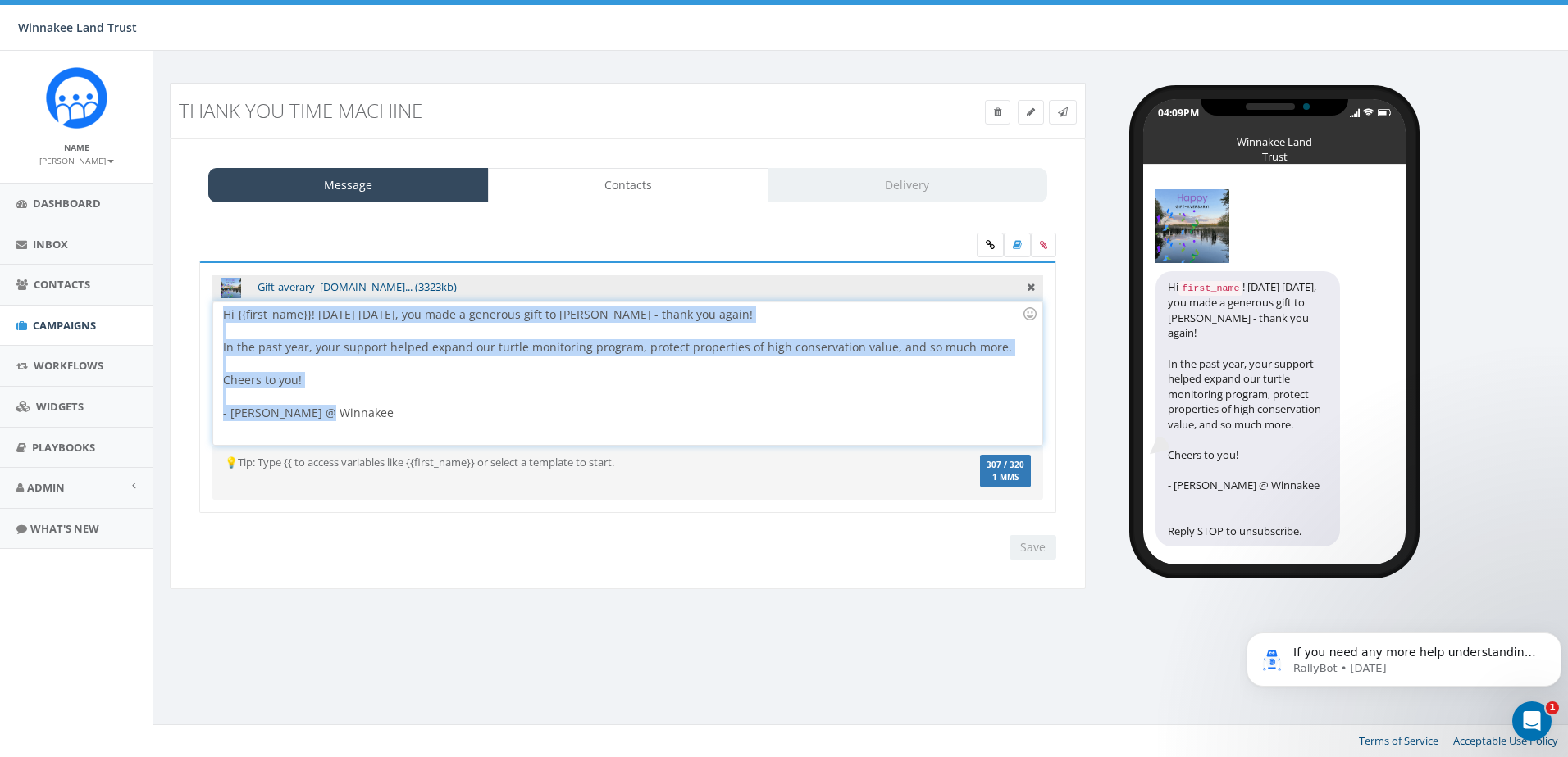
drag, startPoint x: 447, startPoint y: 419, endPoint x: 211, endPoint y: 304, distance: 262.5
click at [211, 304] on div "Gift-averary_[DOMAIN_NAME]... (3323kb) Hi {{first_name}}! [DATE] [DATE], you ma…" at bounding box center [628, 388] width 857 height 253
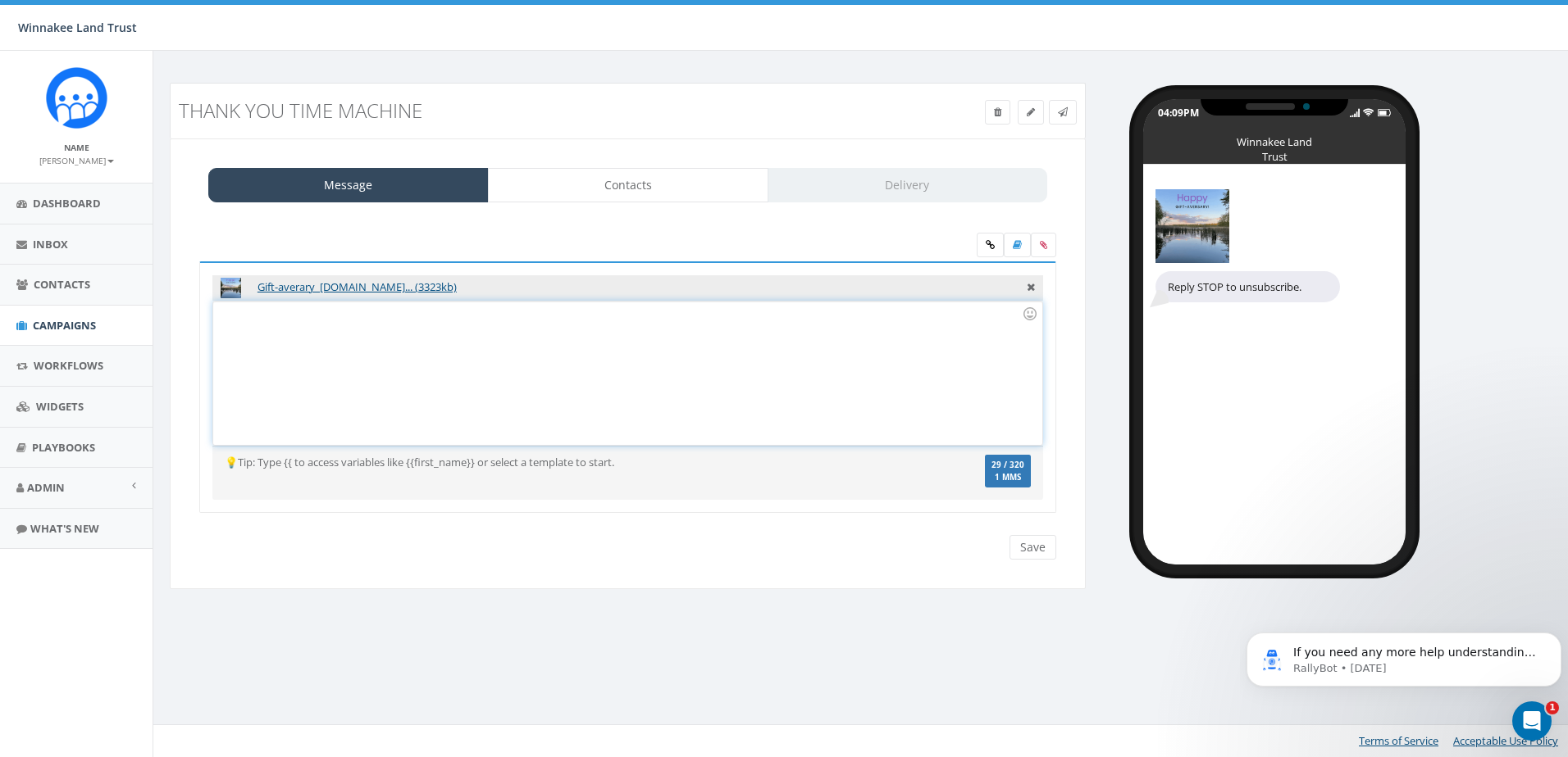
click at [411, 391] on div at bounding box center [627, 373] width 829 height 144
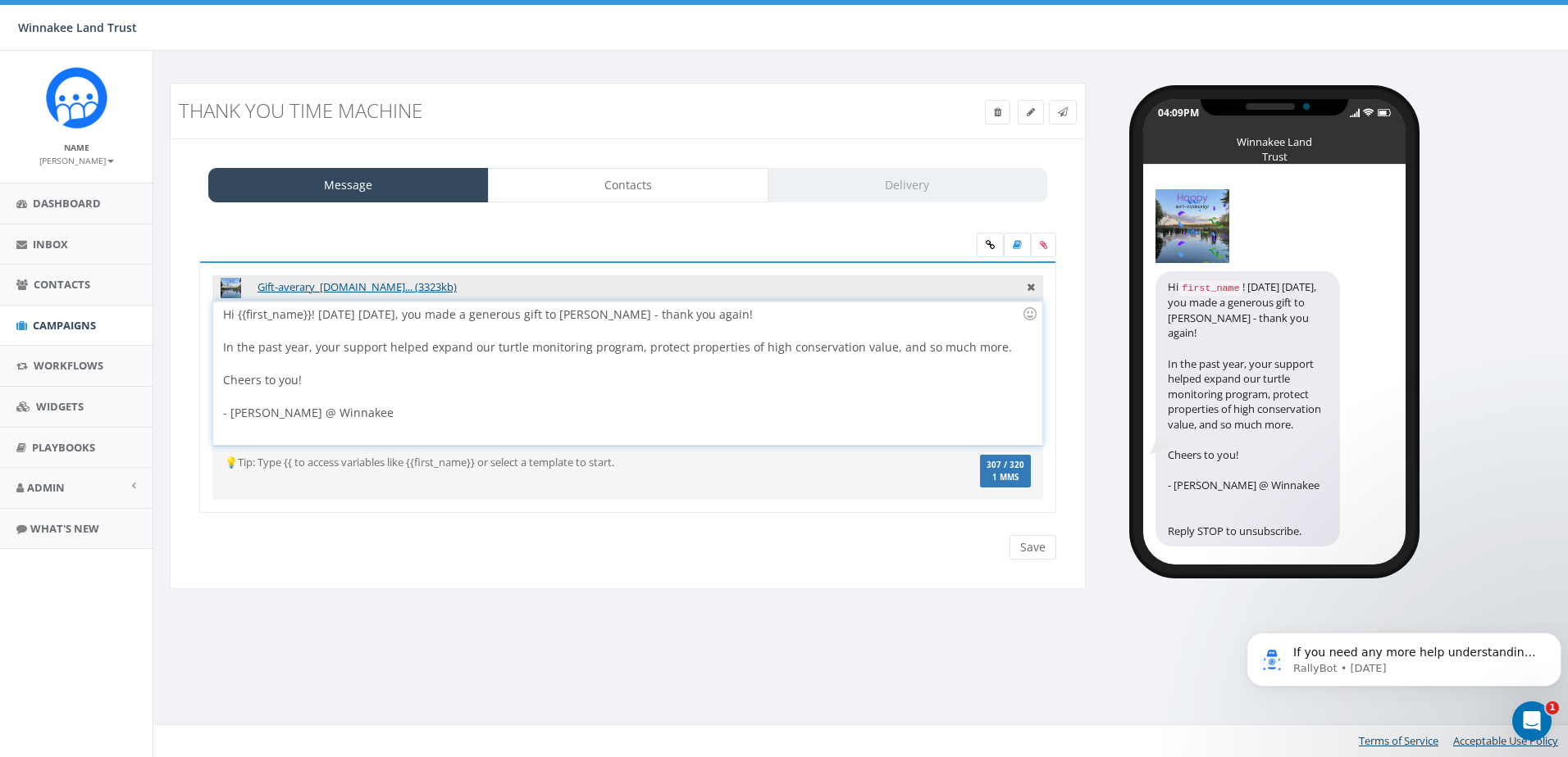
click at [596, 378] on div "Hi {{first_name}}! [DATE] [DATE], you made a generous gift to [PERSON_NAME] - t…" at bounding box center [627, 373] width 829 height 144
drag, startPoint x: 305, startPoint y: 380, endPoint x: 192, endPoint y: 376, distance: 113.1
click at [192, 376] on div "Gift-averary_[DOMAIN_NAME]... (3323kb) Hi {{first_name}}! [DATE] [DATE], you ma…" at bounding box center [628, 397] width 882 height 273
click at [366, 423] on div "Hi {{first_name}}! [DATE] [DATE], you made a generous gift to [PERSON_NAME] - t…" at bounding box center [627, 373] width 829 height 144
click at [1037, 550] on input "Save" at bounding box center [1032, 548] width 46 height 25
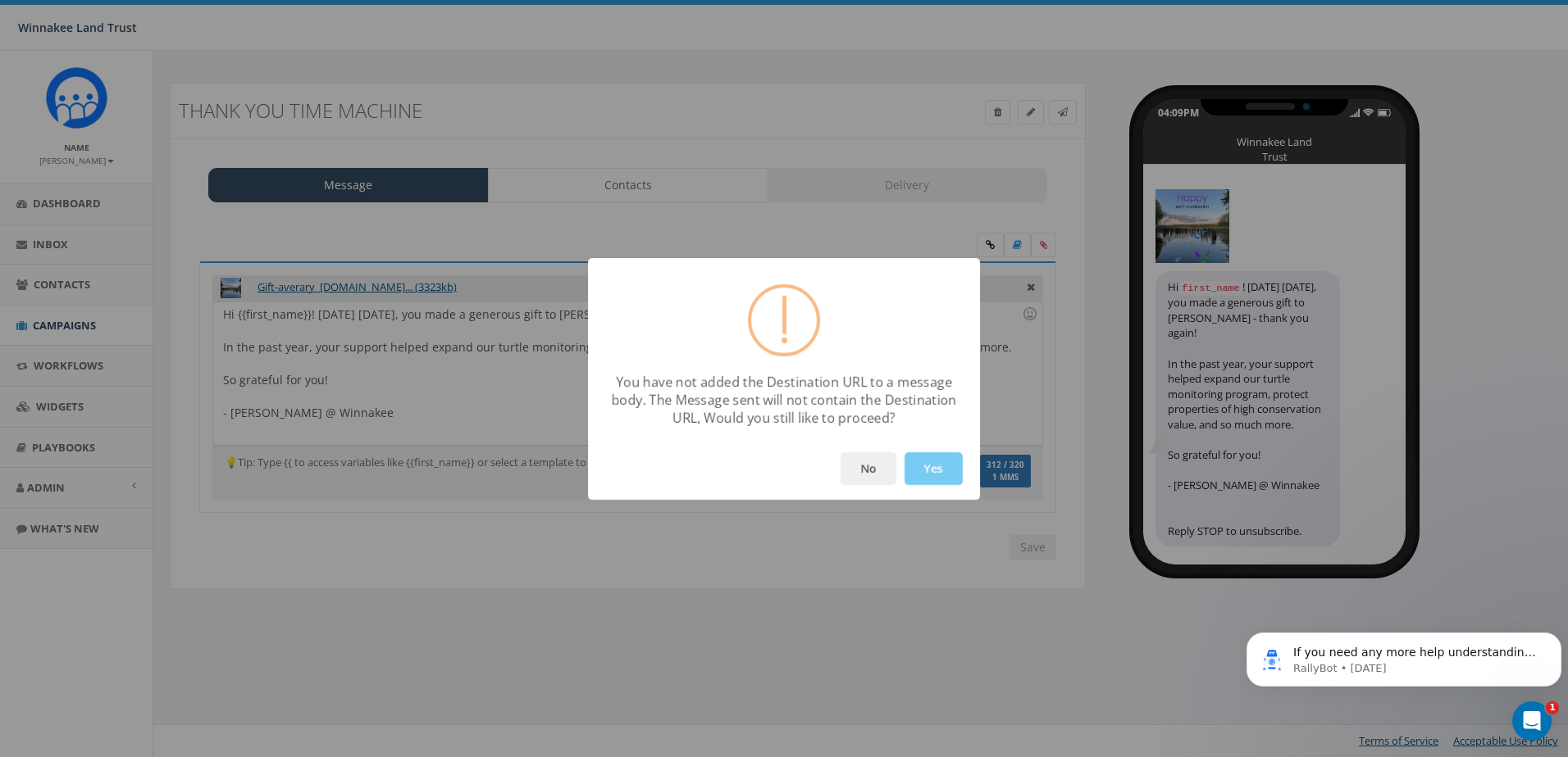
click at [914, 473] on button "Yes" at bounding box center [934, 469] width 58 height 33
